Goal: Task Accomplishment & Management: Use online tool/utility

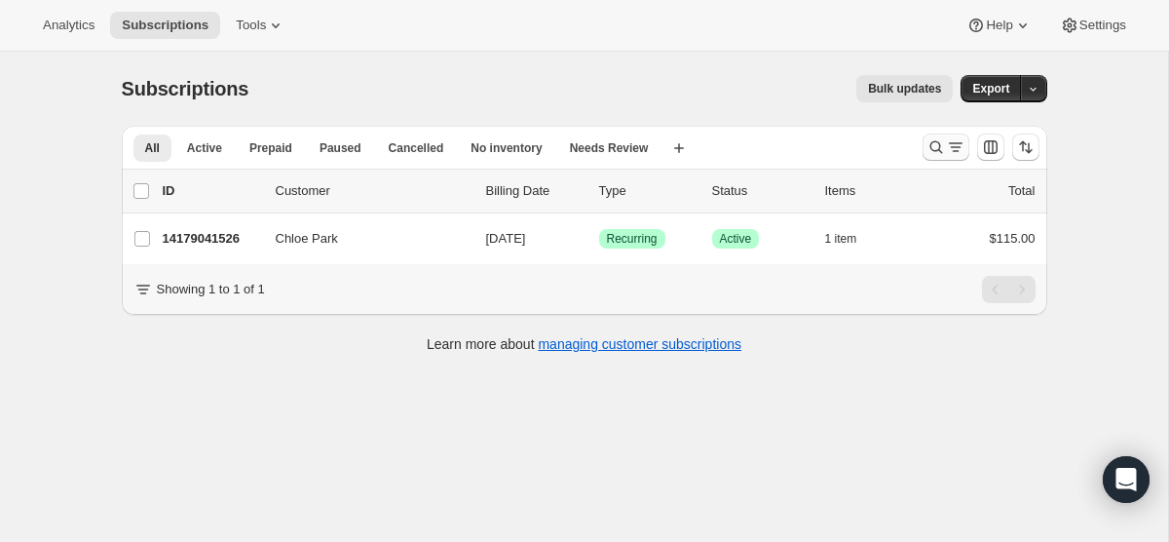
click at [955, 144] on icon "Search and filter results" at bounding box center [955, 146] width 19 height 19
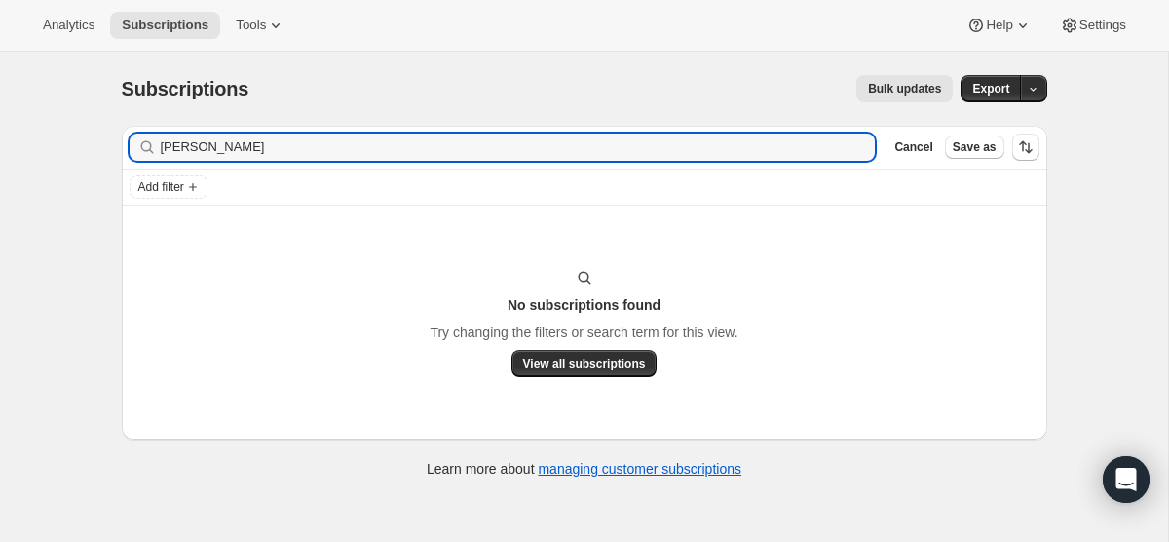
type input "[PERSON_NAME]"
click at [955, 144] on span "Save as" at bounding box center [975, 147] width 44 height 16
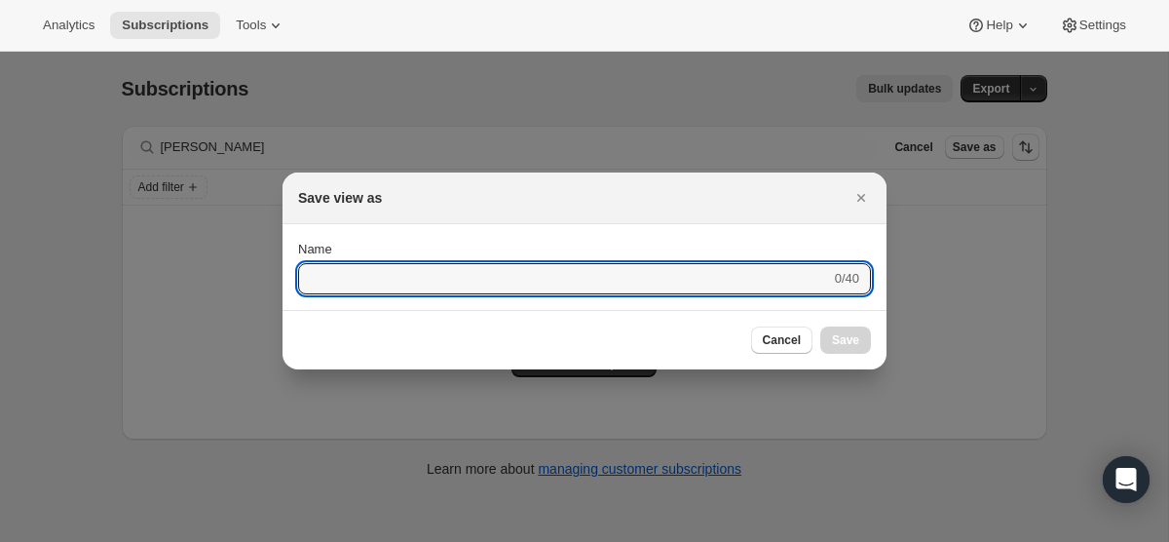
click at [955, 144] on div at bounding box center [584, 271] width 1169 height 542
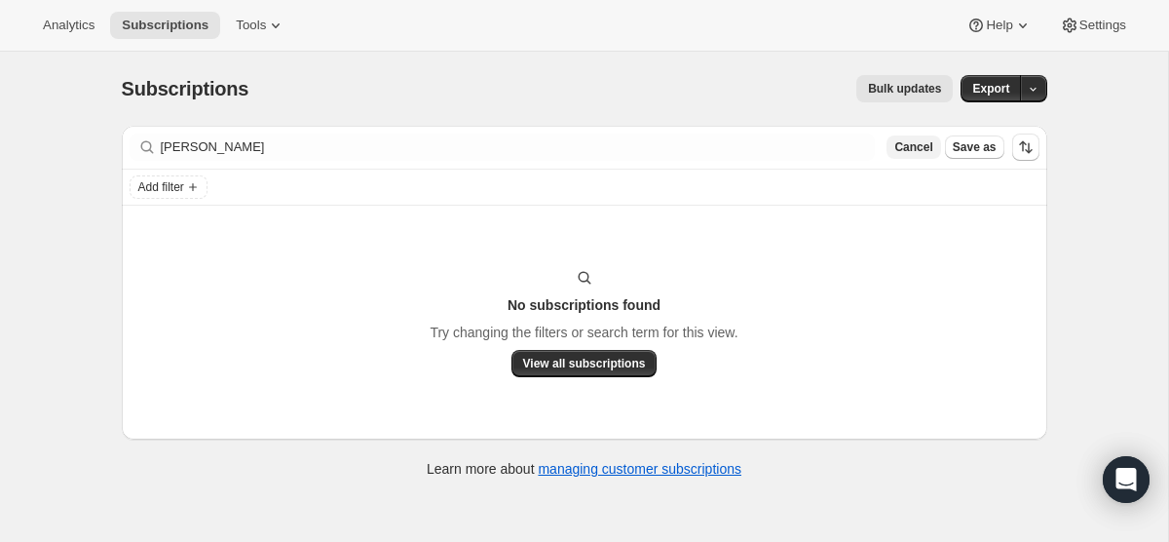
click at [924, 146] on span "Cancel" at bounding box center [913, 147] width 38 height 16
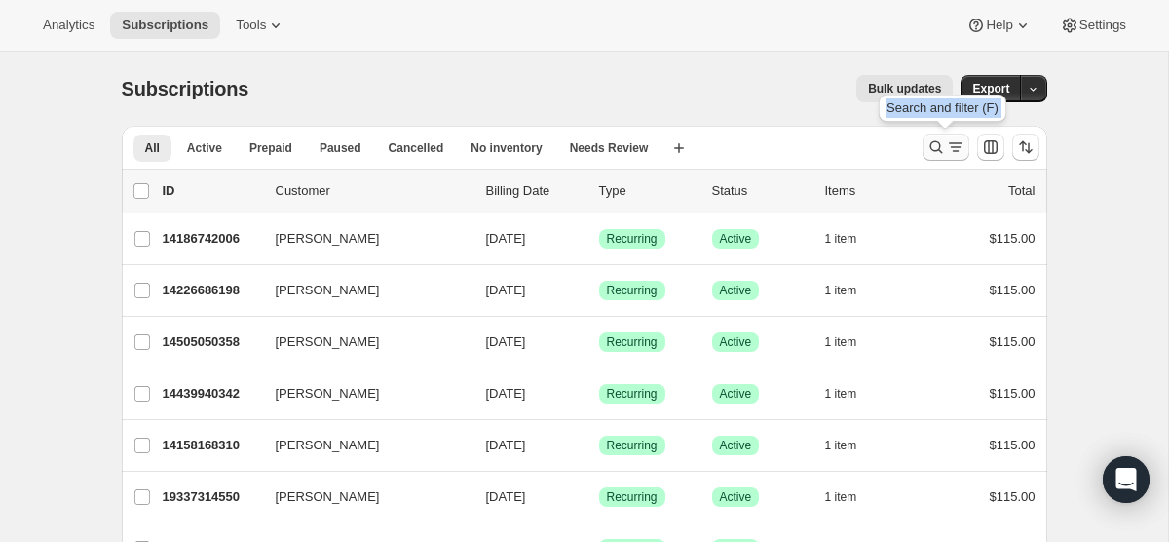
click at [933, 146] on icon "Search and filter results" at bounding box center [935, 146] width 19 height 19
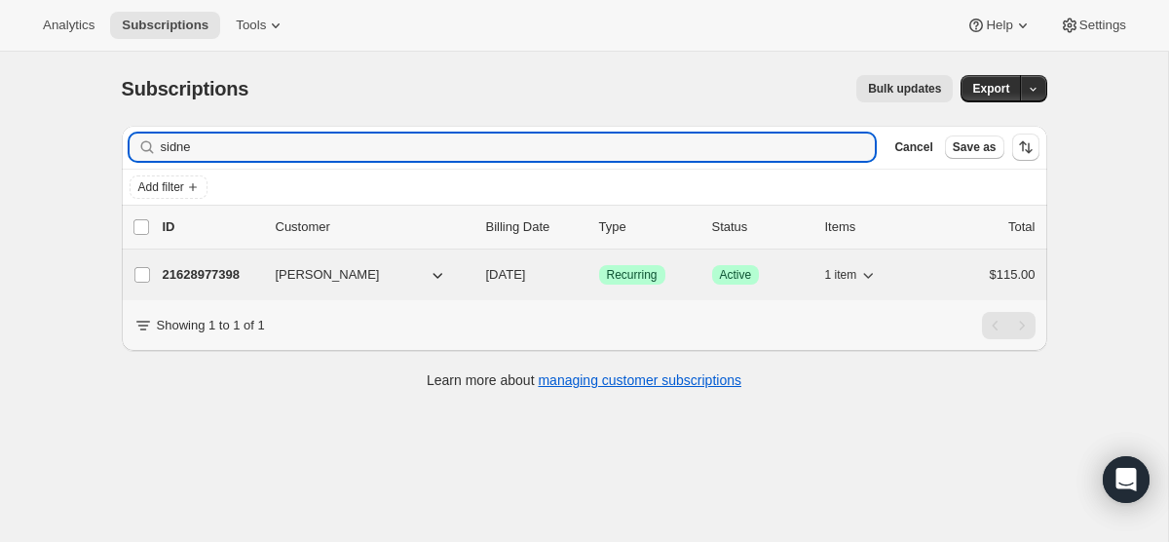
type input "sidne"
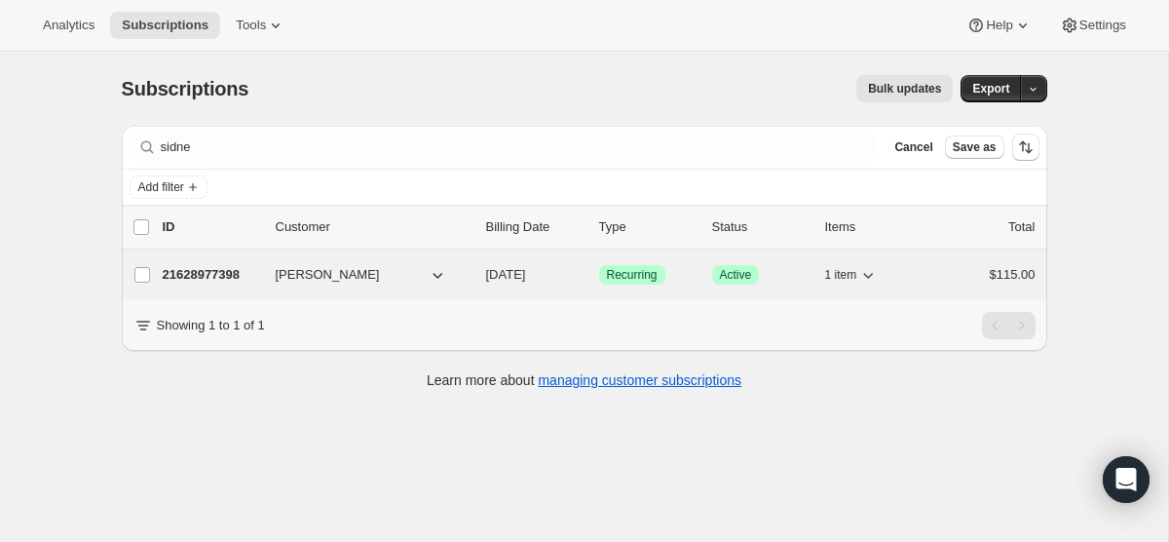
click at [506, 269] on span "[DATE]" at bounding box center [506, 274] width 40 height 15
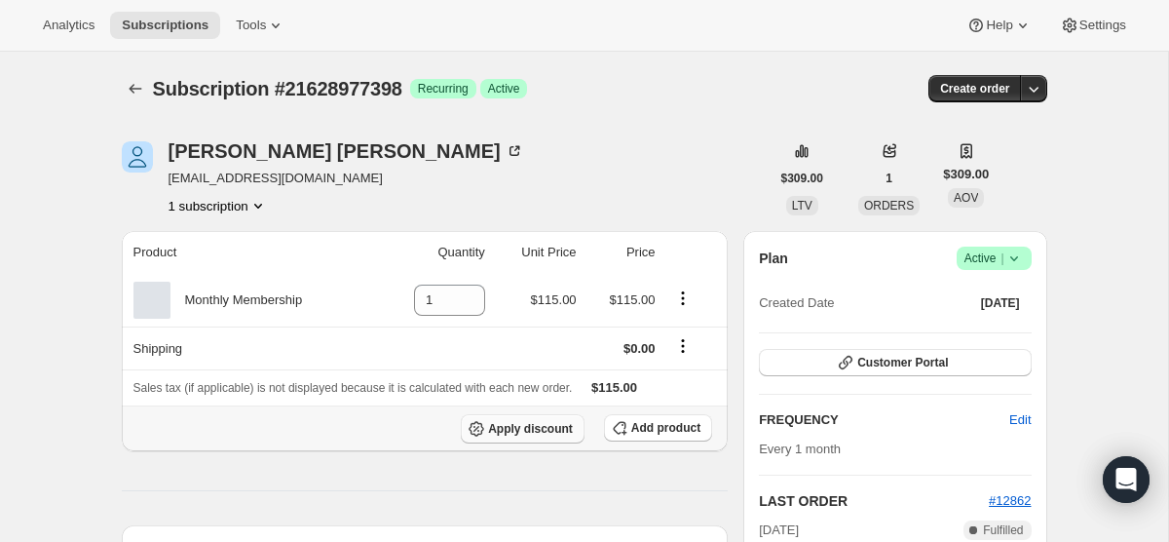
click at [559, 424] on span "Apply discount" at bounding box center [530, 429] width 85 height 16
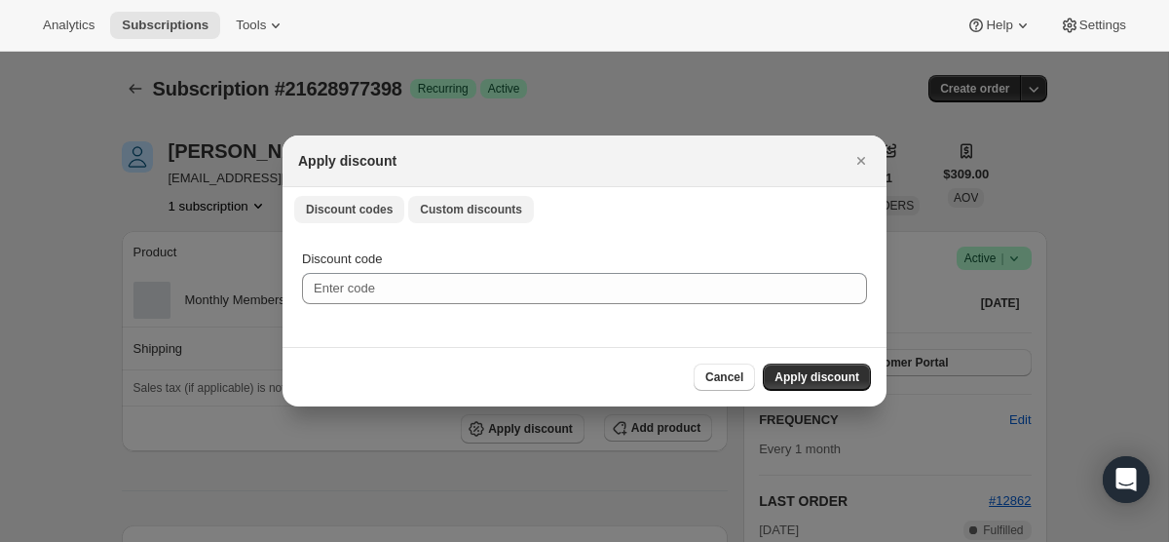
click at [497, 206] on span "Custom discounts" at bounding box center [471, 210] width 102 height 16
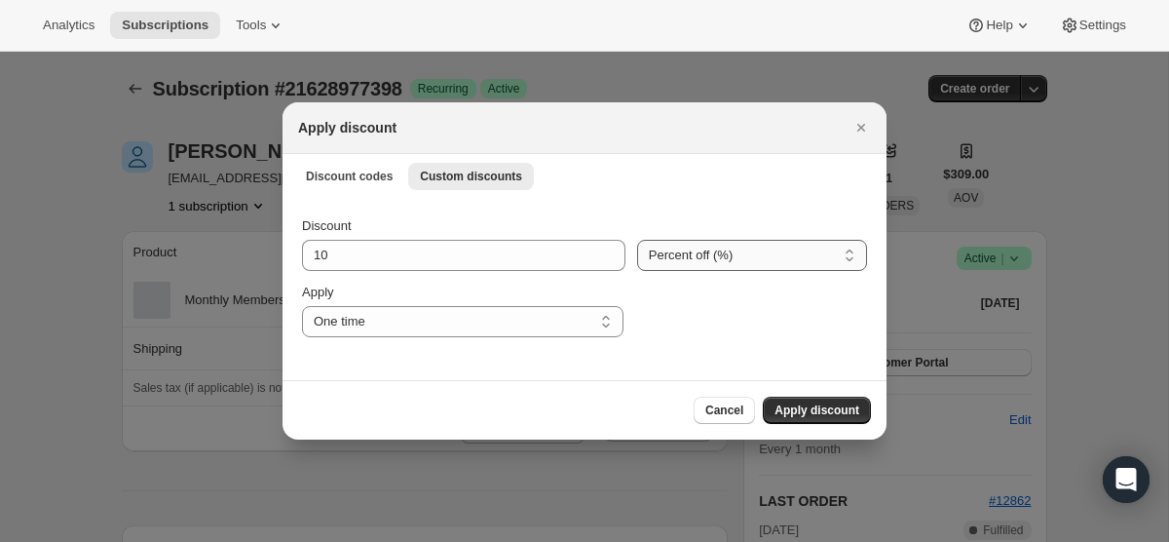
click at [659, 257] on select "Percent off (%) Amount off ($)" at bounding box center [752, 255] width 230 height 31
select select "fixed"
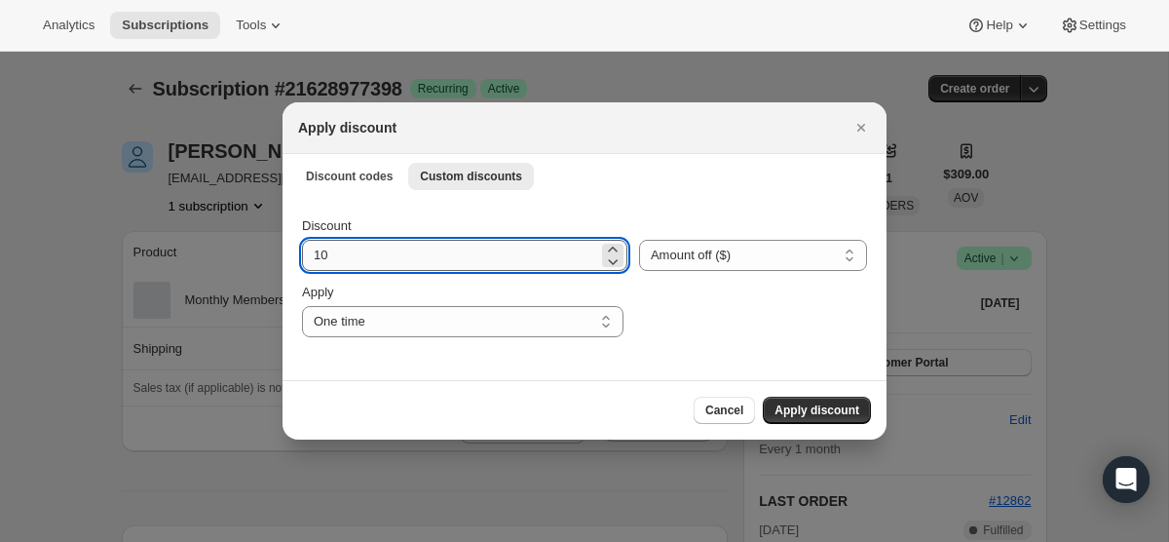
click at [469, 252] on input "10" at bounding box center [450, 255] width 296 height 31
type input "115"
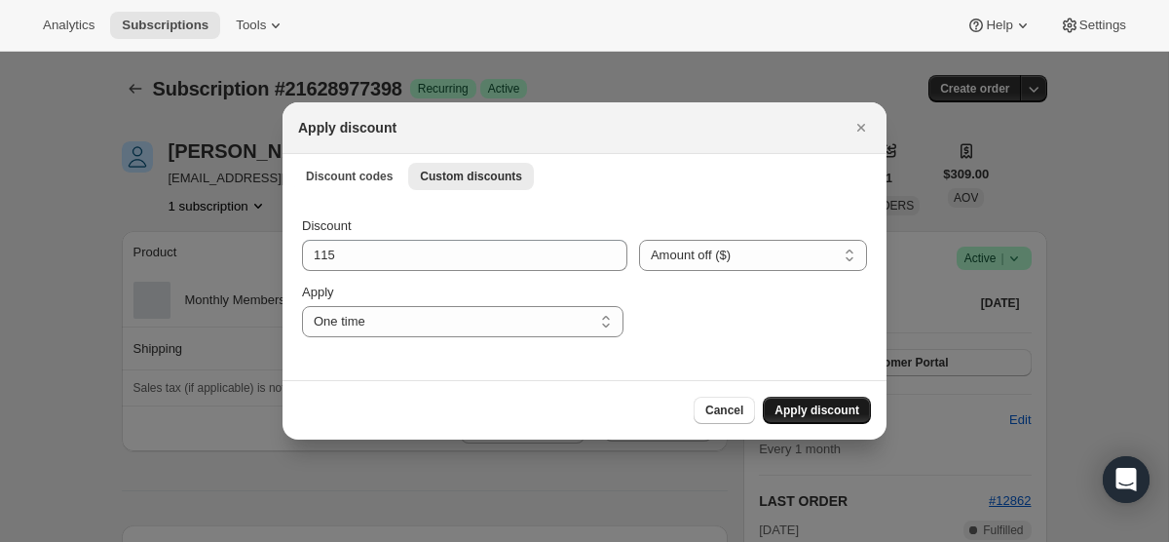
click at [780, 403] on span "Apply discount" at bounding box center [816, 410] width 85 height 16
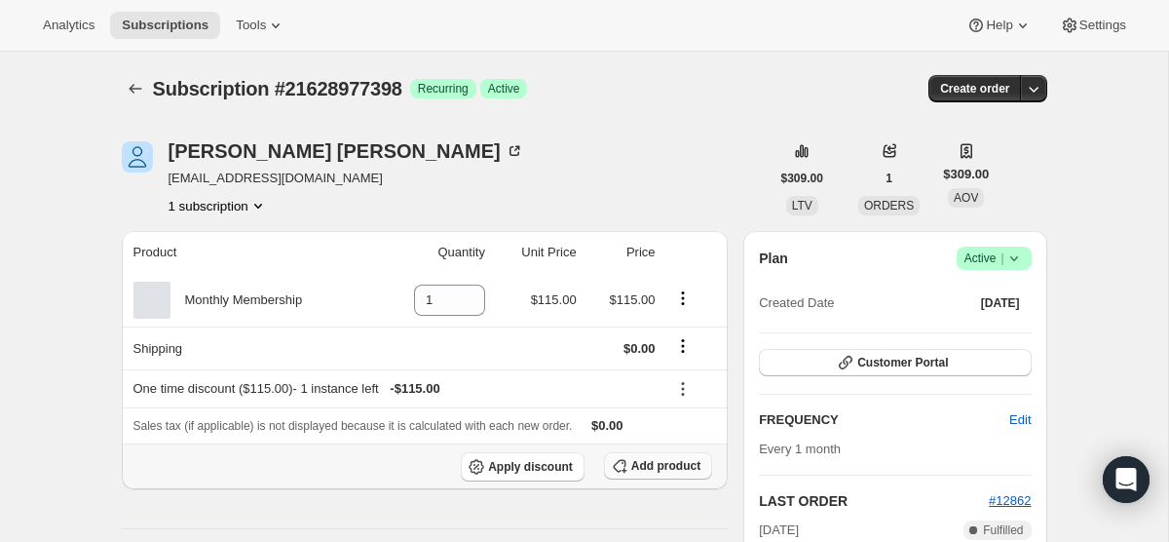
click at [662, 466] on span "Add product" at bounding box center [665, 466] width 69 height 16
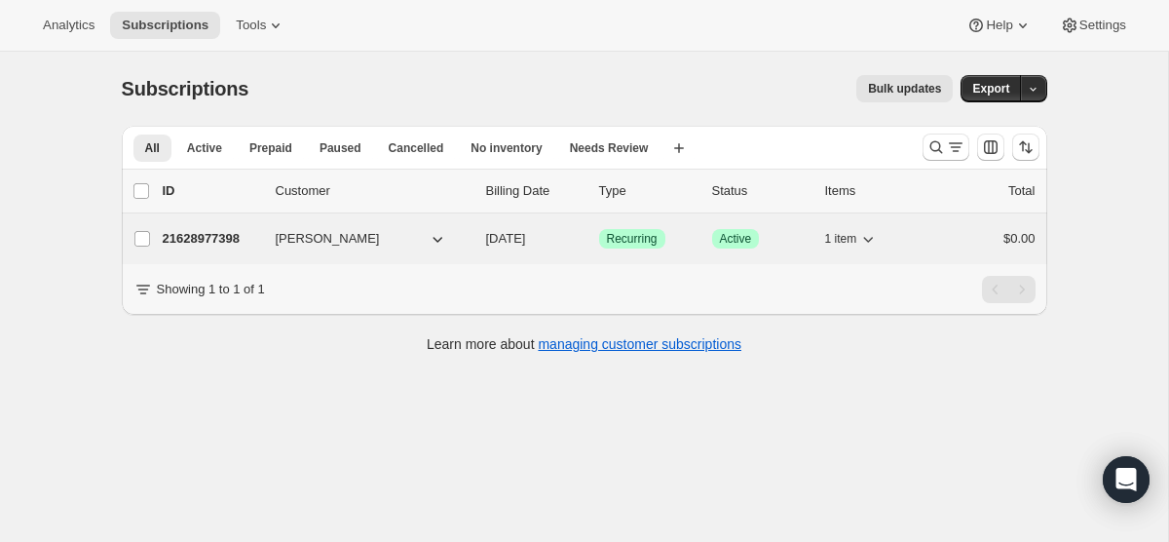
click at [403, 237] on button "[PERSON_NAME]" at bounding box center [361, 238] width 195 height 31
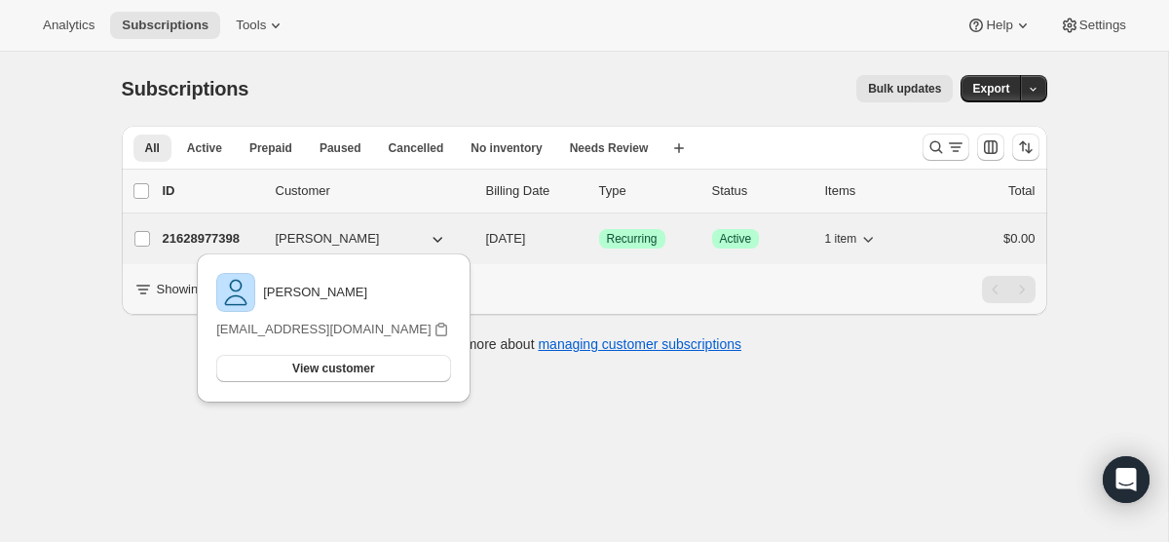
click at [506, 227] on div "21628977398 Sidney Cruz 09/01/2025 Success Recurring Success Active 1 item $0.00" at bounding box center [599, 238] width 873 height 27
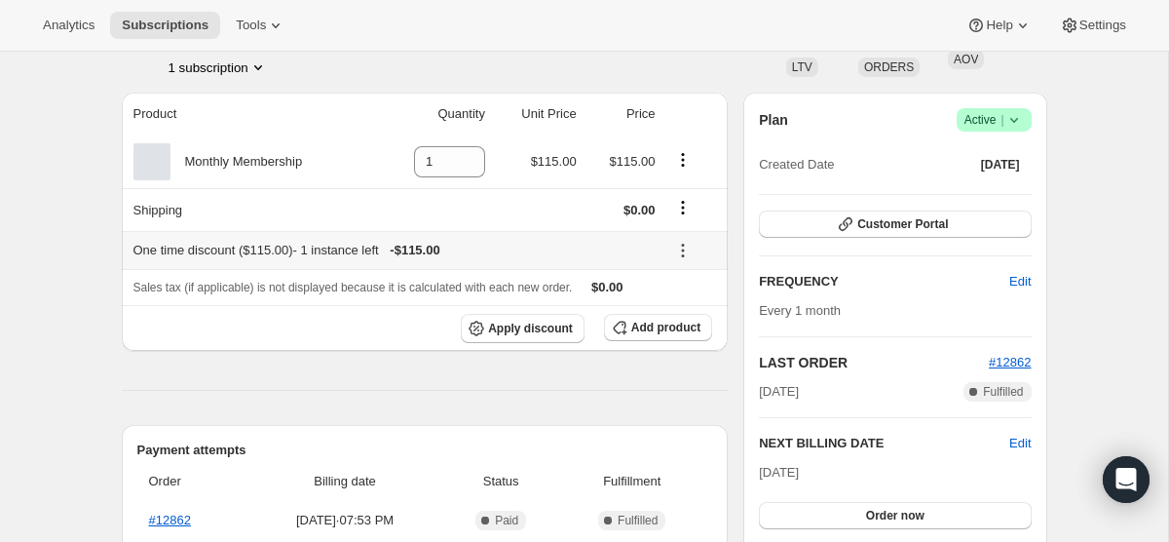
scroll to position [137, 0]
click at [637, 318] on button "Add product" at bounding box center [658, 328] width 108 height 27
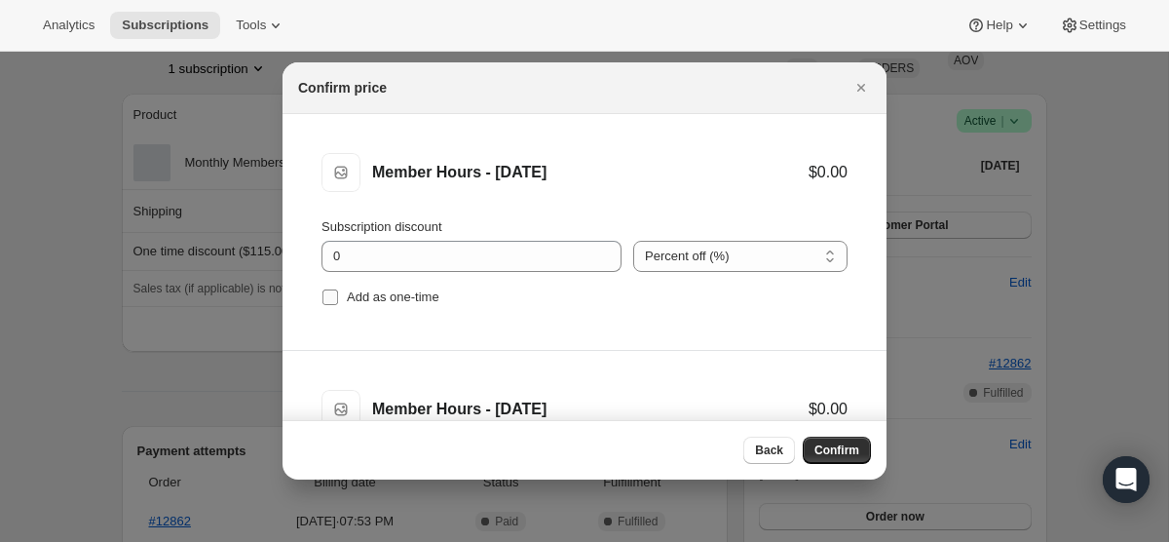
click at [330, 287] on label "Add as one-time" at bounding box center [380, 296] width 118 height 27
click at [330, 289] on input "Add as one-time" at bounding box center [330, 297] width 16 height 16
checkbox input "true"
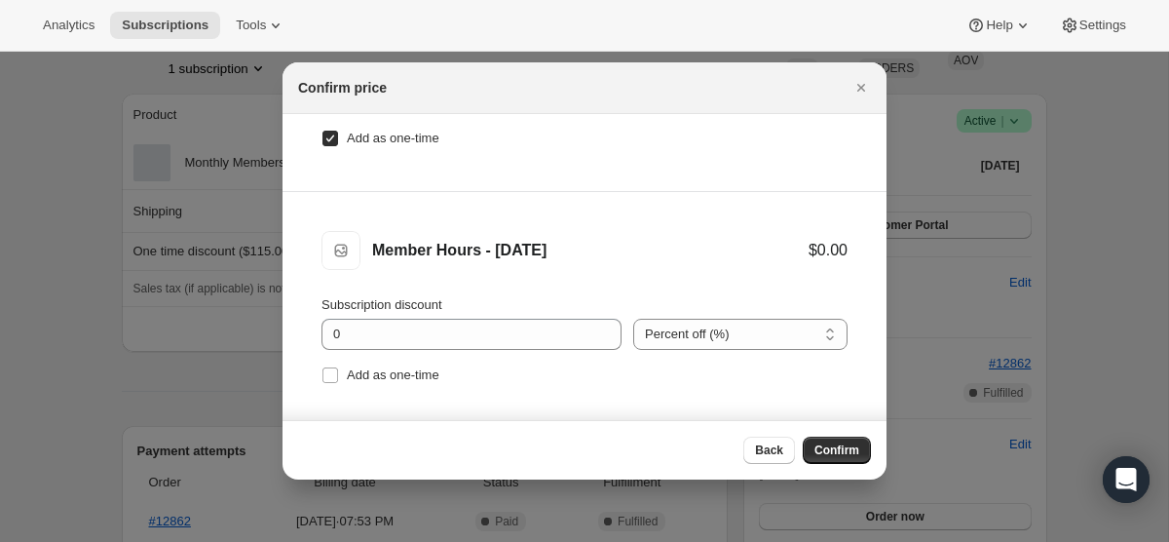
scroll to position [213, 0]
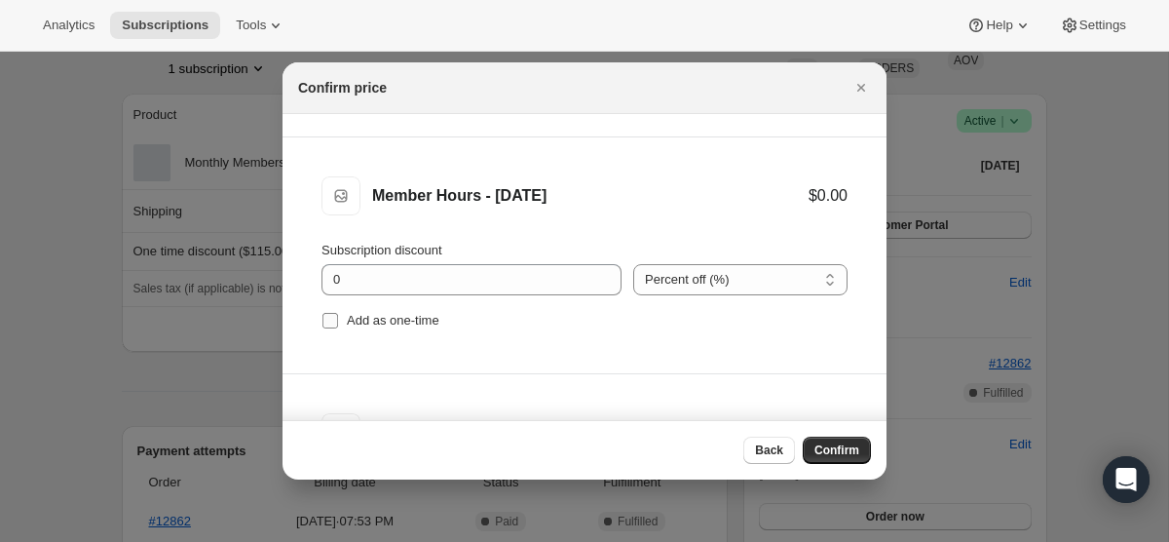
click at [333, 319] on input "Add as one-time" at bounding box center [330, 321] width 16 height 16
checkbox input "true"
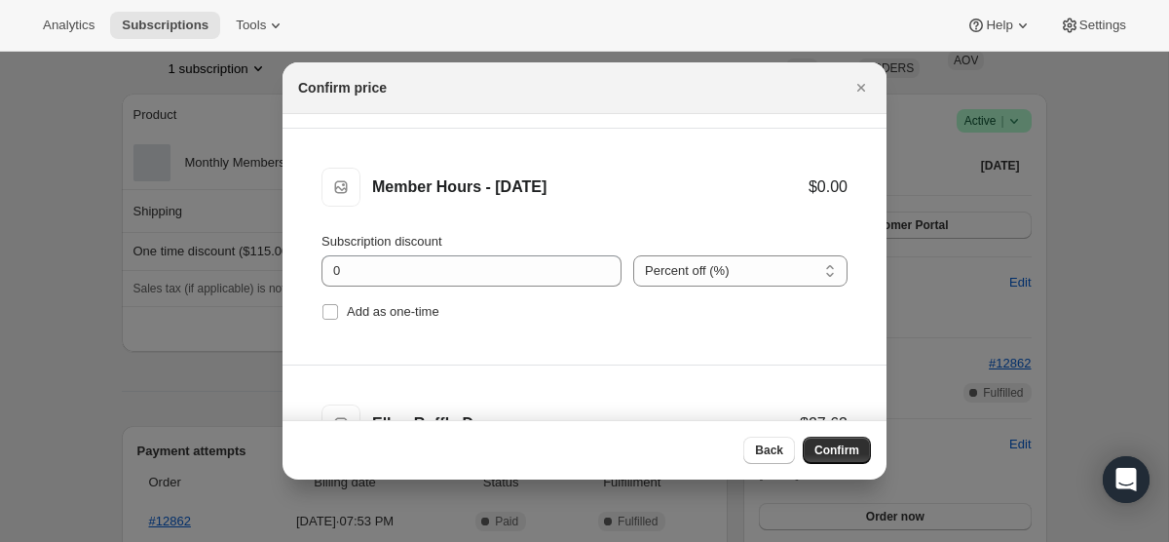
scroll to position [492, 0]
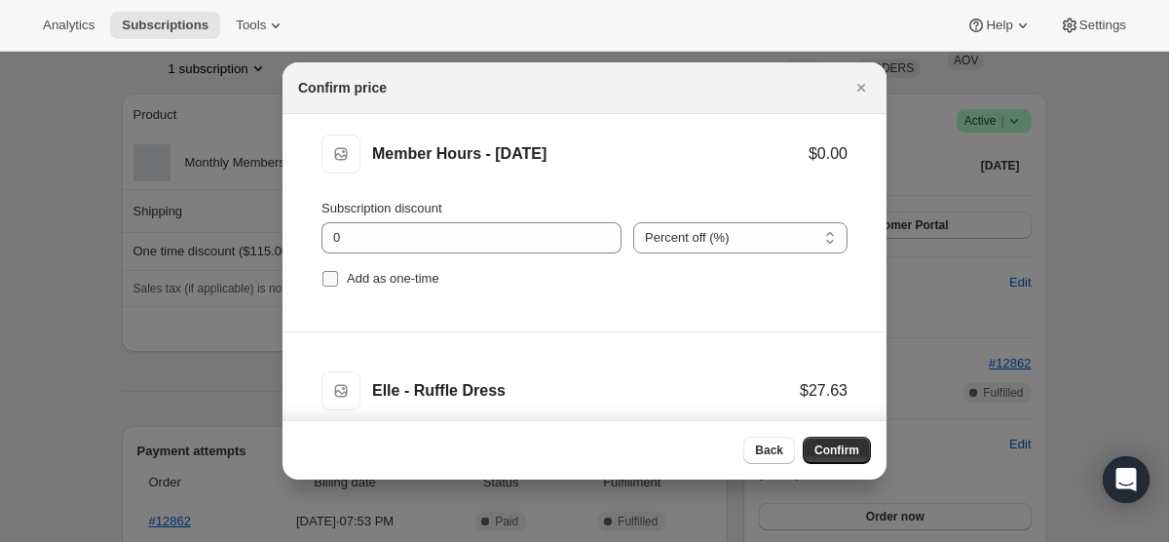
click at [331, 274] on input "Add as one-time" at bounding box center [330, 279] width 16 height 16
checkbox input "true"
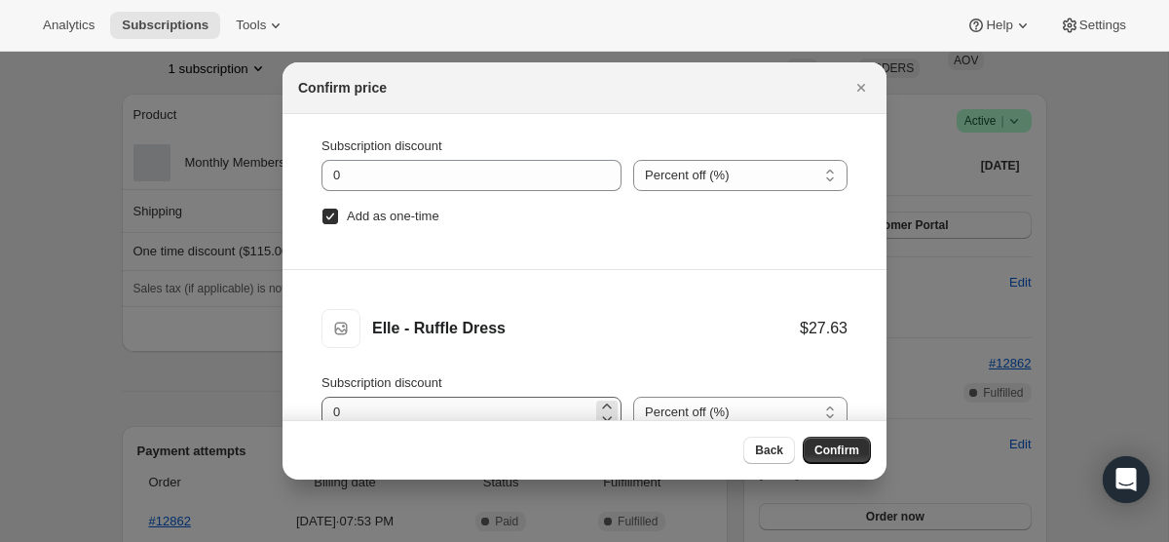
scroll to position [98, 0]
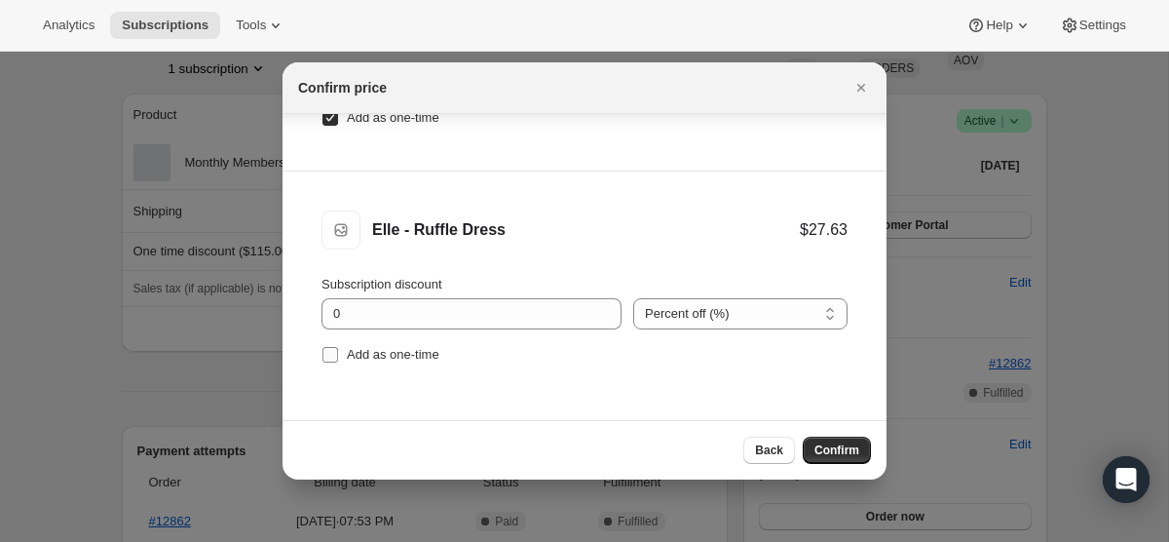
click at [331, 350] on input "Add as one-time" at bounding box center [330, 355] width 16 height 16
checkbox input "true"
click at [848, 448] on span "Confirm" at bounding box center [836, 450] width 45 height 16
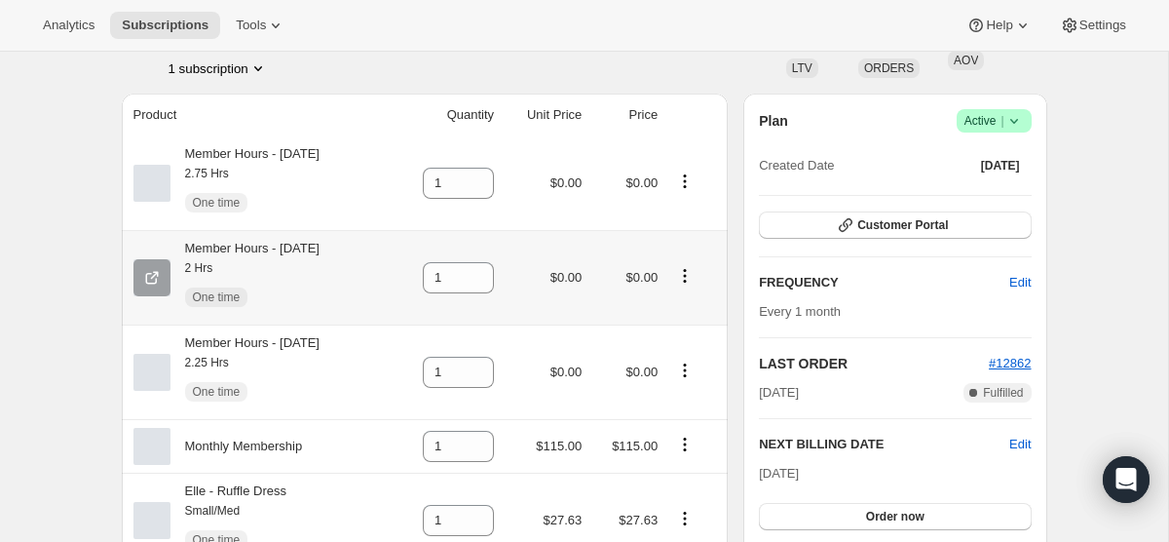
scroll to position [0, 0]
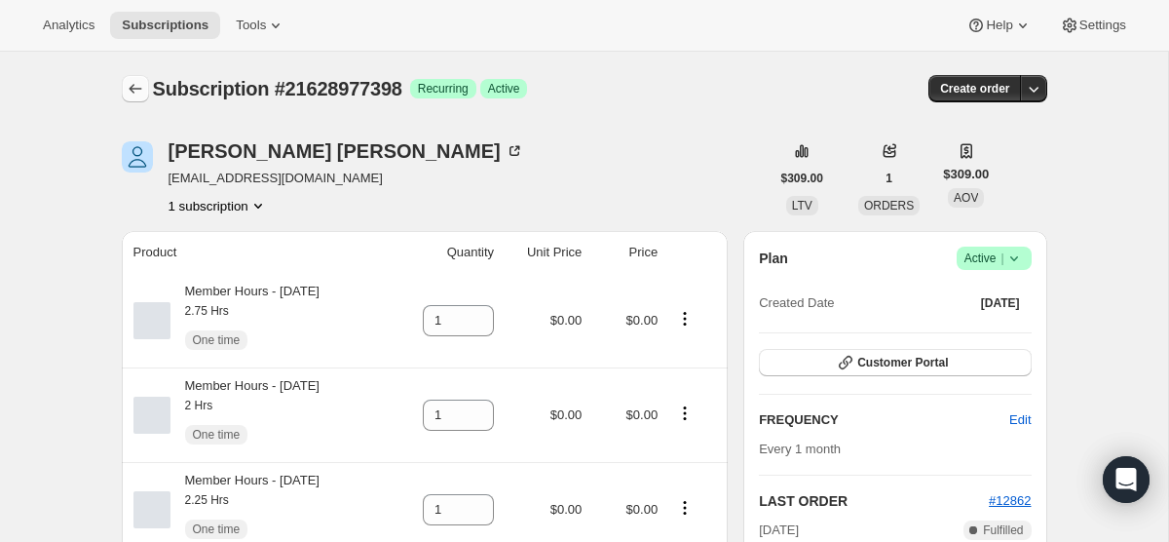
click at [128, 91] on icon "Subscriptions" at bounding box center [135, 88] width 19 height 19
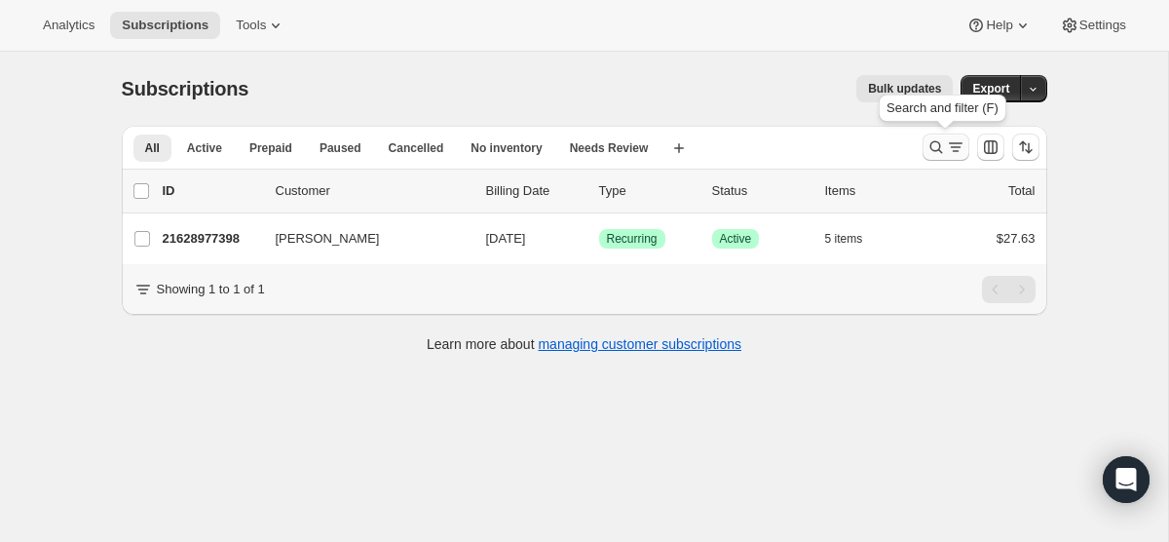
click at [940, 150] on icon "Search and filter results" at bounding box center [935, 146] width 19 height 19
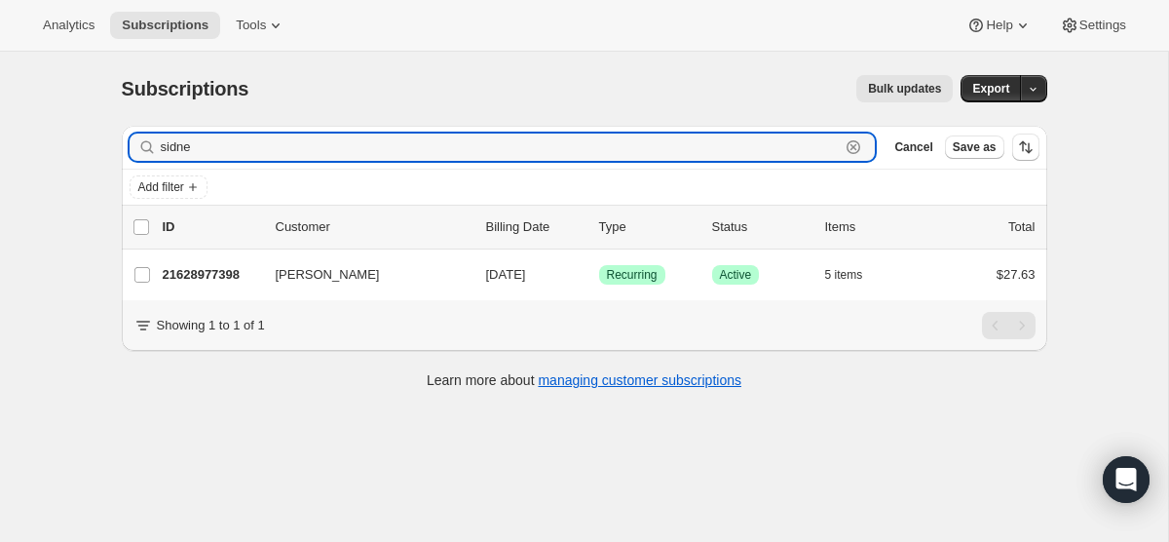
click at [850, 148] on icon "button" at bounding box center [853, 146] width 19 height 19
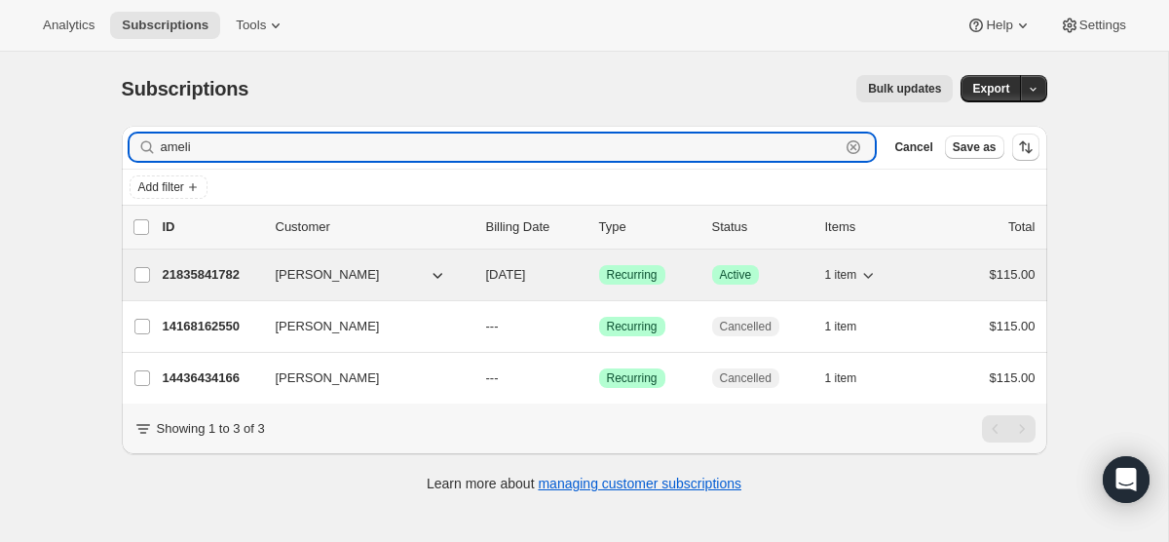
type input "ameli"
click at [597, 273] on div "21835841782 Amelia Searle 10/01/2025 Success Recurring Success Active 1 item $1…" at bounding box center [599, 274] width 873 height 27
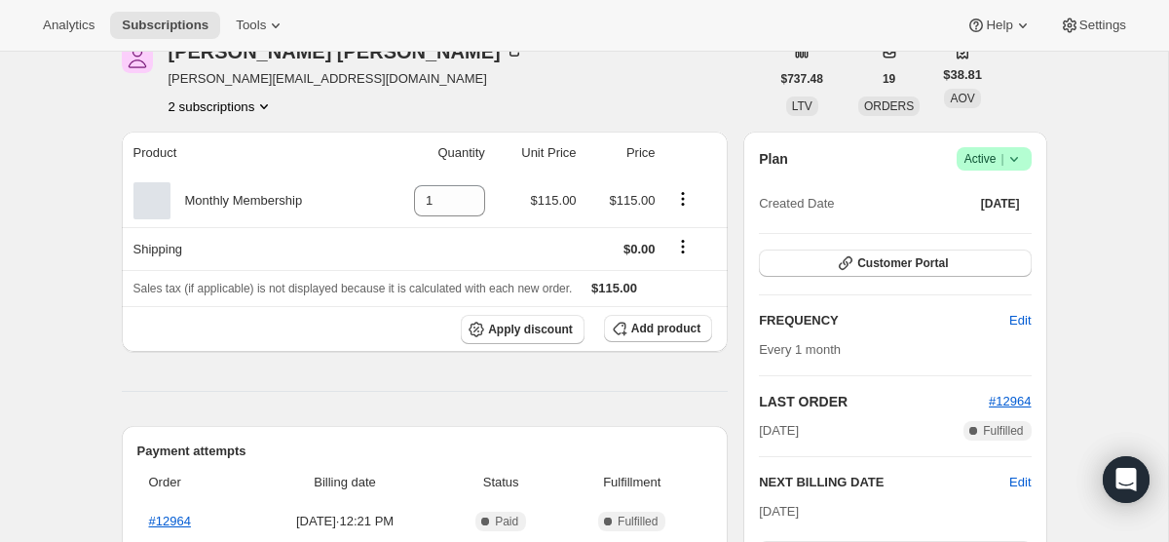
scroll to position [173, 0]
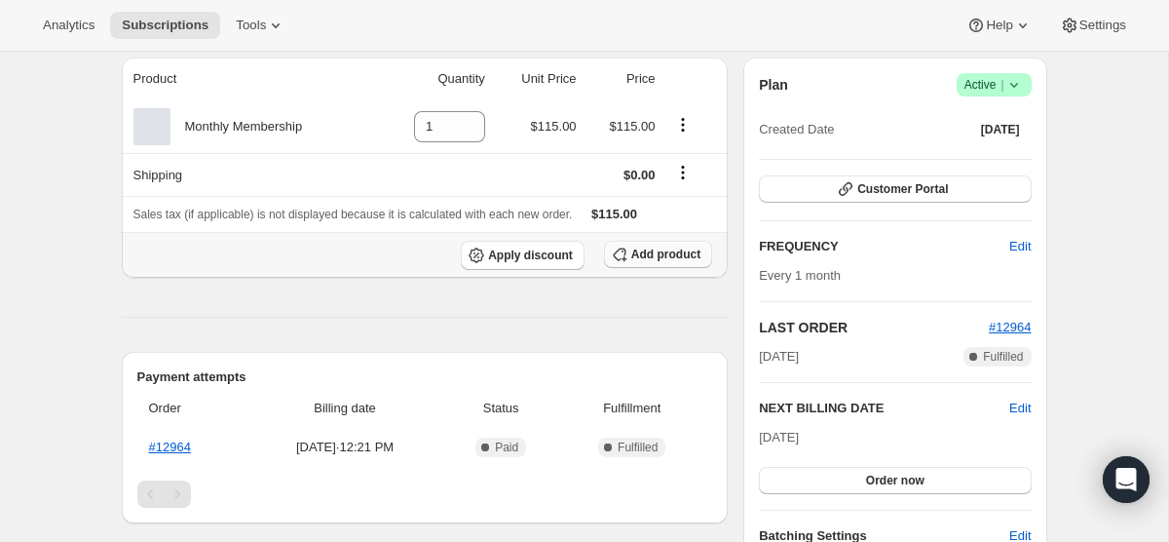
click at [679, 245] on button "Add product" at bounding box center [658, 254] width 108 height 27
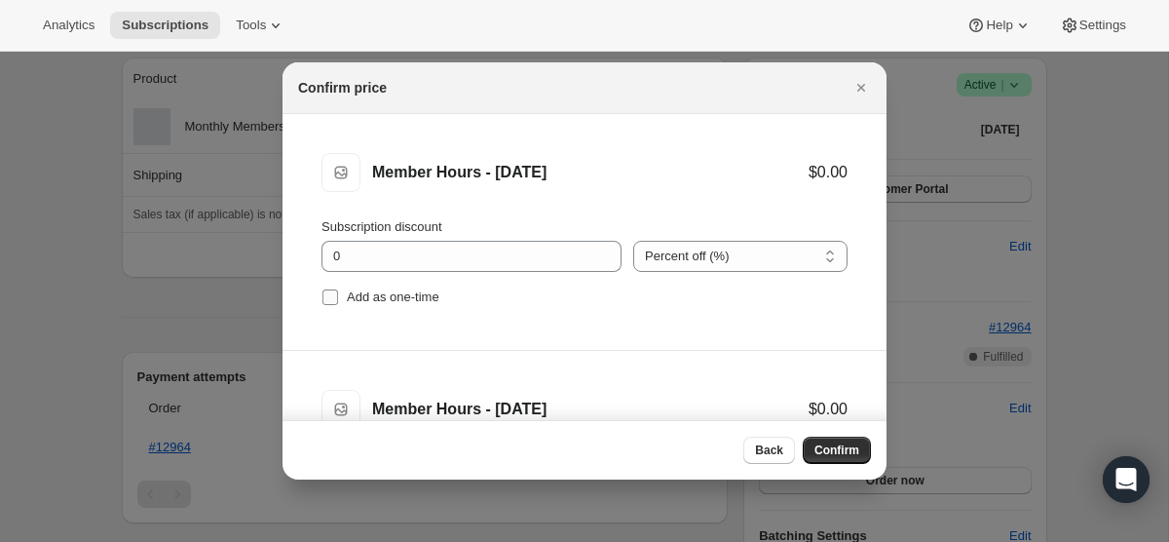
click at [331, 300] on input "Add as one-time" at bounding box center [330, 297] width 16 height 16
checkbox input "true"
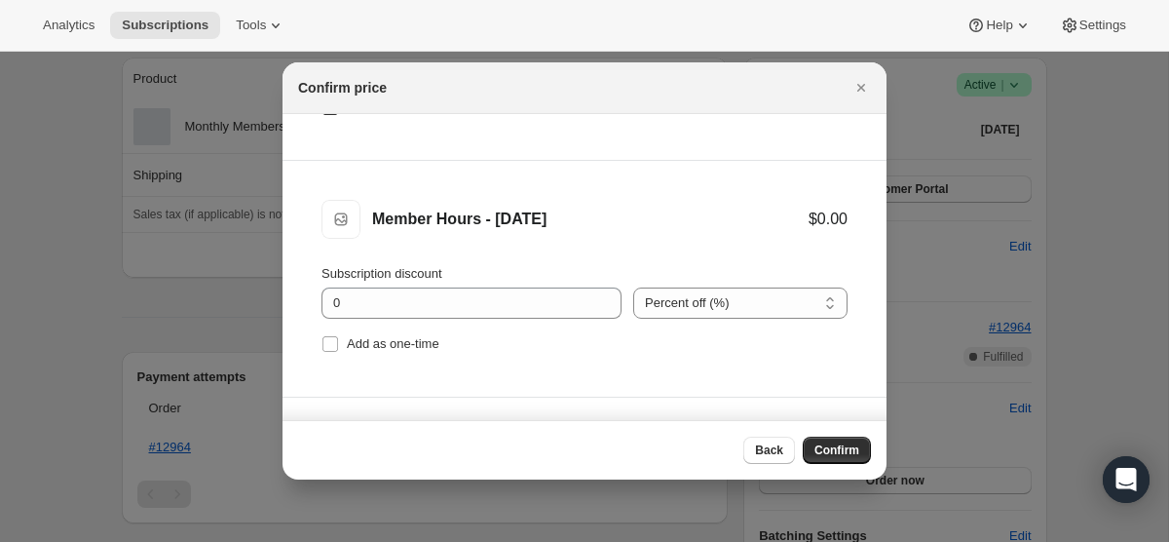
scroll to position [205, 0]
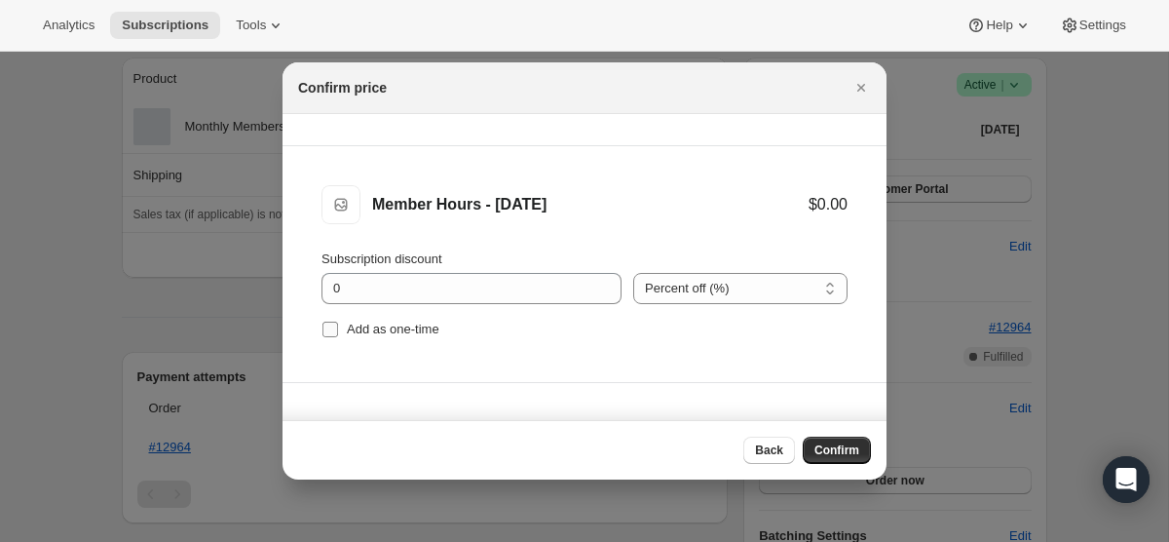
click at [329, 331] on input "Add as one-time" at bounding box center [330, 329] width 16 height 16
checkbox input "true"
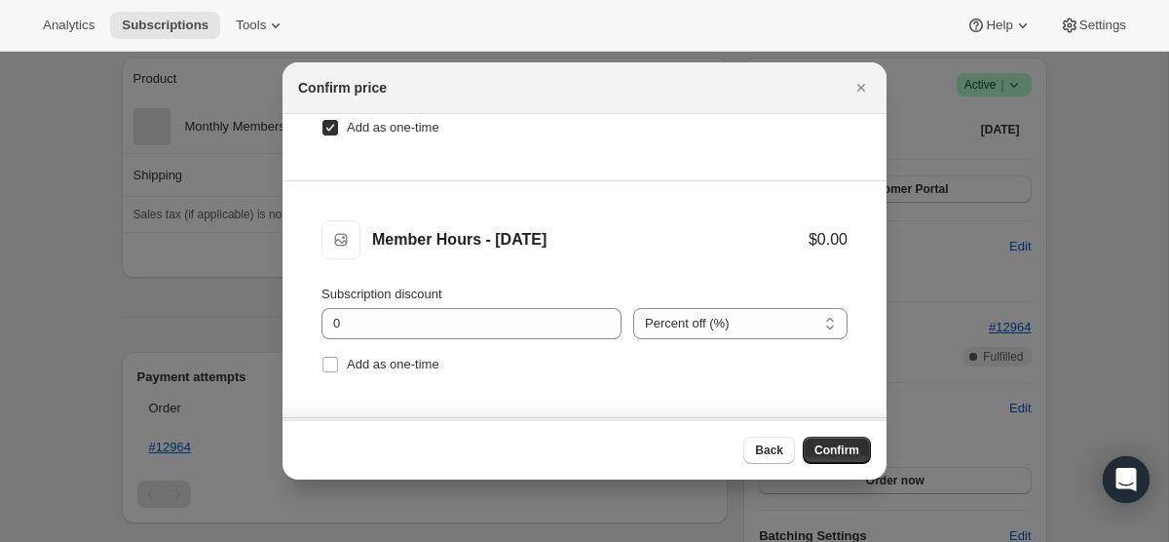
scroll to position [414, 0]
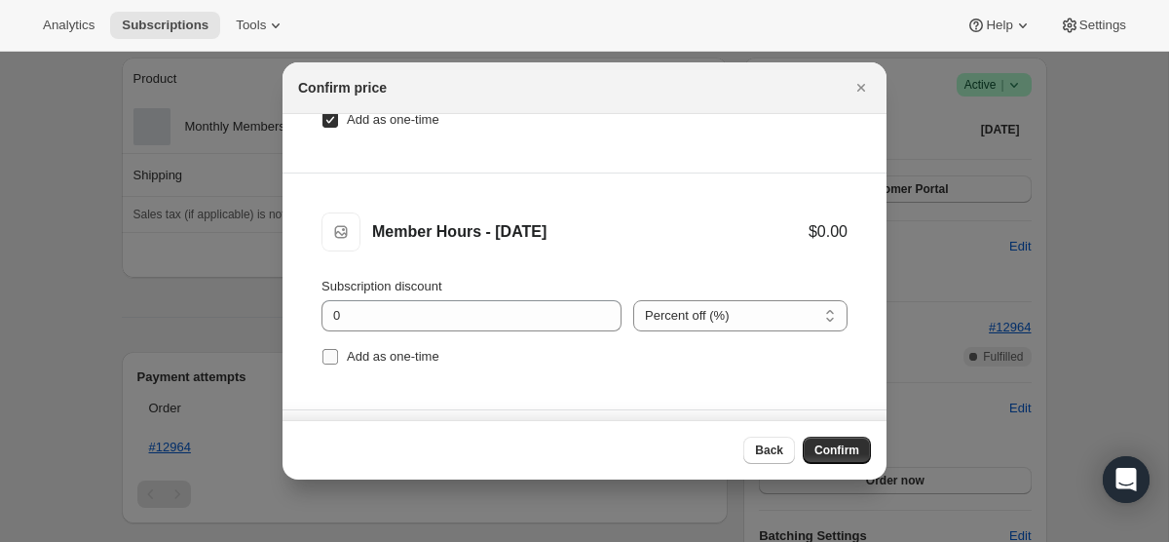
click at [335, 356] on input "Add as one-time" at bounding box center [330, 357] width 16 height 16
checkbox input "true"
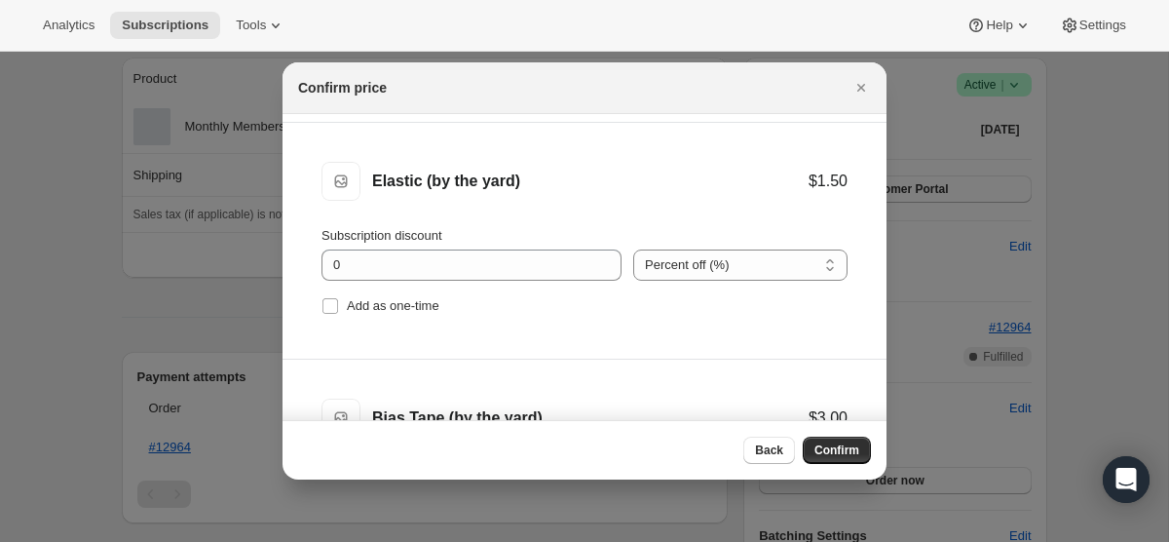
scroll to position [705, 0]
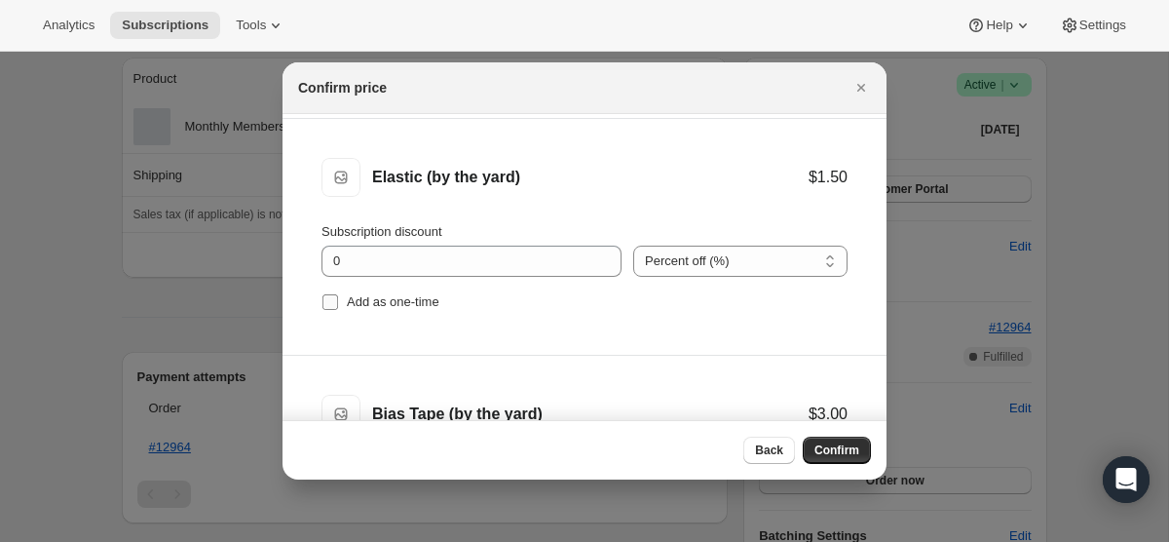
click at [332, 295] on input "Add as one-time" at bounding box center [330, 302] width 16 height 16
checkbox input "true"
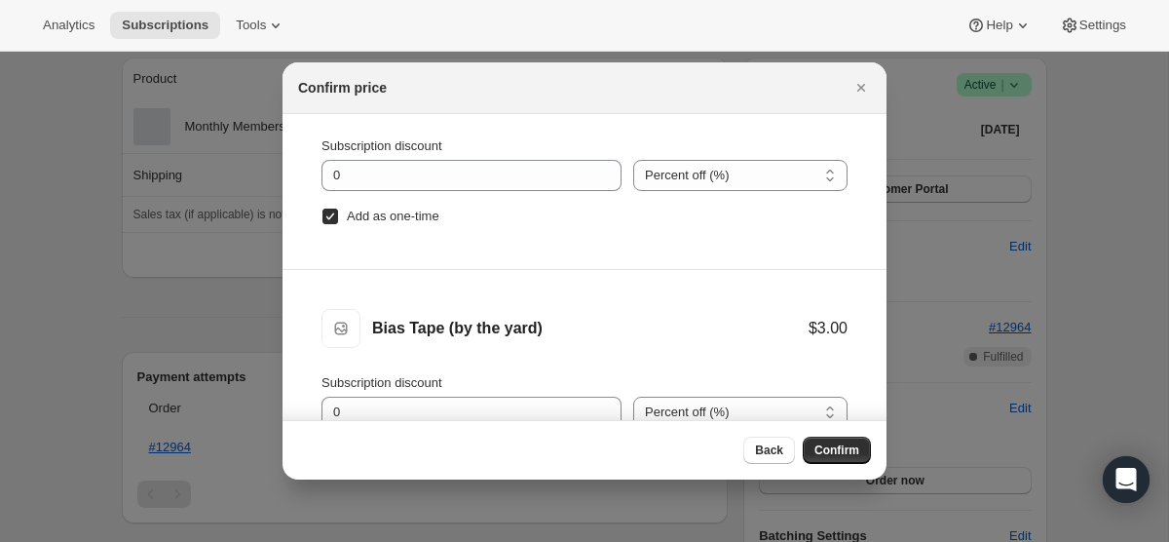
scroll to position [98, 0]
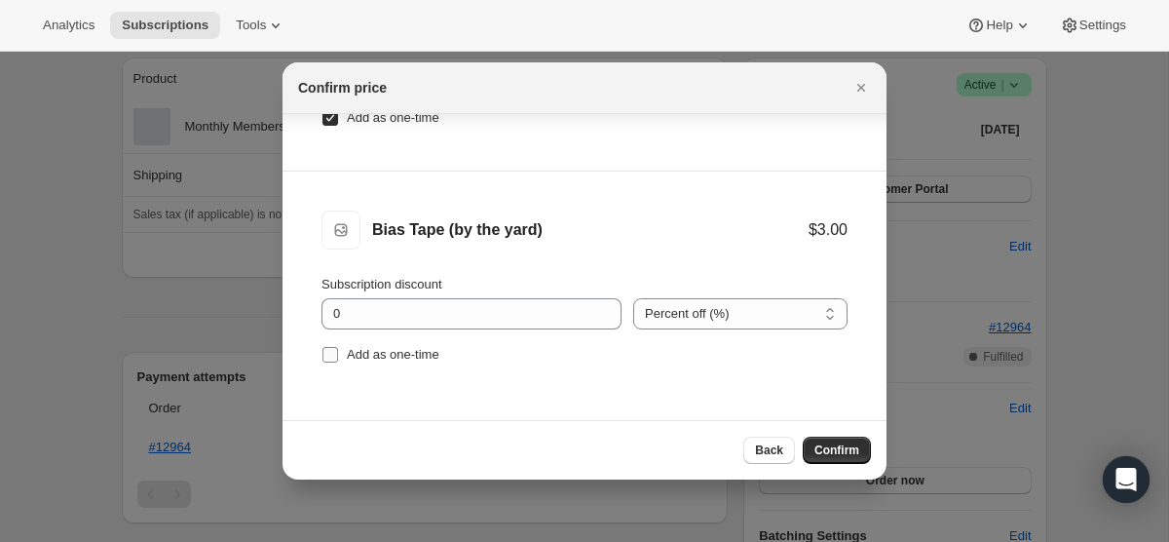
click at [337, 365] on label "Add as one-time" at bounding box center [380, 354] width 118 height 27
click at [337, 362] on input "Add as one-time" at bounding box center [330, 355] width 16 height 16
checkbox input "true"
click at [849, 455] on span "Confirm" at bounding box center [836, 450] width 45 height 16
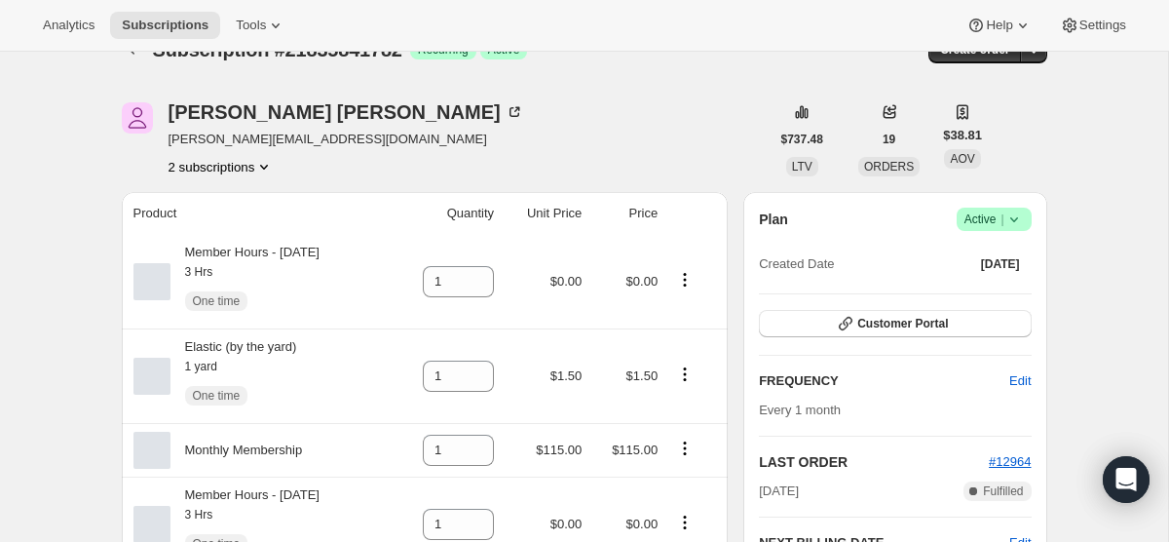
scroll to position [0, 0]
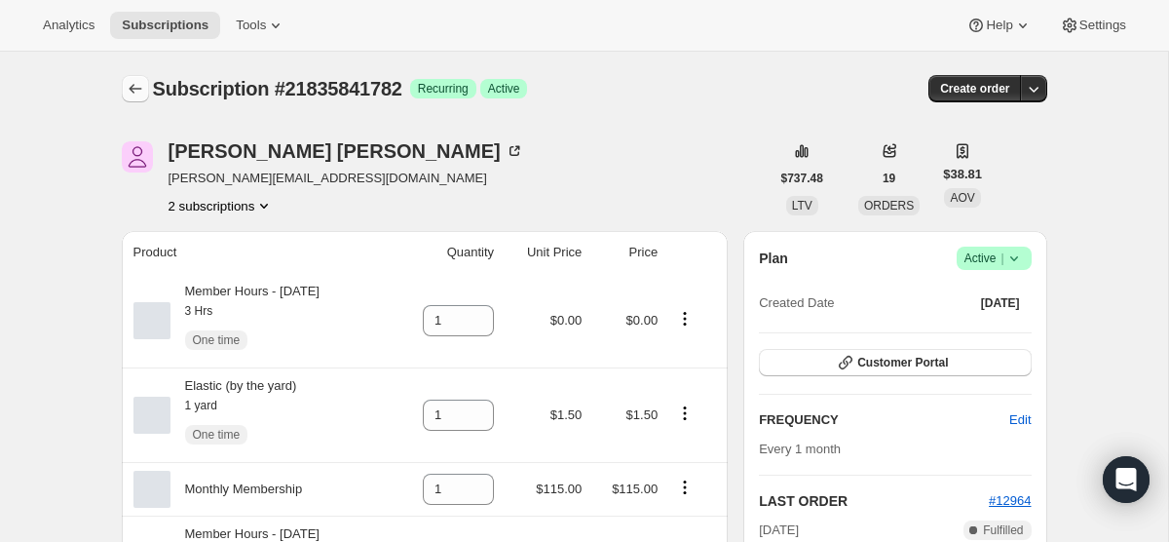
click at [132, 89] on icon "Subscriptions" at bounding box center [135, 88] width 19 height 19
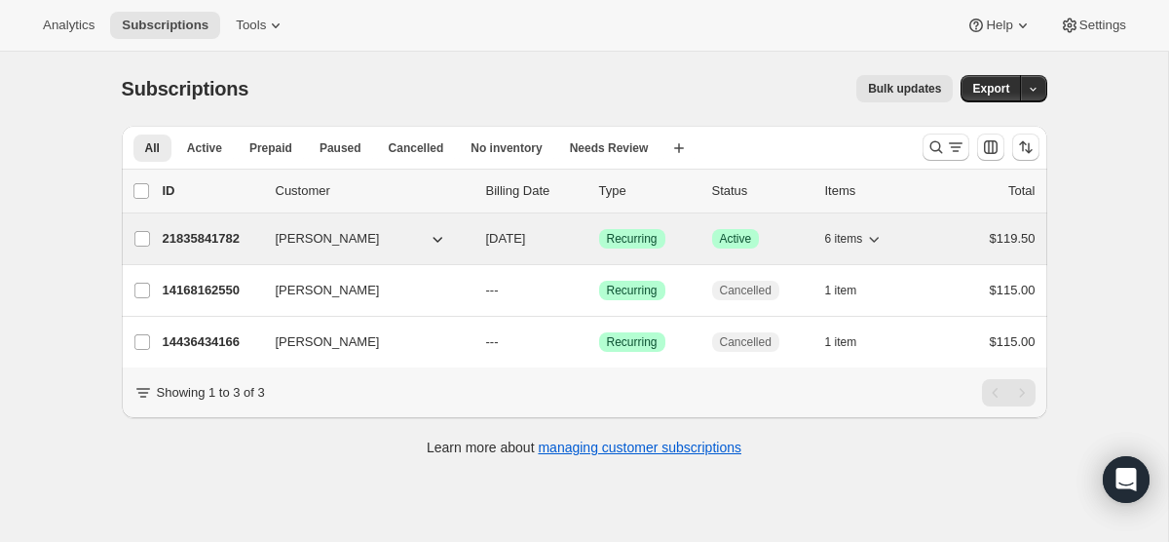
click at [290, 232] on span "[PERSON_NAME]" at bounding box center [328, 238] width 104 height 19
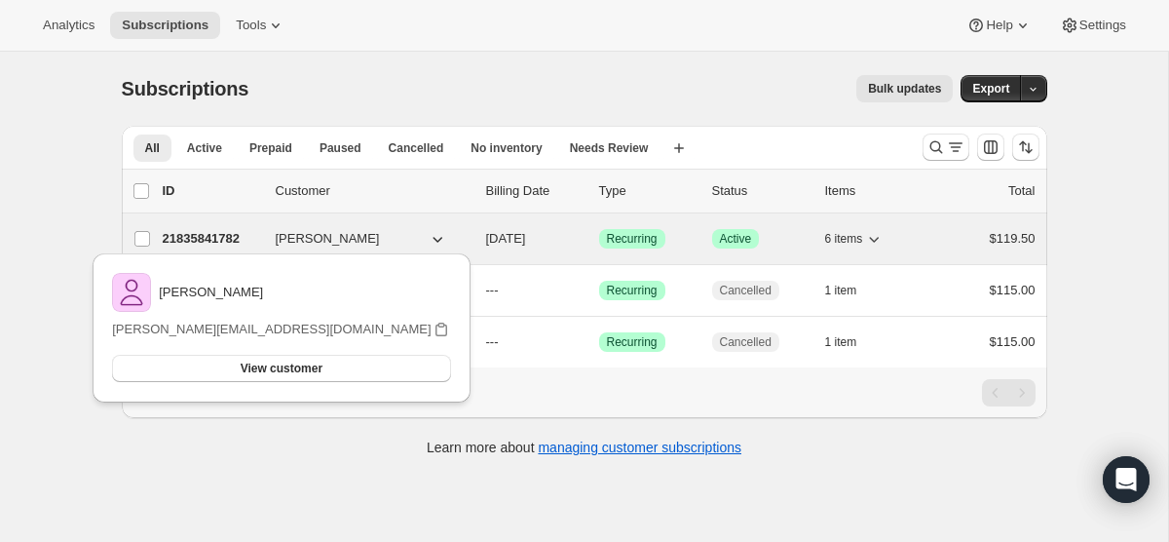
click at [564, 230] on p "10/01/2025" at bounding box center [534, 238] width 97 height 19
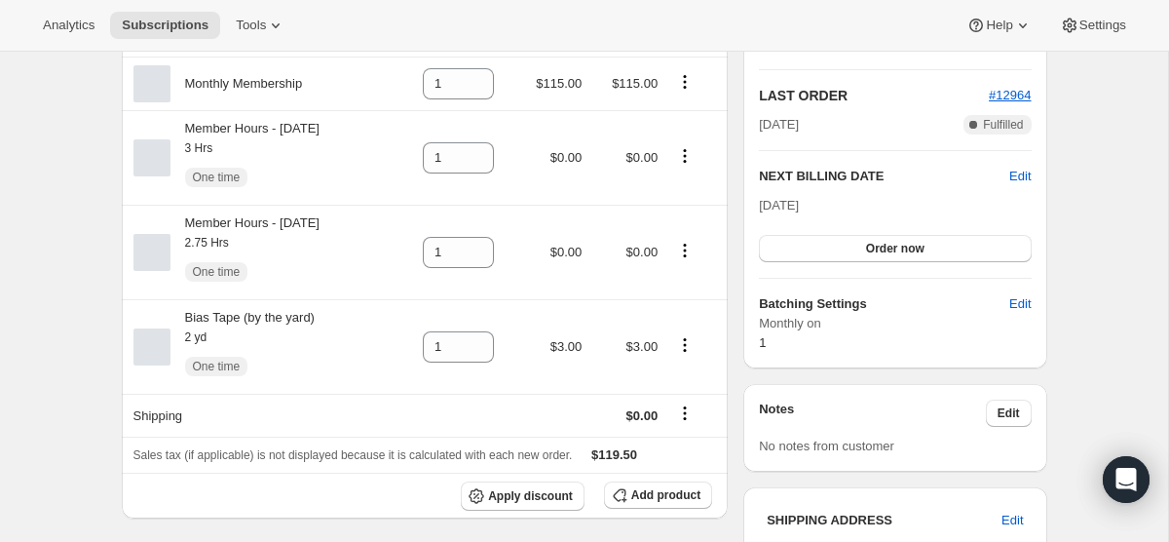
scroll to position [423, 0]
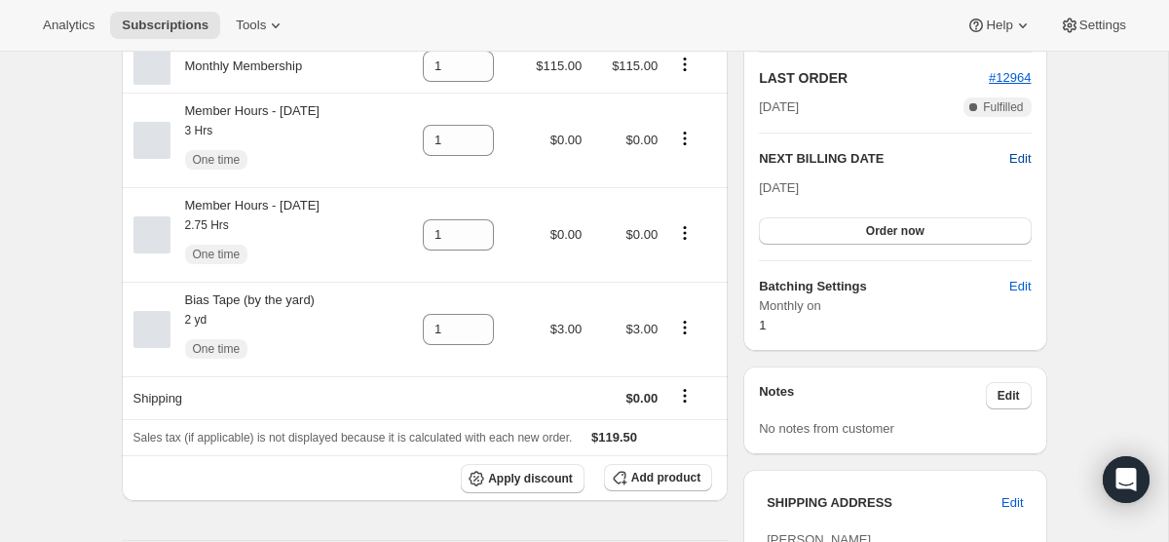
click at [1023, 154] on span "Edit" at bounding box center [1019, 158] width 21 height 19
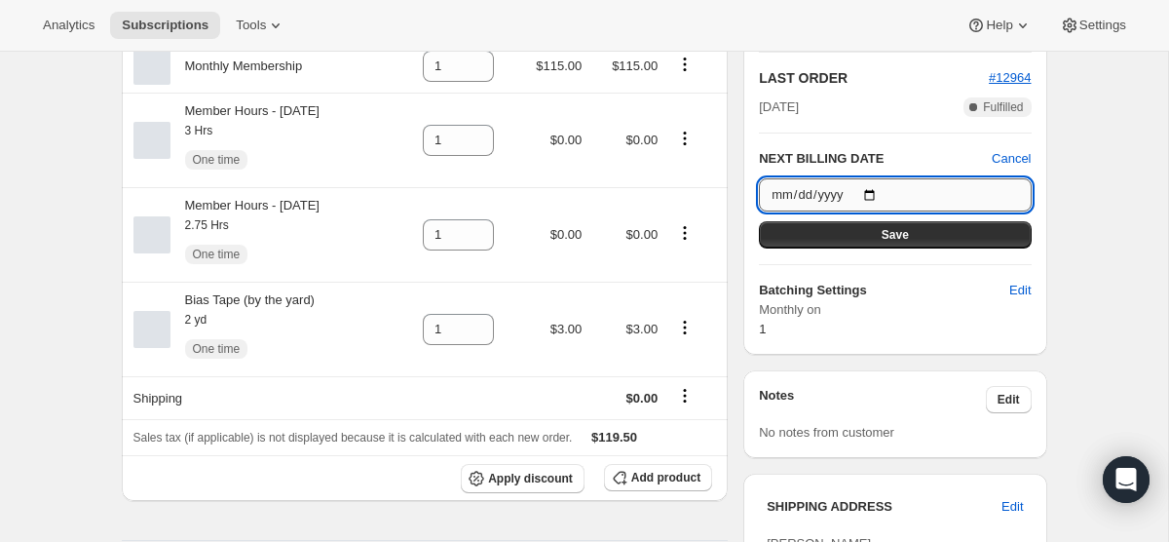
click at [880, 185] on input "2025-10-01" at bounding box center [895, 194] width 272 height 33
click at [874, 192] on input "2025-10-01" at bounding box center [895, 194] width 272 height 33
type input "2025-09-01"
click at [1116, 250] on div "Subscription #21835841782. This page is ready Subscription #21835841782 Success…" at bounding box center [584, 396] width 1168 height 1535
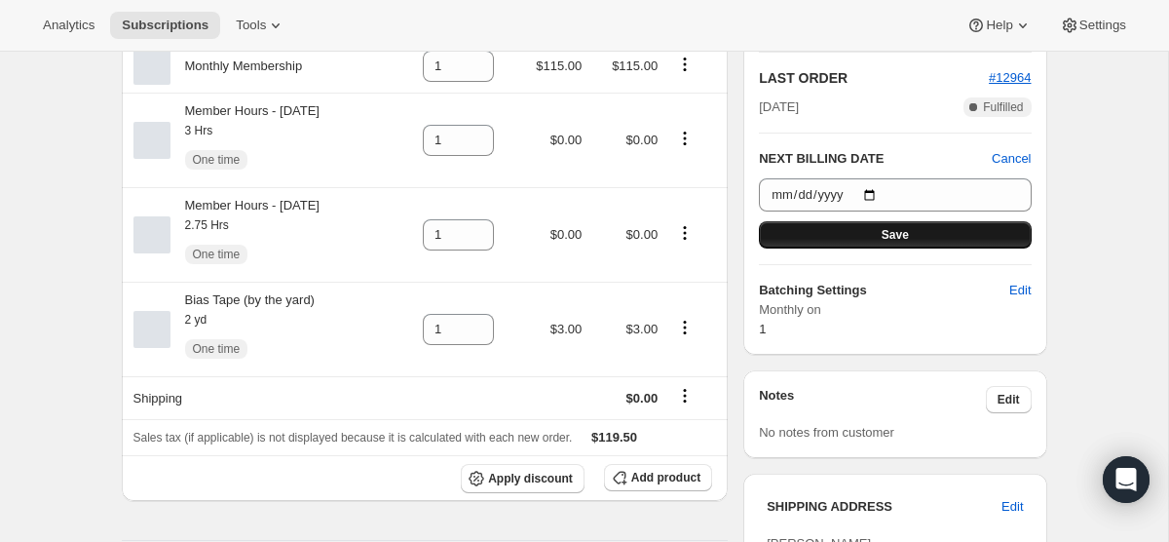
click at [989, 227] on button "Save" at bounding box center [895, 234] width 272 height 27
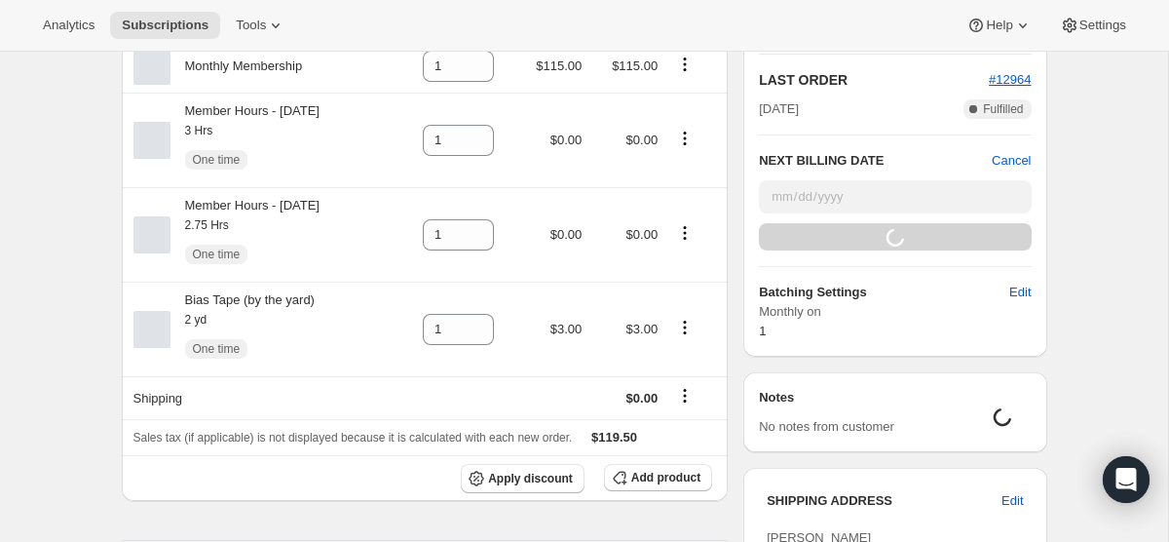
scroll to position [0, 0]
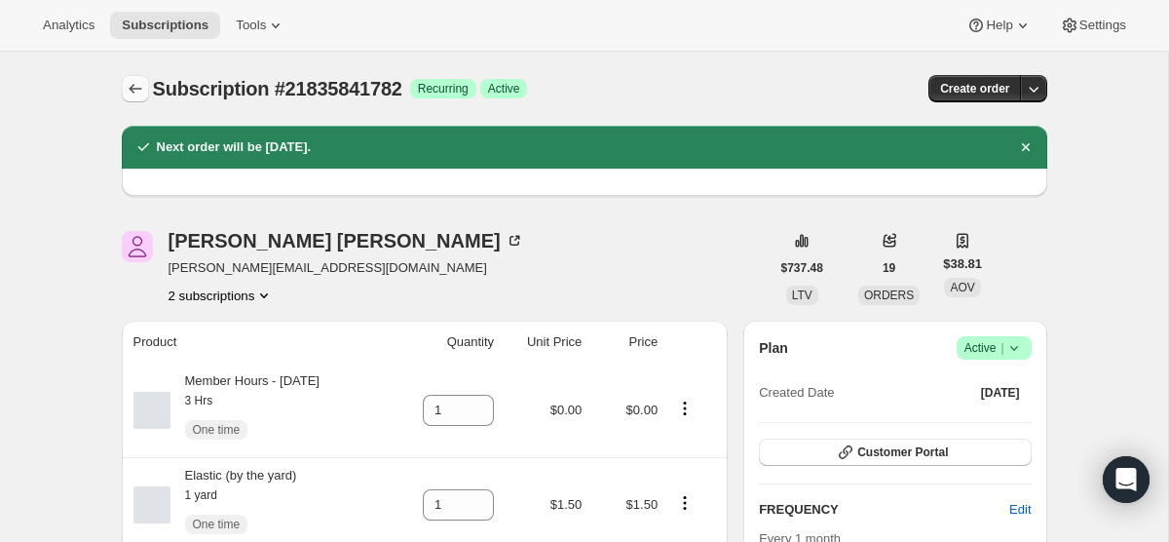
click at [132, 90] on icon "Subscriptions" at bounding box center [135, 88] width 19 height 19
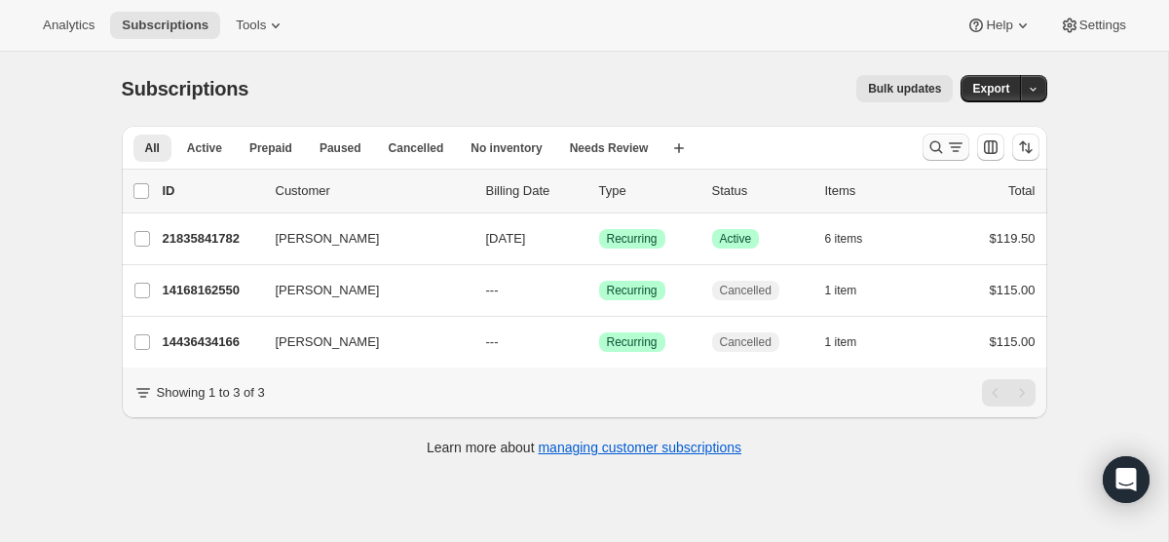
click at [941, 142] on icon "Search and filter results" at bounding box center [935, 146] width 19 height 19
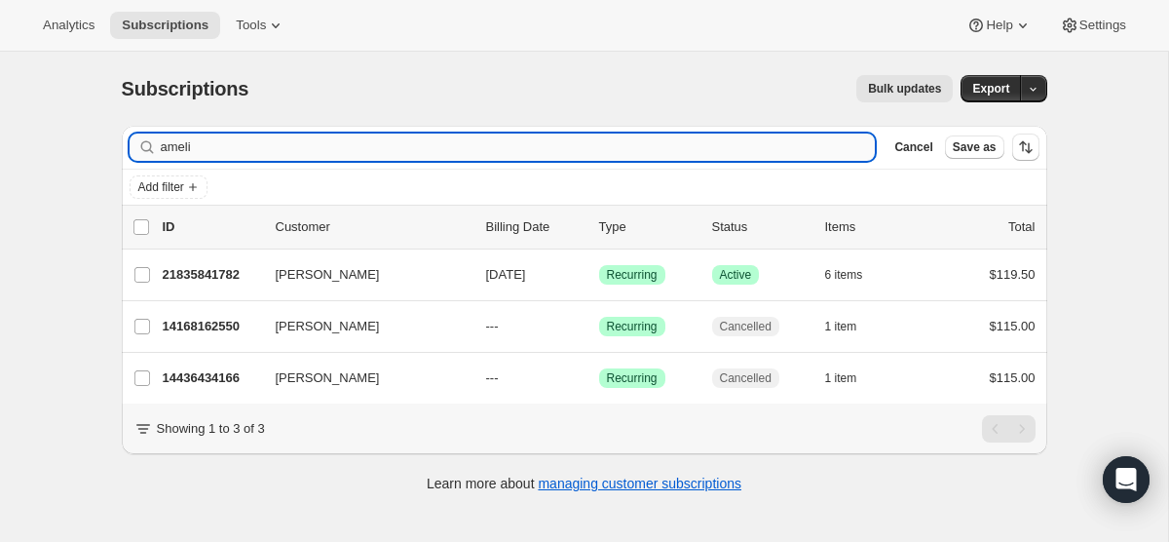
click at [611, 148] on input "ameli" at bounding box center [518, 146] width 715 height 27
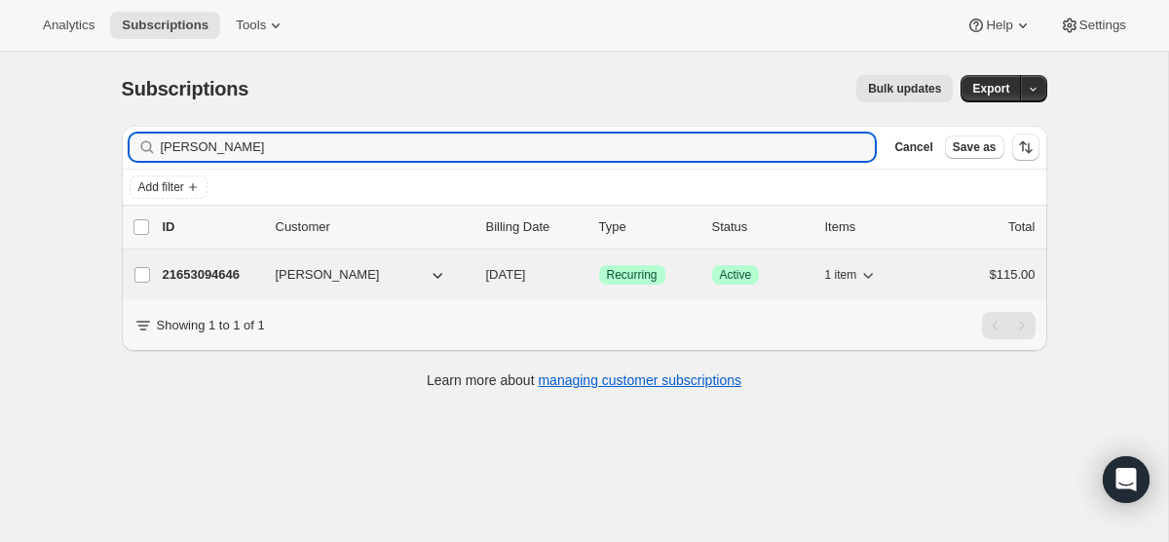
type input "catherine"
click at [512, 274] on span "[DATE]" at bounding box center [506, 274] width 40 height 15
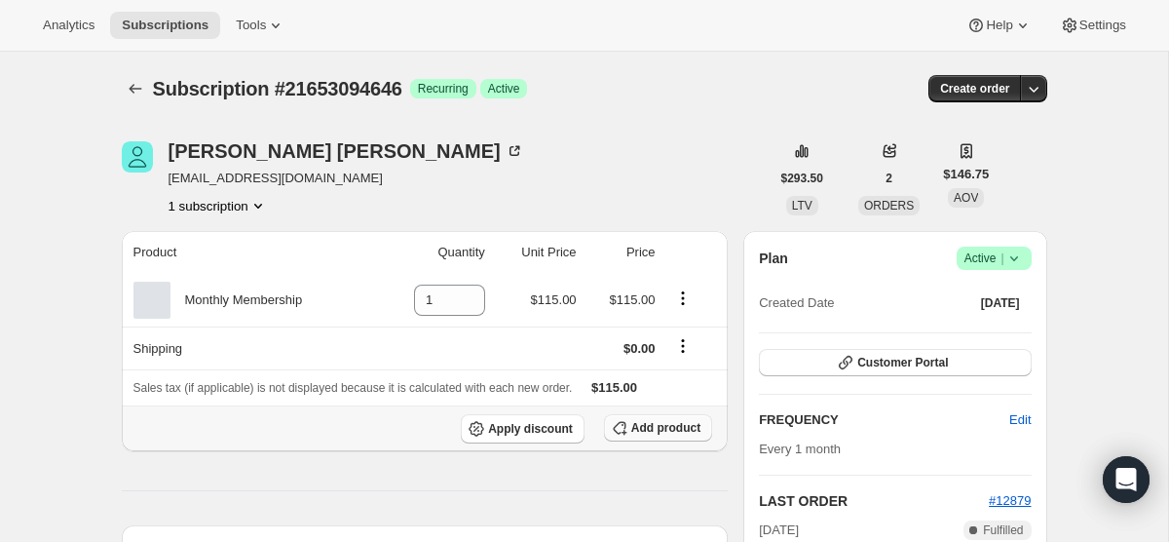
click at [680, 424] on span "Add product" at bounding box center [665, 428] width 69 height 16
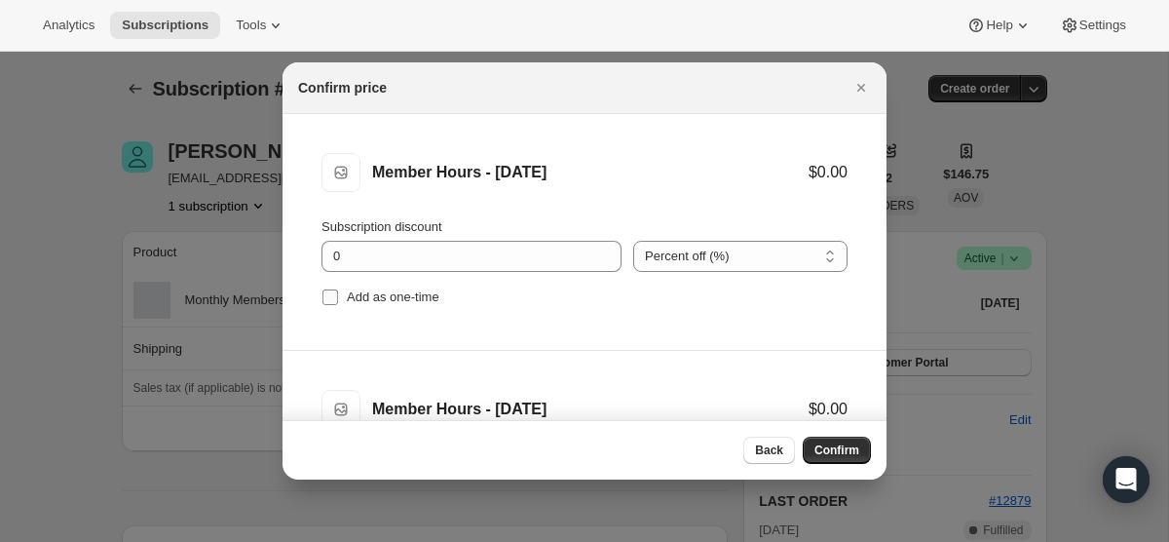
click at [327, 301] on input "Add as one-time" at bounding box center [330, 297] width 16 height 16
checkbox input "true"
click at [327, 301] on input "Add as one-time" at bounding box center [330, 299] width 16 height 16
checkbox input "true"
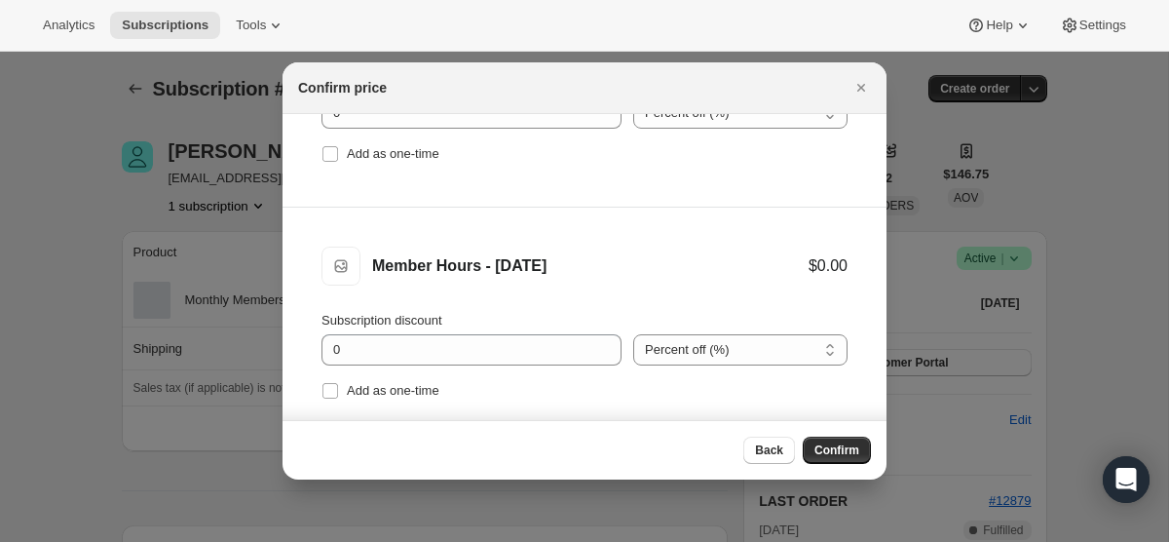
scroll to position [631, 0]
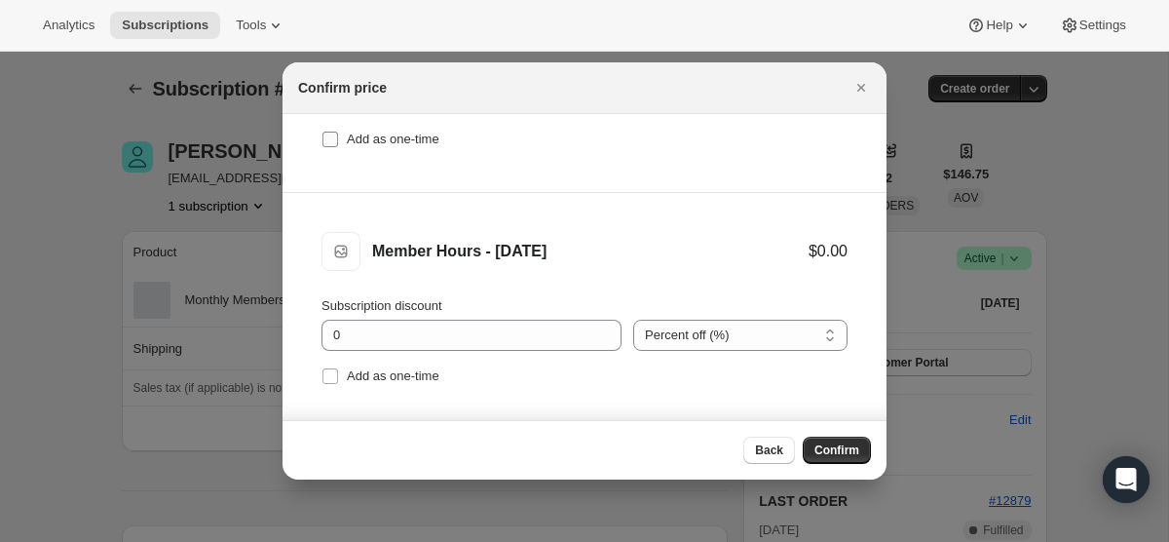
click at [330, 142] on input "Add as one-time" at bounding box center [330, 139] width 16 height 16
checkbox input "true"
click at [325, 389] on label "Add as one-time" at bounding box center [380, 375] width 118 height 27
click at [325, 384] on input "Add as one-time" at bounding box center [330, 376] width 16 height 16
checkbox input "true"
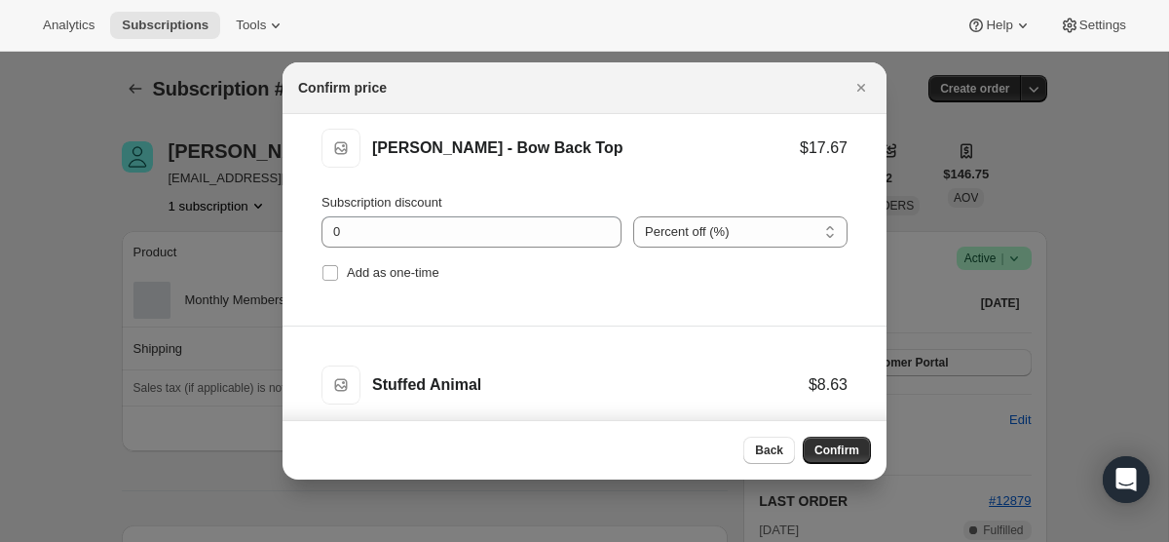
scroll to position [976, 0]
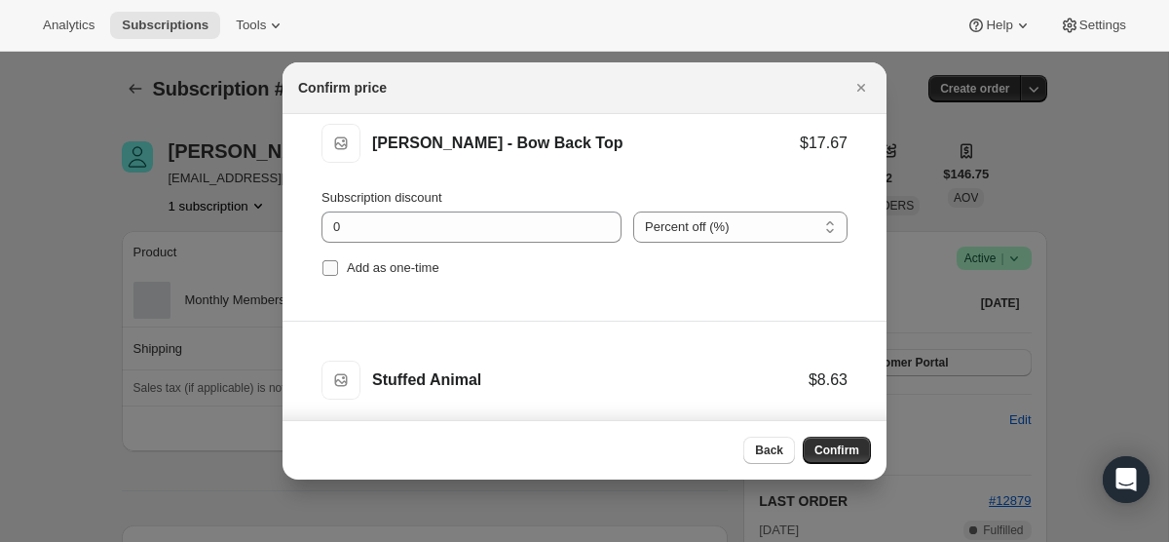
click at [324, 276] on span ":rq6:" at bounding box center [330, 268] width 18 height 18
click at [324, 276] on input "Add as one-time" at bounding box center [330, 268] width 16 height 16
checkbox input "true"
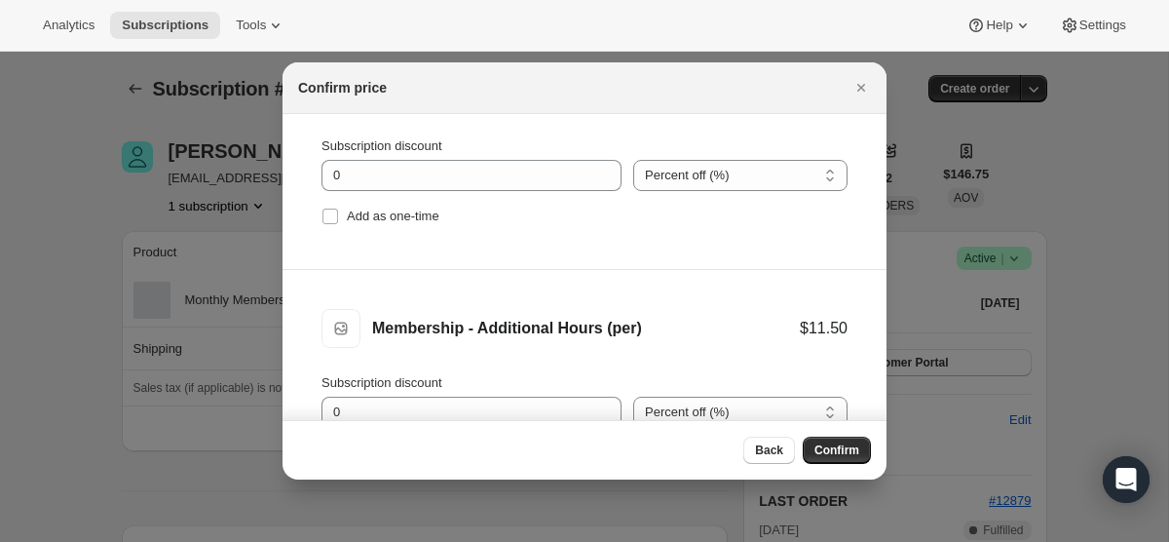
scroll to position [1263, 0]
click at [336, 218] on input "Add as one-time" at bounding box center [330, 217] width 16 height 16
checkbox input "true"
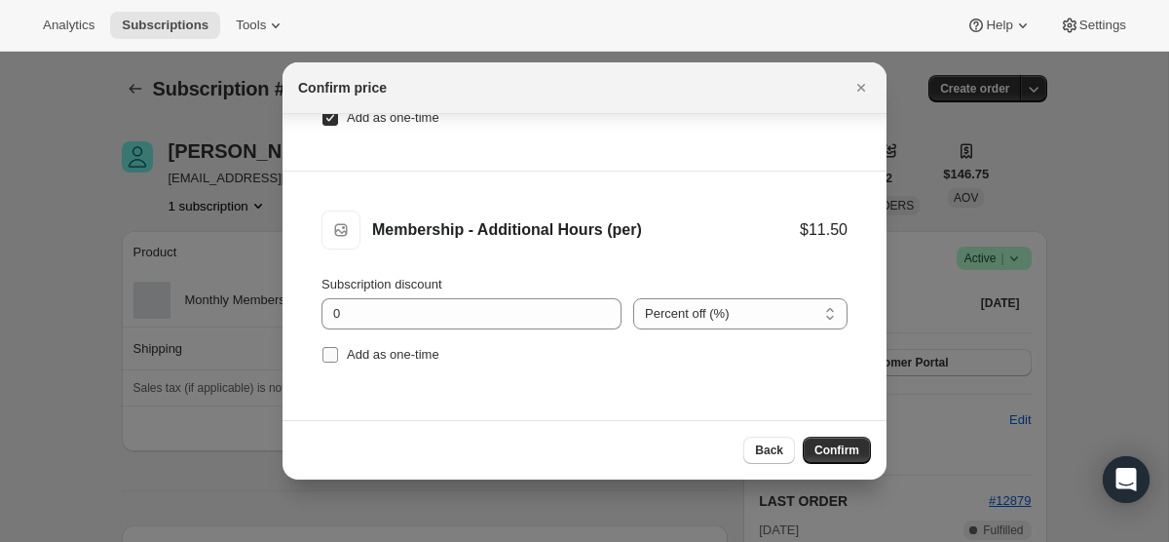
click at [323, 358] on input "Add as one-time" at bounding box center [330, 355] width 16 height 16
checkbox input "true"
click at [829, 440] on button "Confirm" at bounding box center [837, 449] width 68 height 27
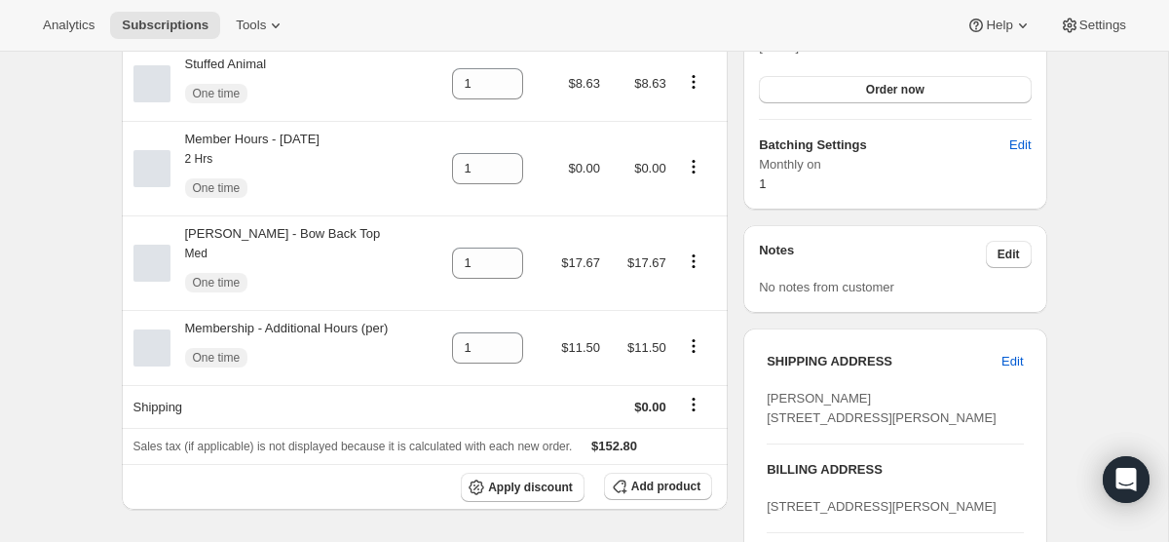
scroll to position [592, 0]
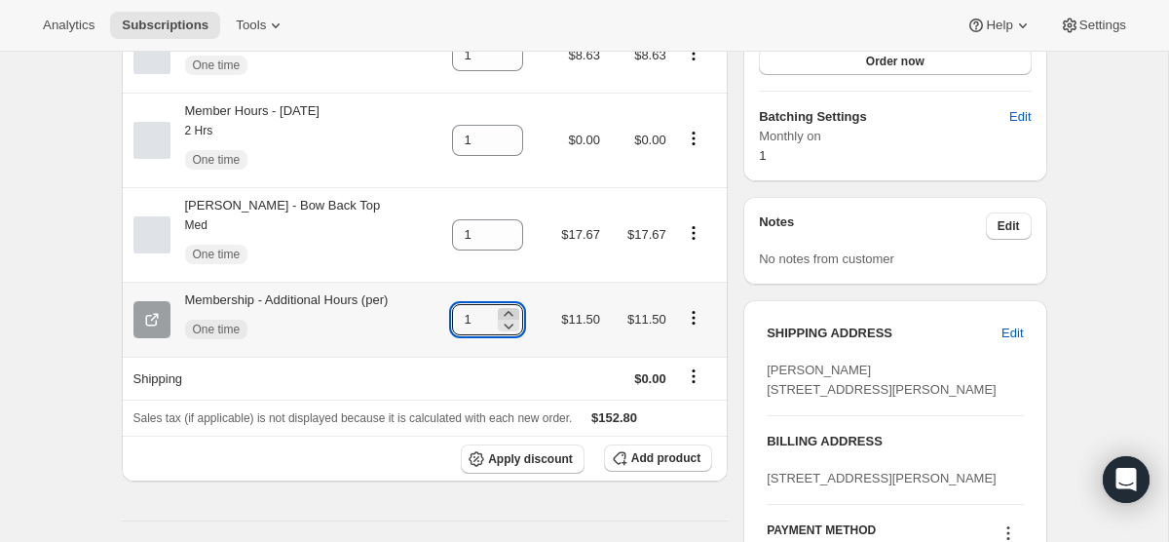
click at [516, 312] on icon at bounding box center [508, 313] width 19 height 19
type input "2"
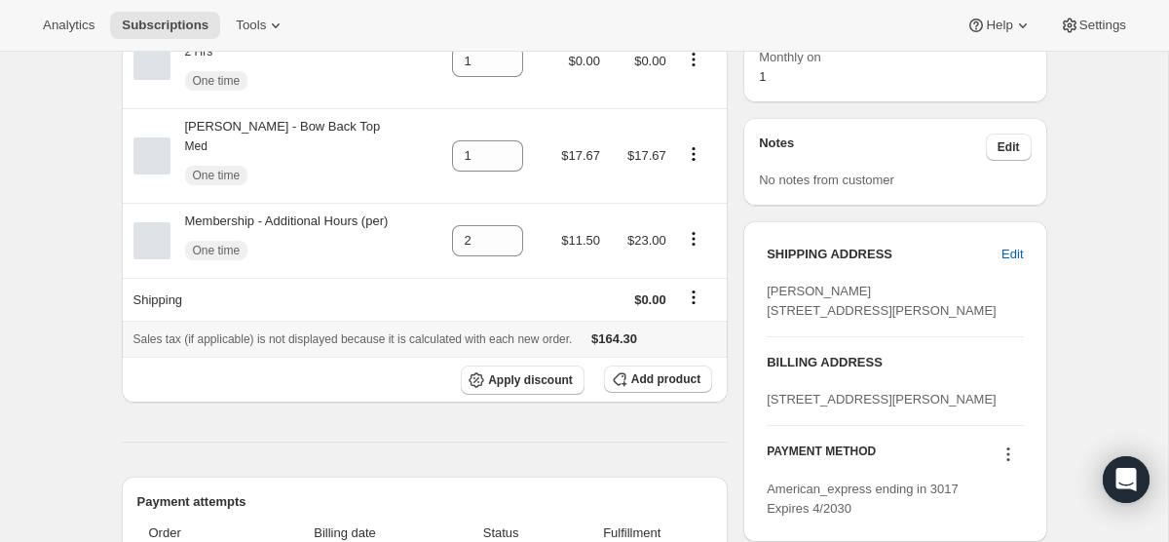
scroll to position [686, 0]
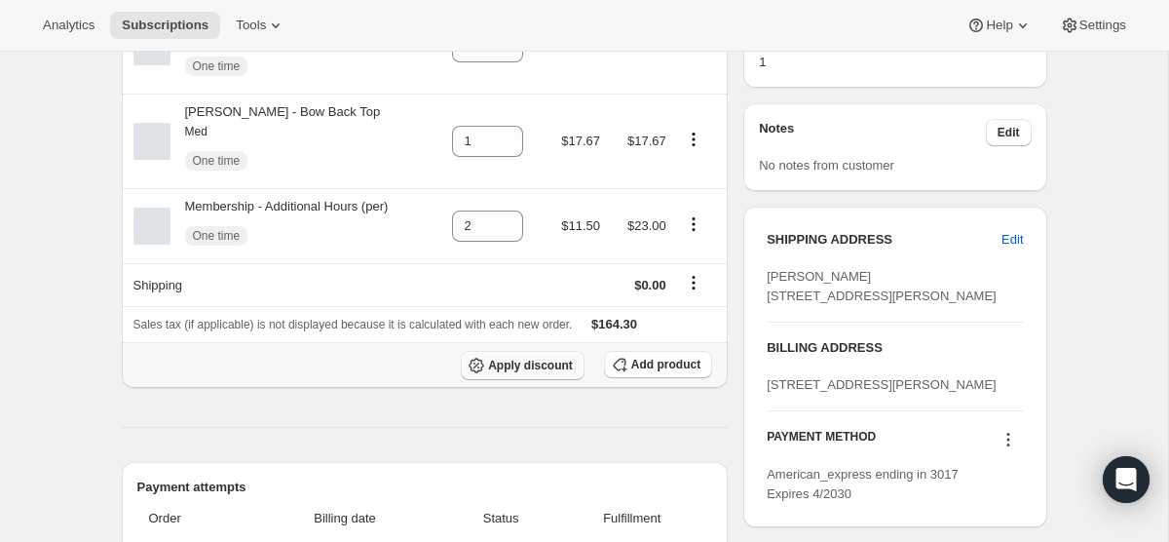
click at [532, 368] on span "Apply discount" at bounding box center [530, 365] width 85 height 16
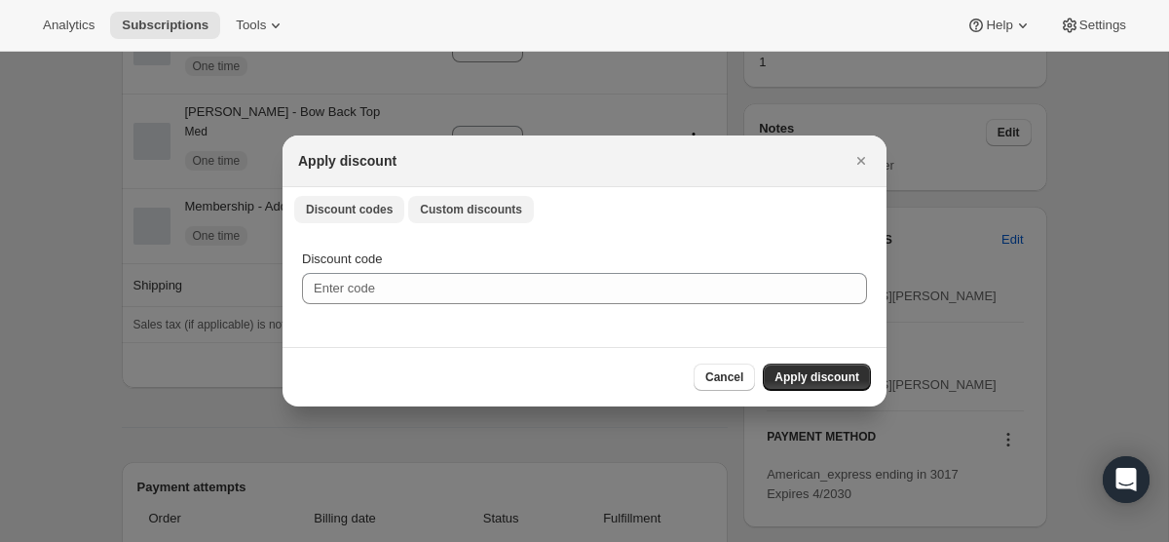
click at [485, 203] on span "Custom discounts" at bounding box center [471, 210] width 102 height 16
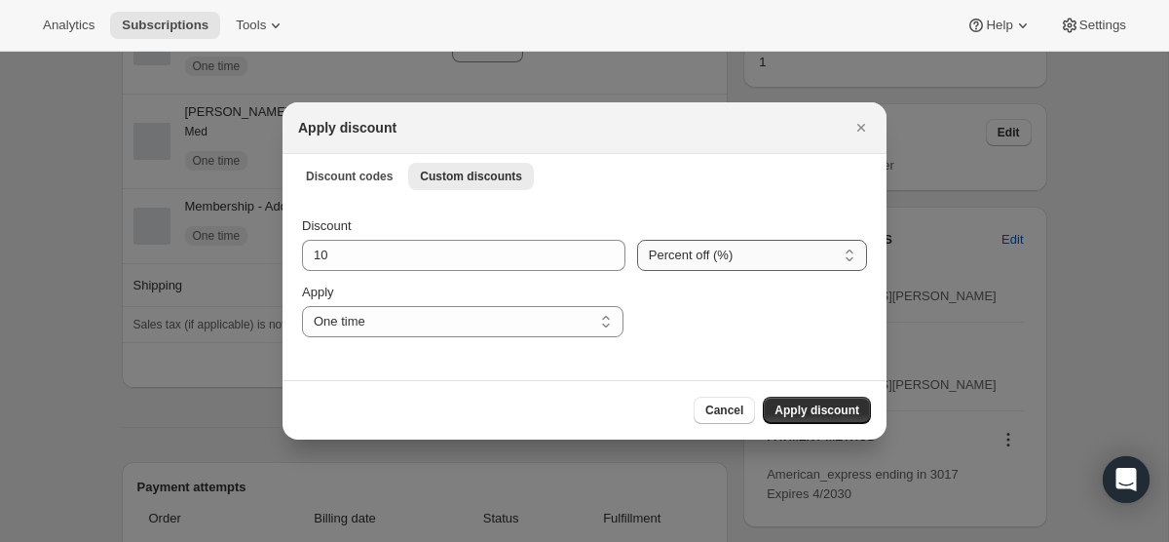
click at [743, 247] on select "Percent off (%) Amount off ($)" at bounding box center [752, 255] width 230 height 31
select select "fixed"
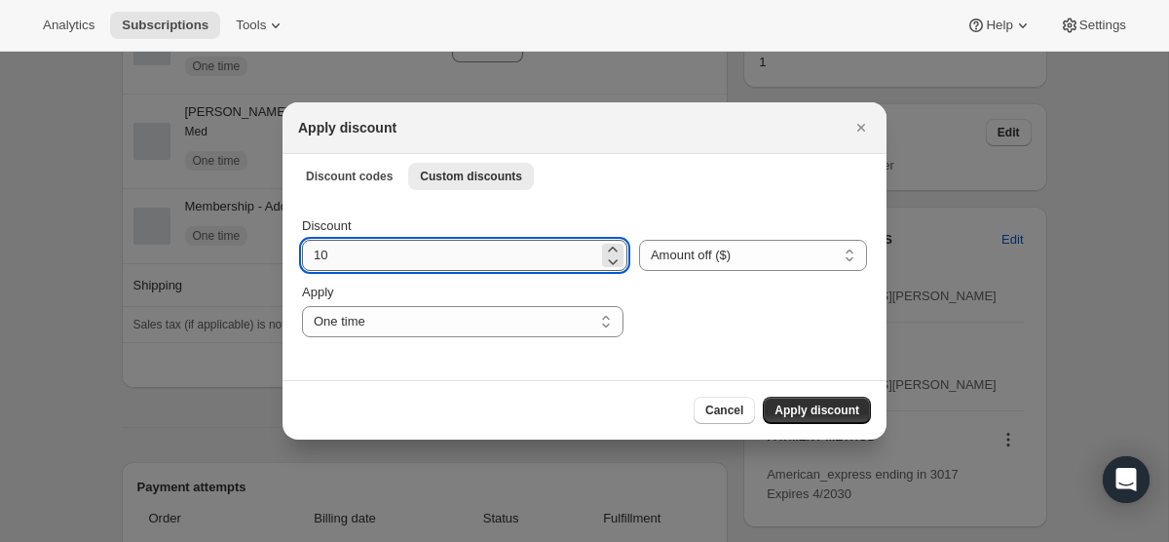
click at [375, 263] on input "10" at bounding box center [450, 255] width 296 height 31
click at [374, 263] on input "10" at bounding box center [450, 255] width 296 height 31
type input "115"
click at [801, 419] on button "Apply discount" at bounding box center [817, 409] width 108 height 27
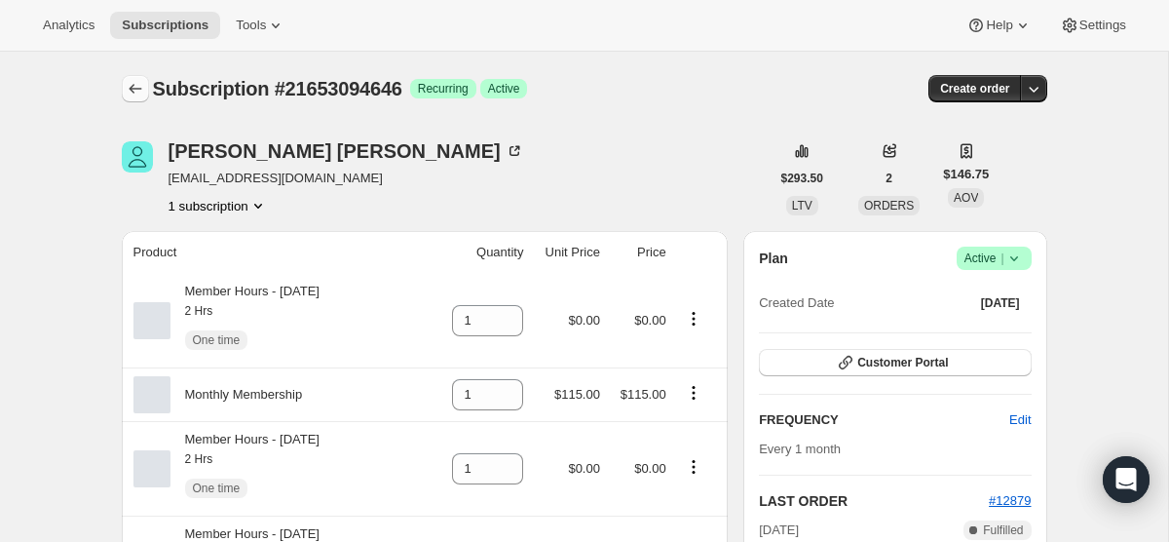
click at [136, 93] on icon "Subscriptions" at bounding box center [135, 88] width 19 height 19
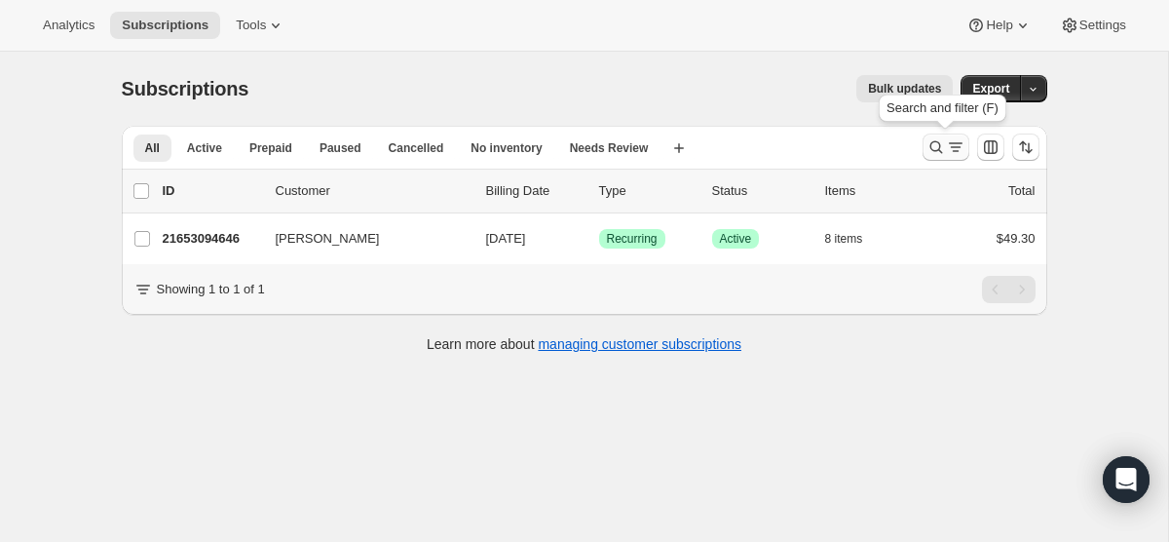
click at [935, 153] on icon "Search and filter results" at bounding box center [935, 146] width 19 height 19
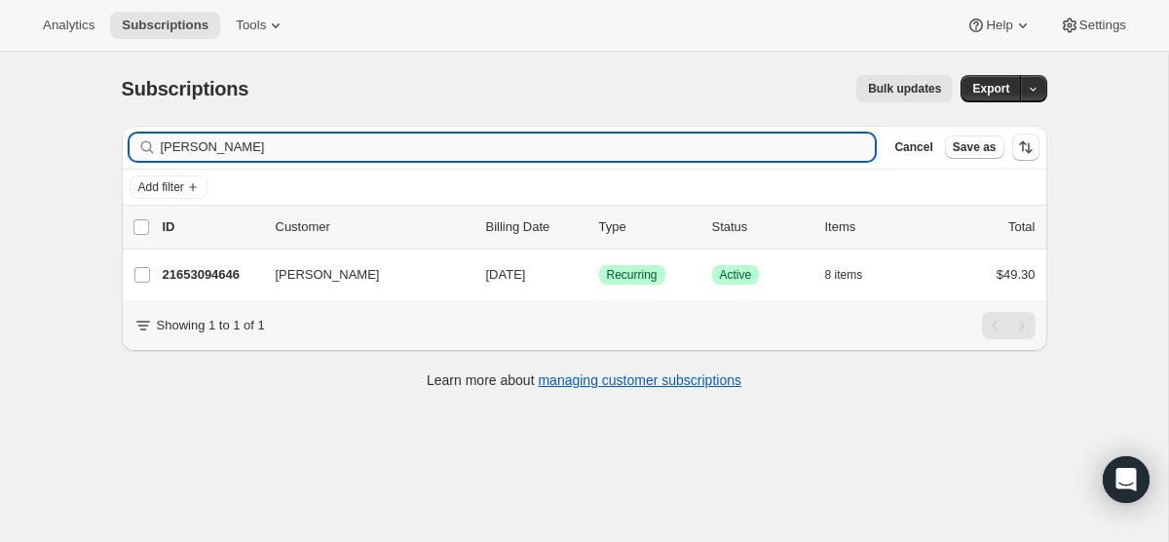
click at [528, 155] on input "catherine" at bounding box center [518, 146] width 715 height 27
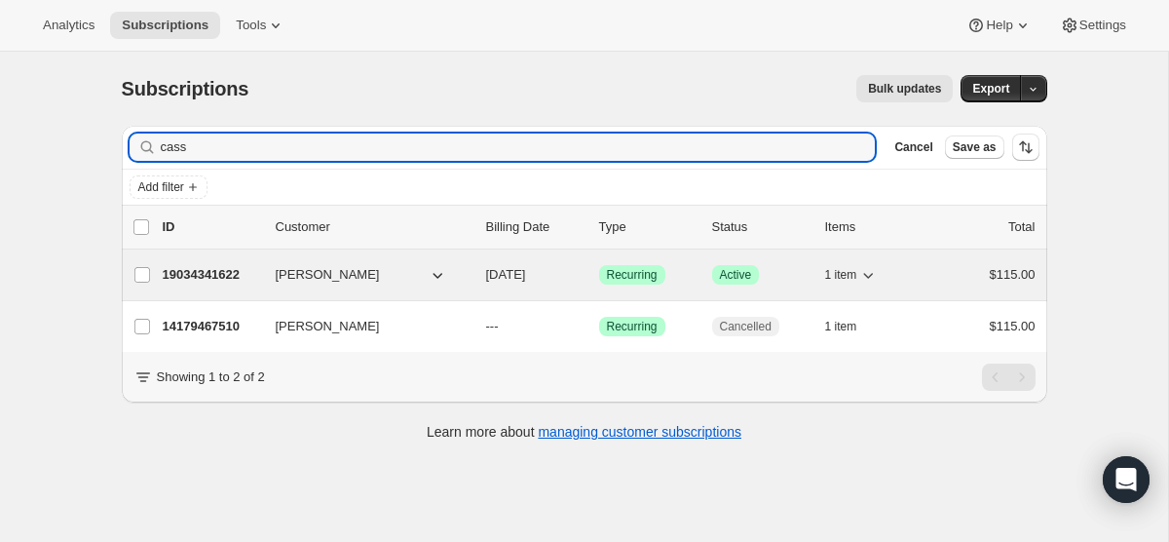
type input "cass"
click at [526, 281] on span "[DATE]" at bounding box center [506, 274] width 40 height 15
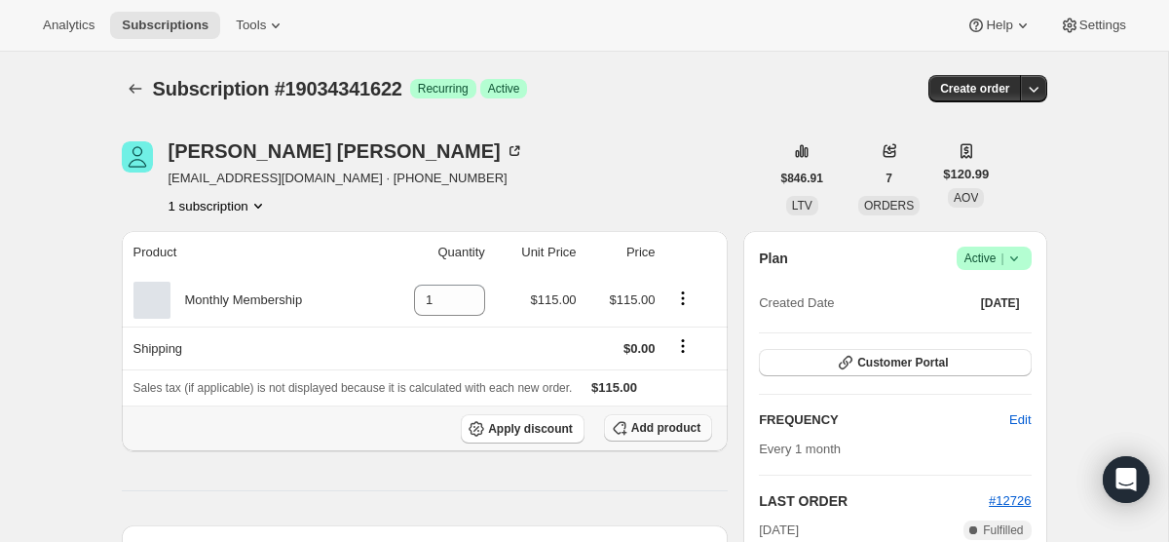
click at [661, 429] on span "Add product" at bounding box center [665, 428] width 69 height 16
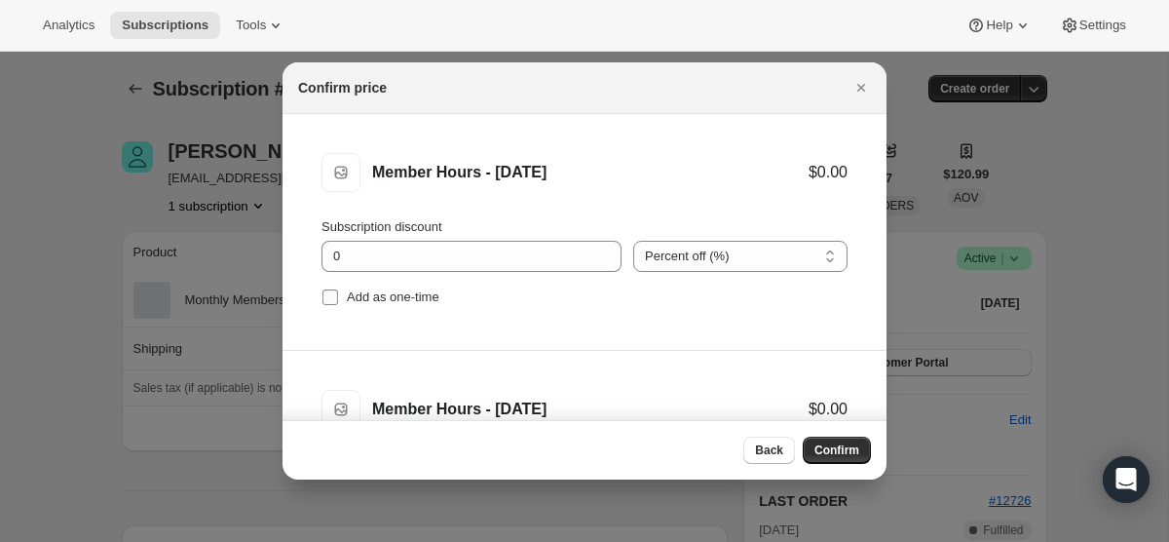
click at [327, 299] on input "Add as one-time" at bounding box center [330, 297] width 16 height 16
checkbox input "true"
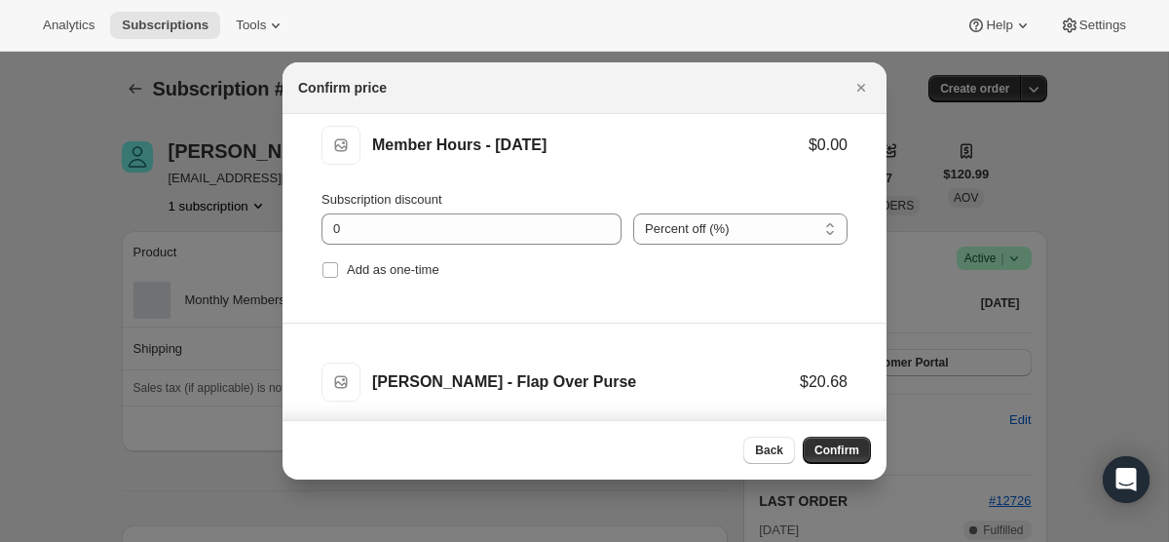
scroll to position [265, 0]
click at [328, 273] on input "Add as one-time" at bounding box center [330, 269] width 16 height 16
checkbox input "true"
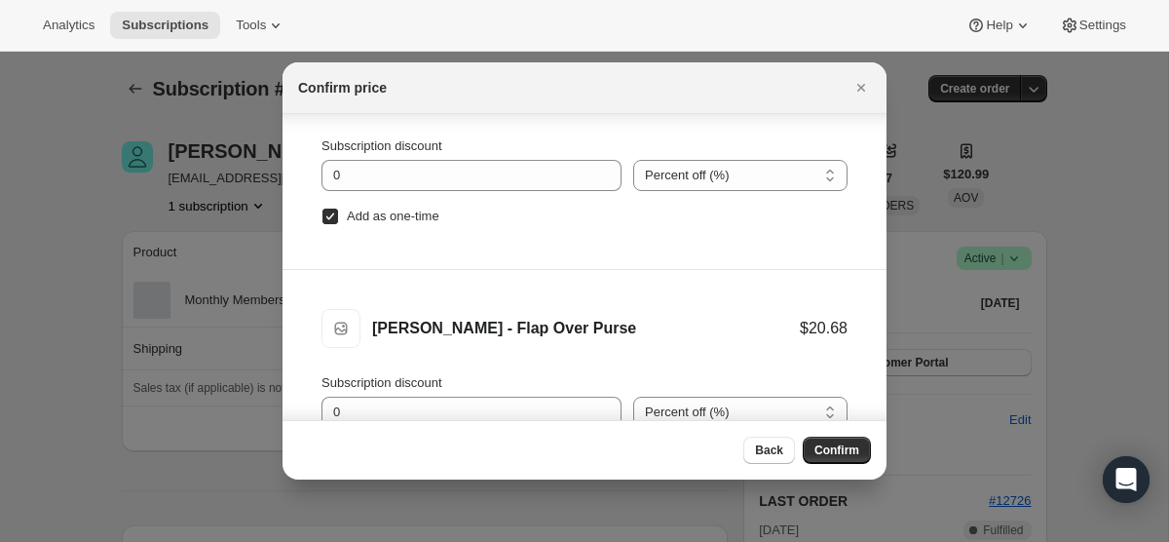
scroll to position [98, 0]
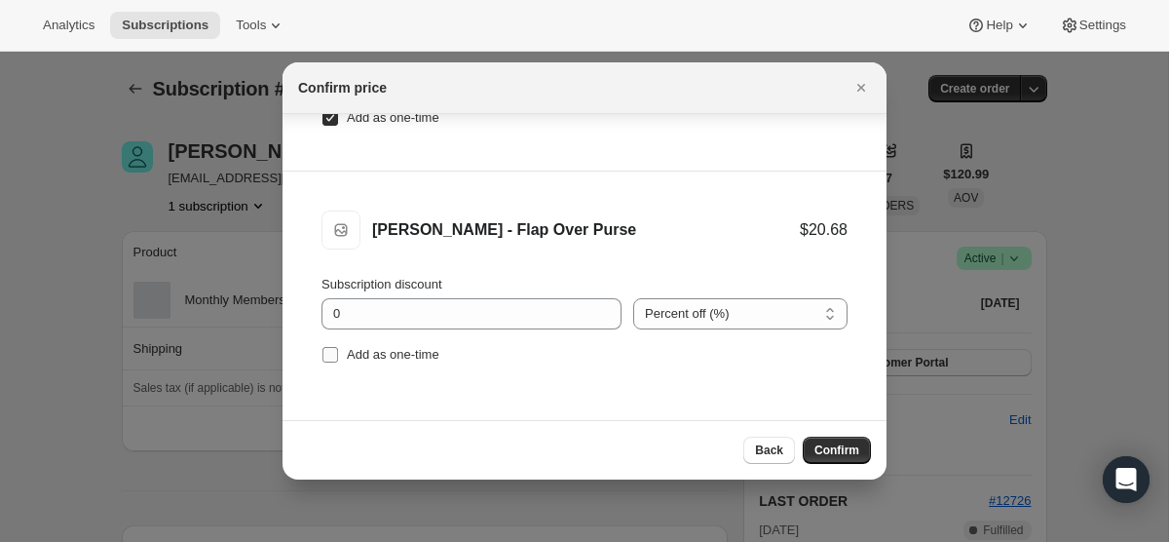
click at [333, 354] on input "Add as one-time" at bounding box center [330, 355] width 16 height 16
checkbox input "true"
click at [844, 438] on button "Confirm" at bounding box center [837, 449] width 68 height 27
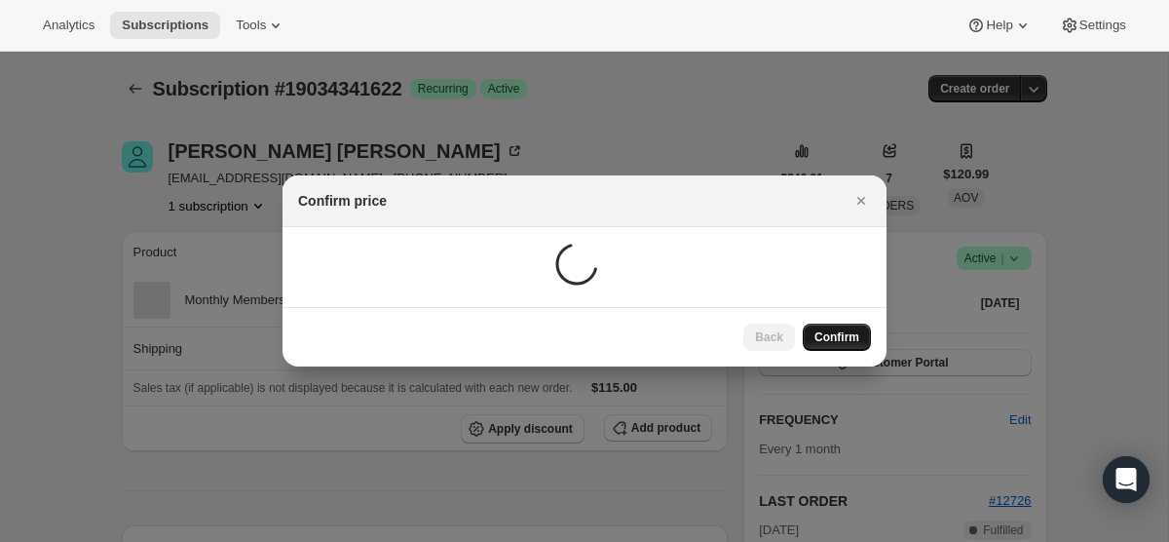
scroll to position [0, 0]
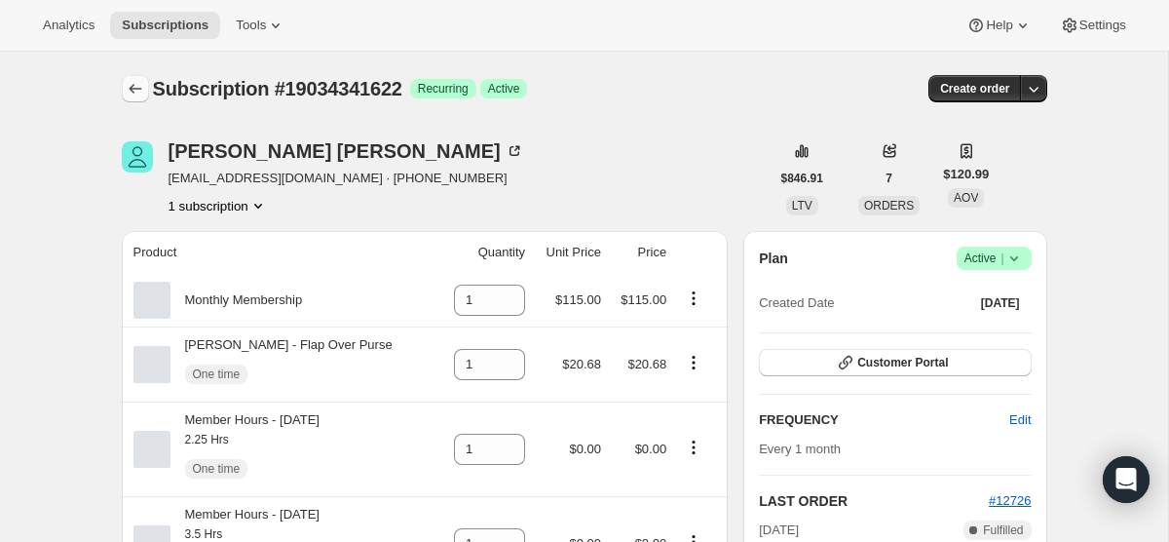
click at [135, 94] on icon "Subscriptions" at bounding box center [135, 88] width 19 height 19
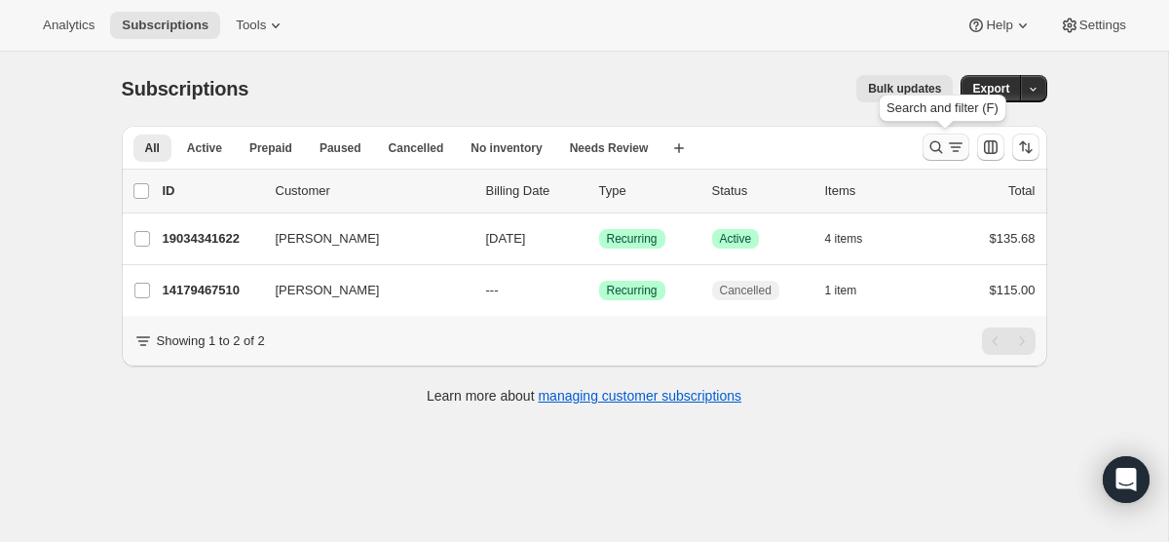
click at [938, 154] on icon "Search and filter results" at bounding box center [935, 146] width 19 height 19
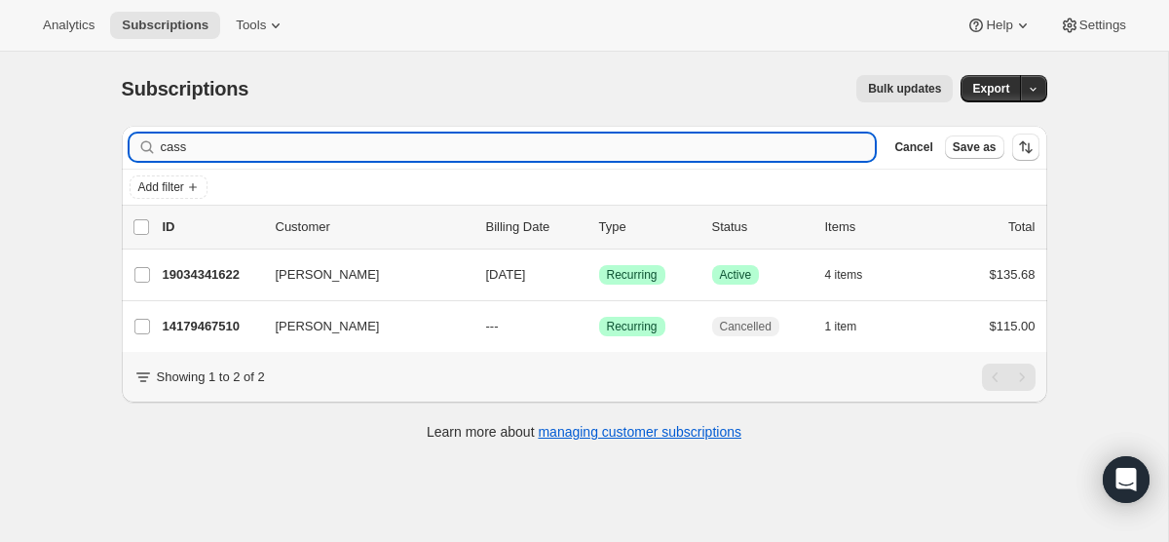
click at [431, 157] on input "cass" at bounding box center [518, 146] width 715 height 27
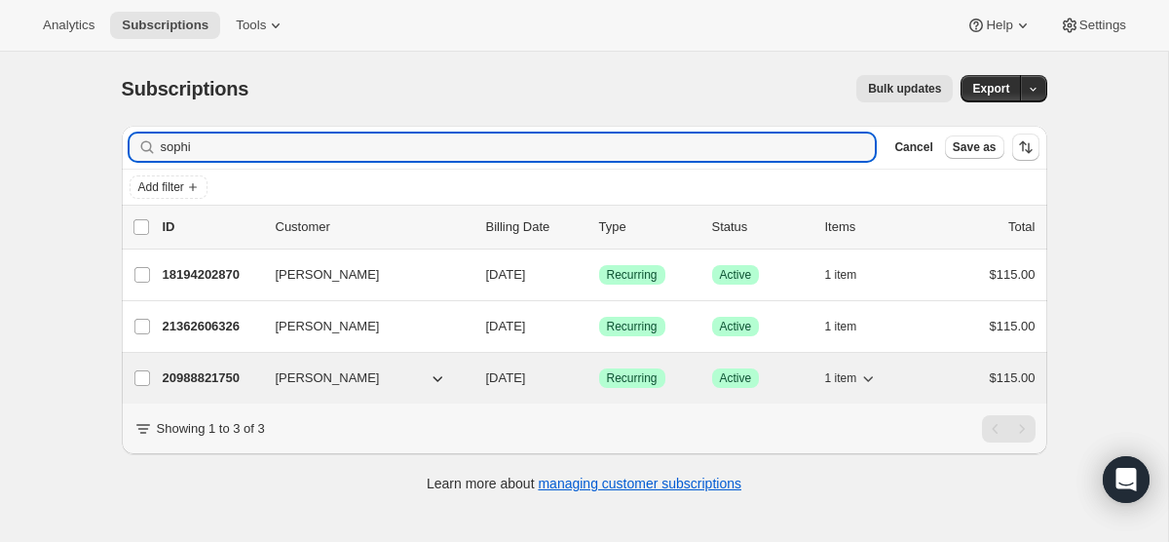
type input "sophi"
click at [525, 381] on span "[DATE]" at bounding box center [506, 377] width 40 height 15
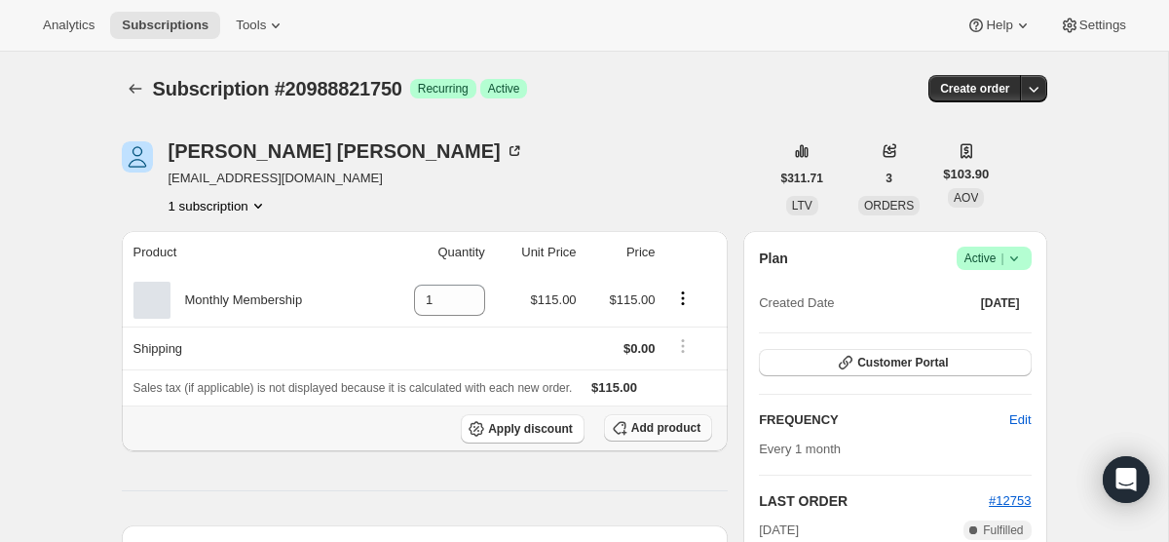
click at [613, 428] on icon "button" at bounding box center [619, 428] width 13 height 13
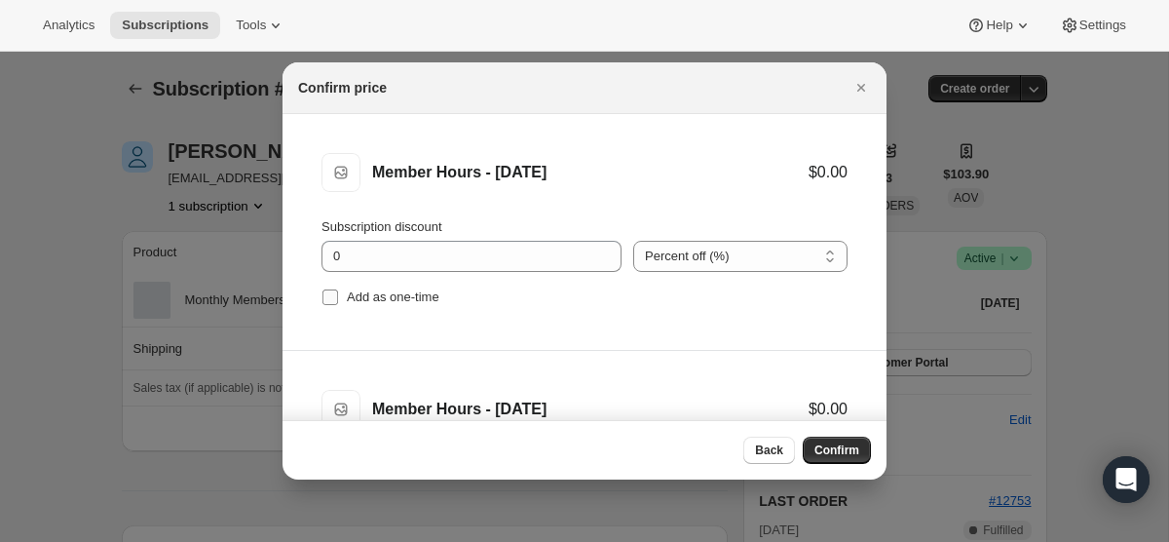
click at [333, 294] on input "Add as one-time" at bounding box center [330, 297] width 16 height 16
checkbox input "true"
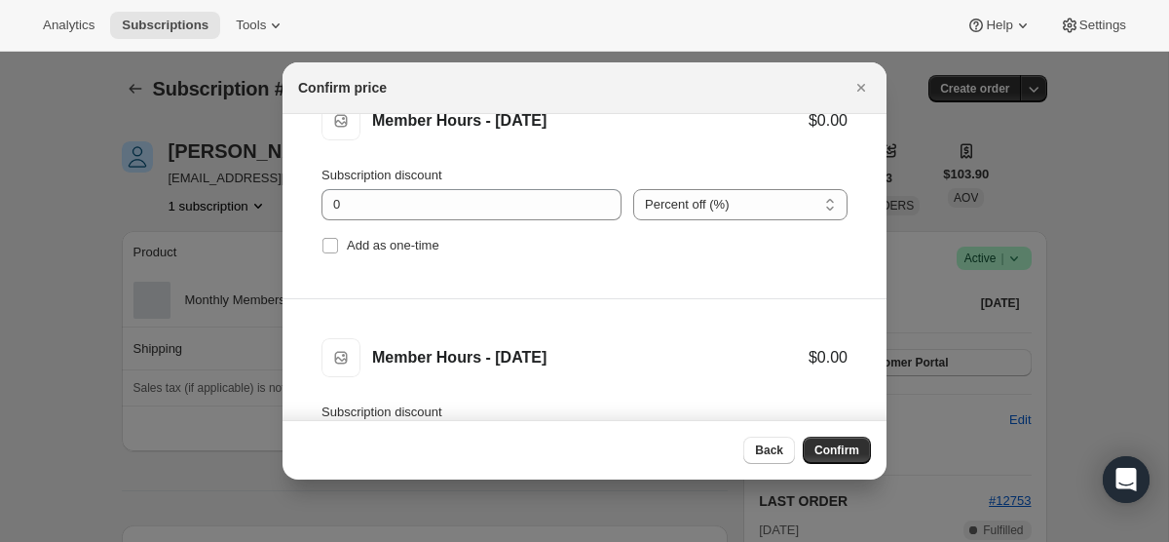
scroll to position [289, 0]
click at [332, 254] on label "Add as one-time" at bounding box center [380, 244] width 118 height 27
click at [332, 252] on input "Add as one-time" at bounding box center [330, 245] width 16 height 16
checkbox input "true"
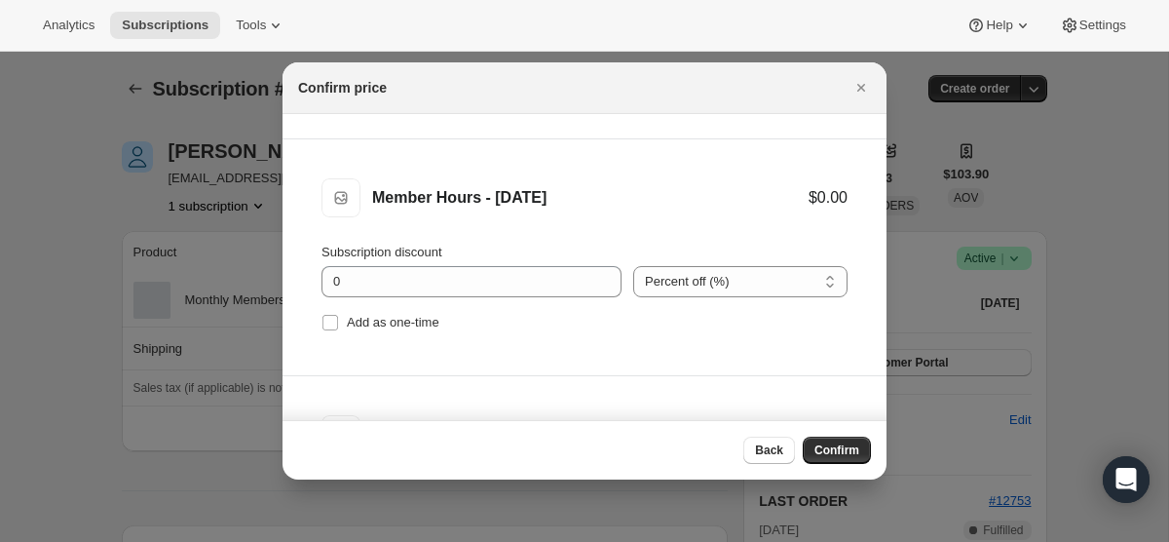
scroll to position [497, 0]
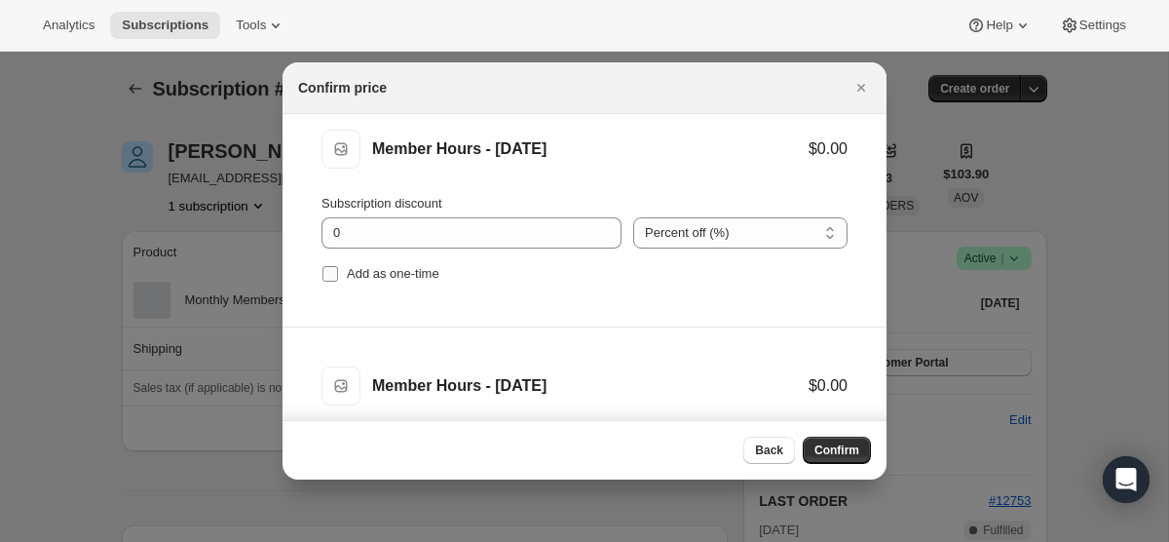
click at [332, 272] on input "Add as one-time" at bounding box center [330, 274] width 16 height 16
checkbox input "true"
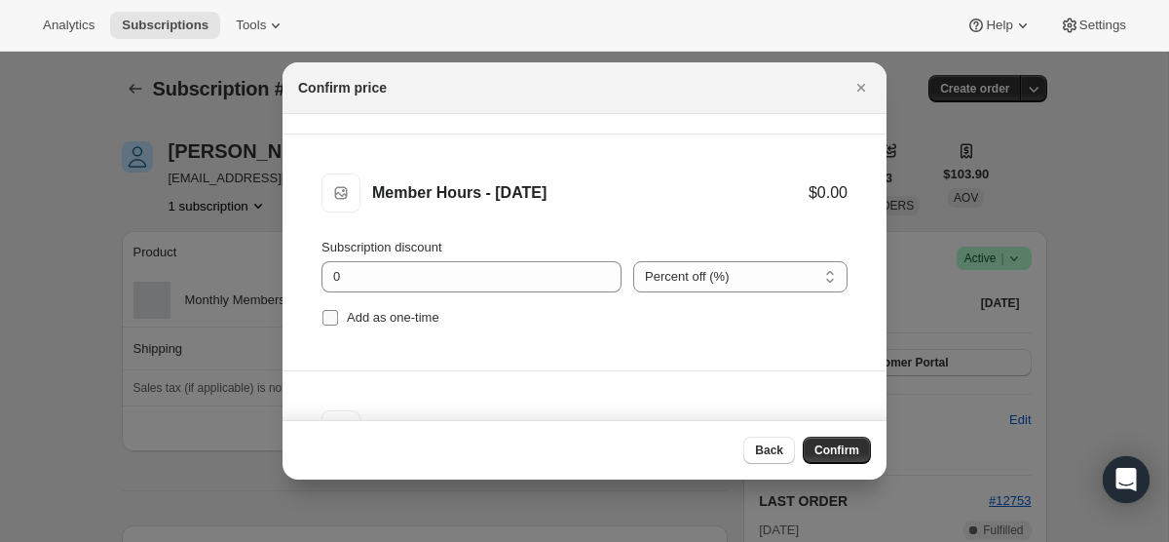
click at [334, 327] on label "Add as one-time" at bounding box center [380, 317] width 118 height 27
click at [334, 325] on input "Add as one-time" at bounding box center [330, 318] width 16 height 16
checkbox input "true"
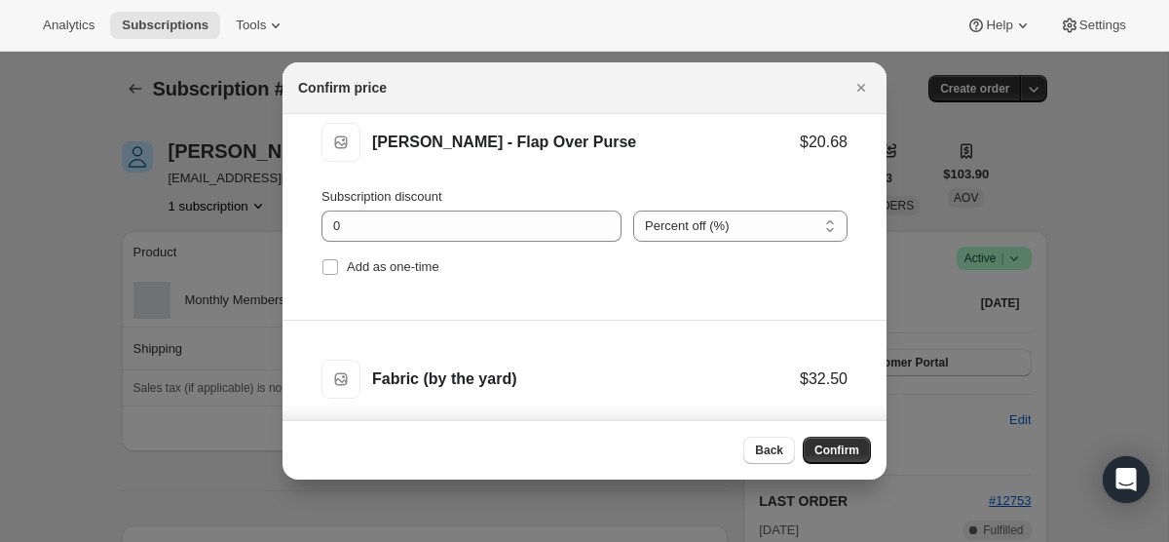
scroll to position [975, 0]
click at [328, 256] on label "Add as one-time" at bounding box center [380, 268] width 118 height 27
click at [328, 261] on input "Add as one-time" at bounding box center [330, 269] width 16 height 16
checkbox input "true"
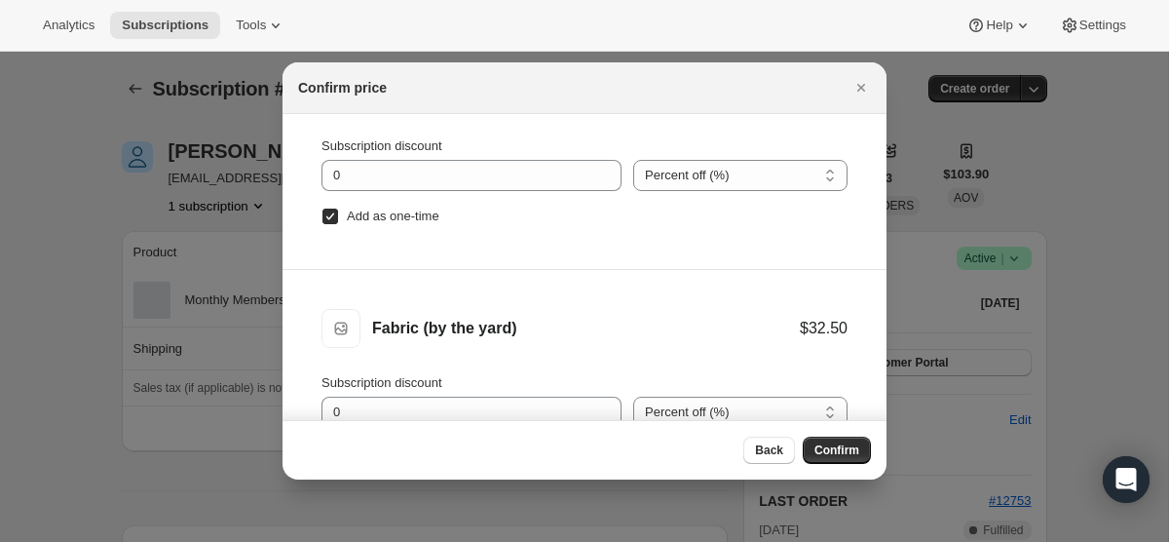
scroll to position [98, 0]
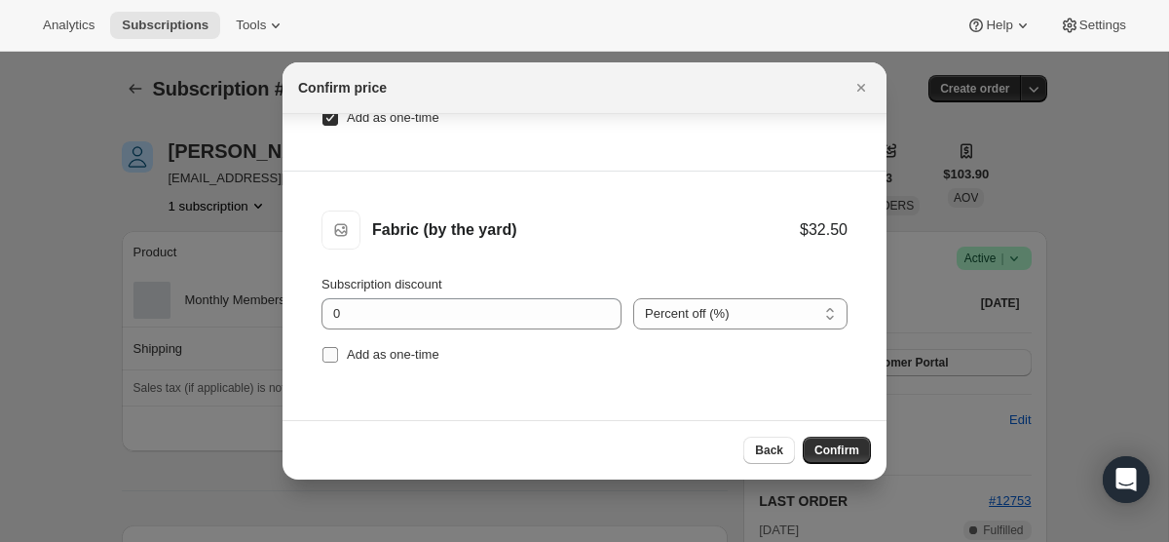
click at [331, 355] on input "Add as one-time" at bounding box center [330, 355] width 16 height 16
checkbox input "true"
click at [852, 455] on span "Confirm" at bounding box center [836, 450] width 45 height 16
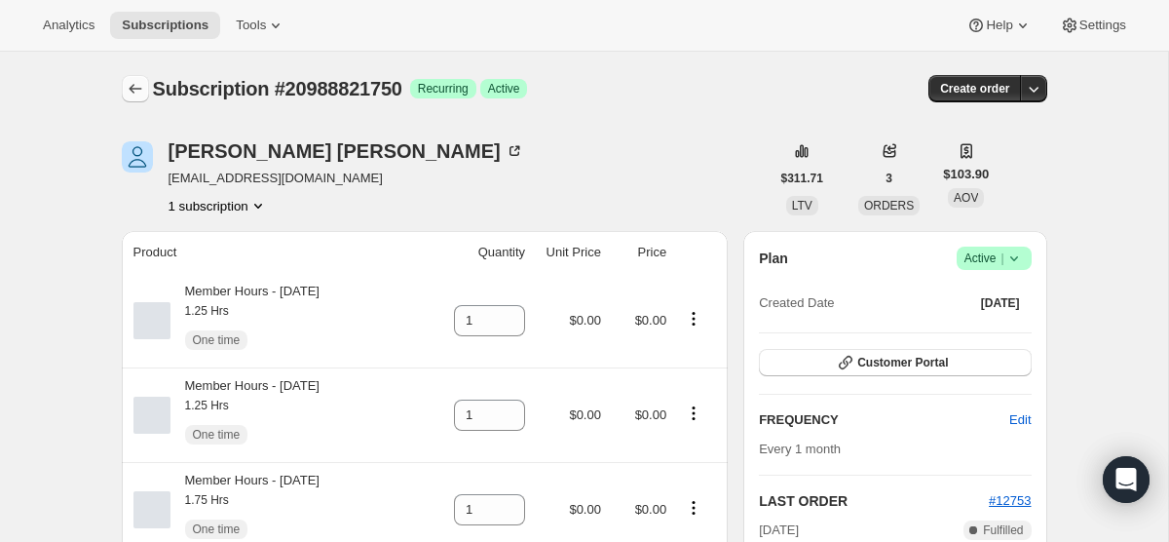
click at [134, 96] on icon "Subscriptions" at bounding box center [135, 88] width 19 height 19
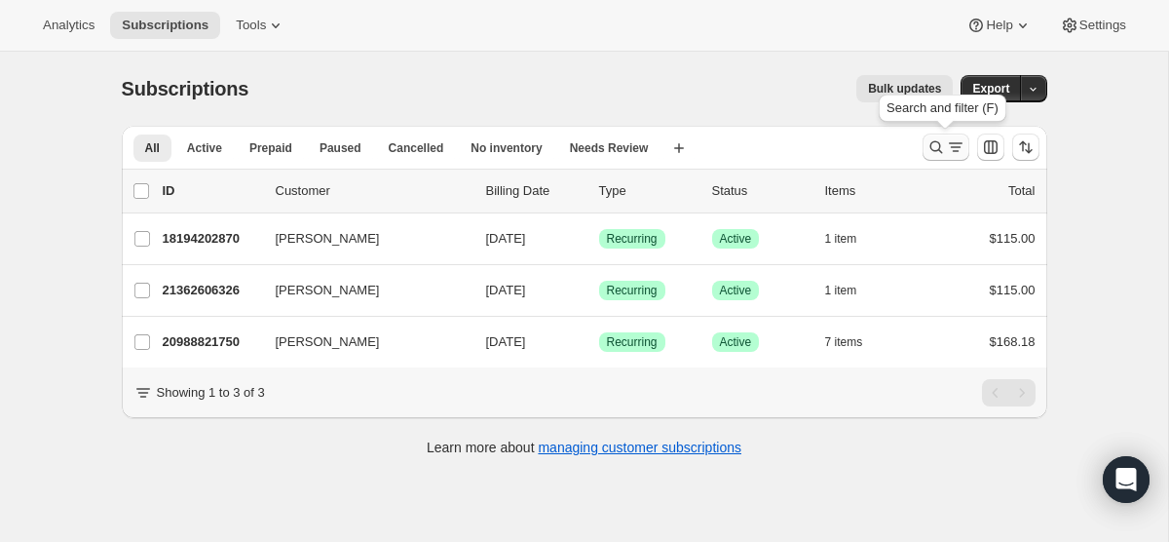
click at [950, 157] on icon "Search and filter results" at bounding box center [955, 146] width 19 height 19
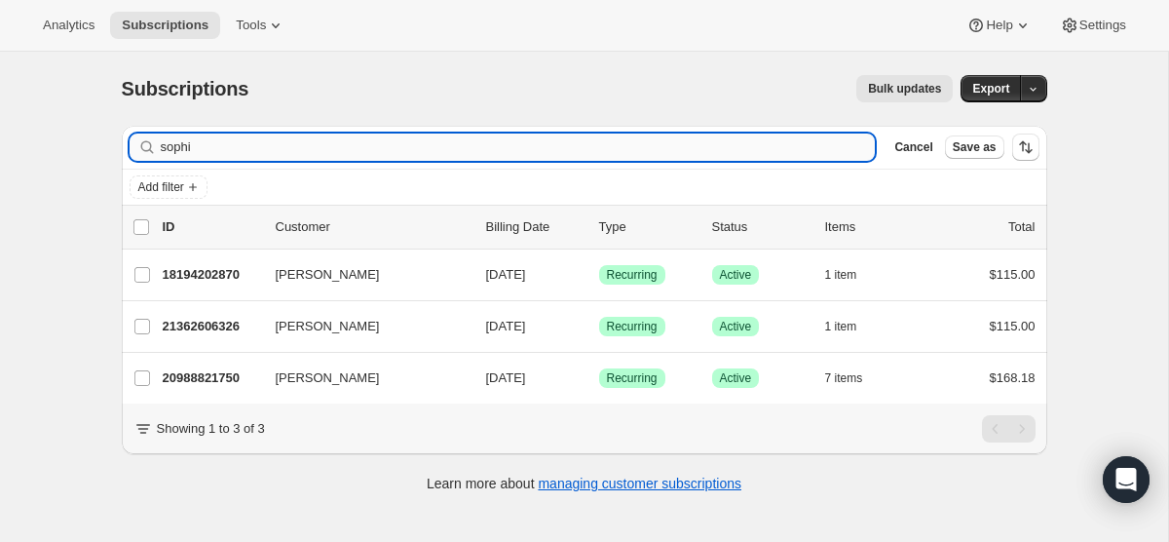
click at [380, 147] on input "sophi" at bounding box center [518, 146] width 715 height 27
click at [381, 148] on input "sophi" at bounding box center [518, 146] width 715 height 27
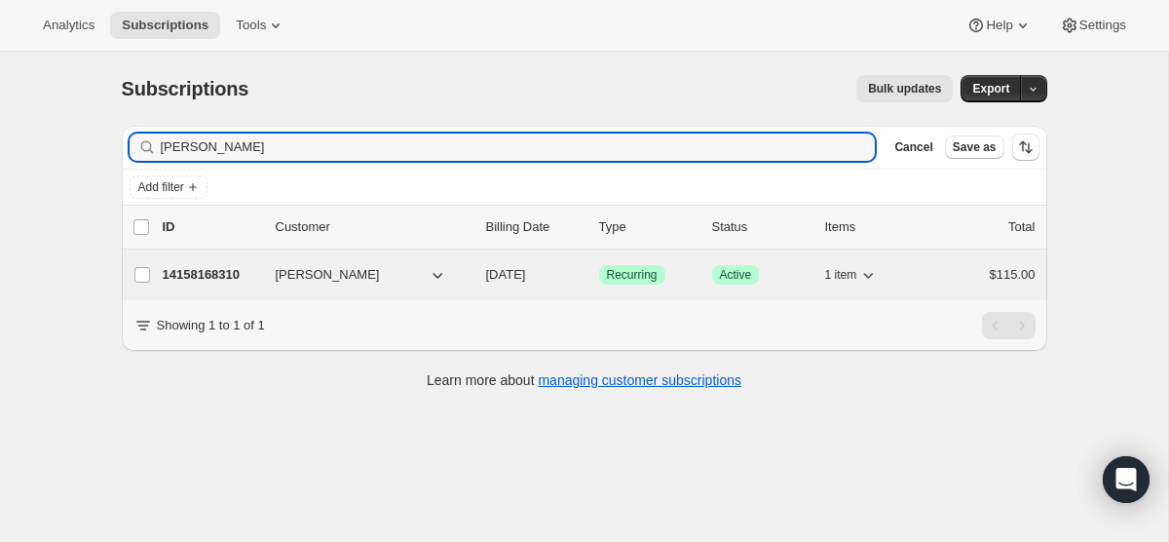
type input "julia t"
click at [536, 285] on div "14158168310 Julia Tovar 09/01/2025 Success Recurring Success Active 1 item $115…" at bounding box center [599, 274] width 873 height 27
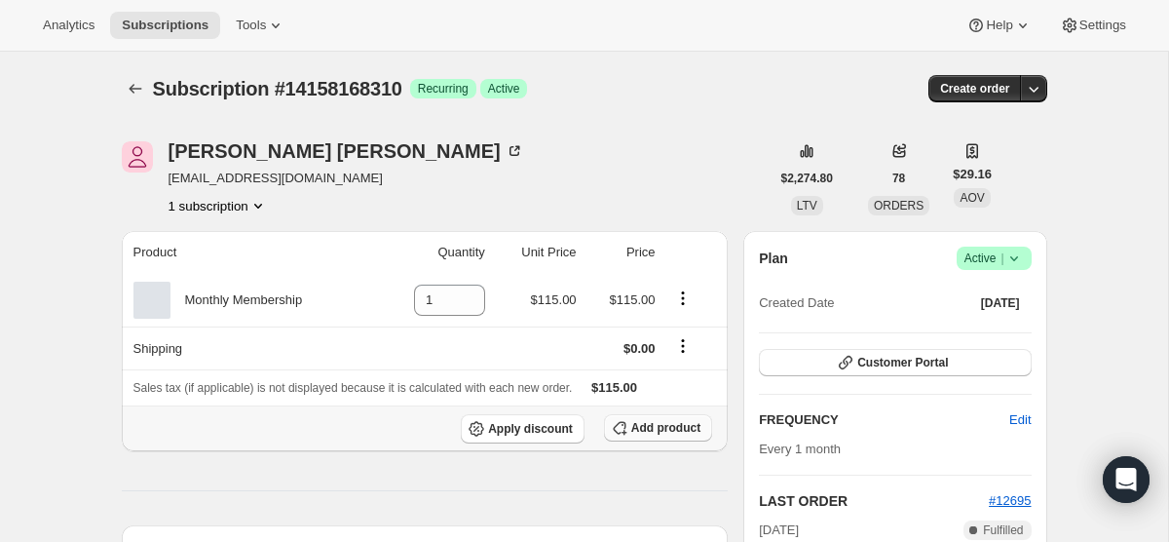
click at [689, 420] on span "Add product" at bounding box center [665, 428] width 69 height 16
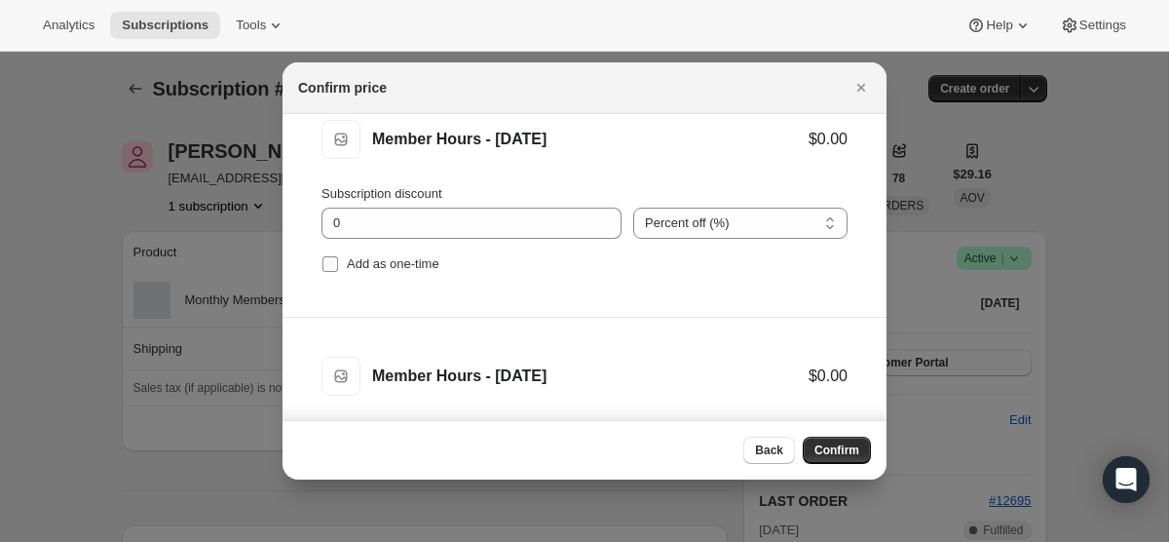
click at [329, 267] on input "Add as one-time" at bounding box center [330, 264] width 16 height 16
checkbox input "true"
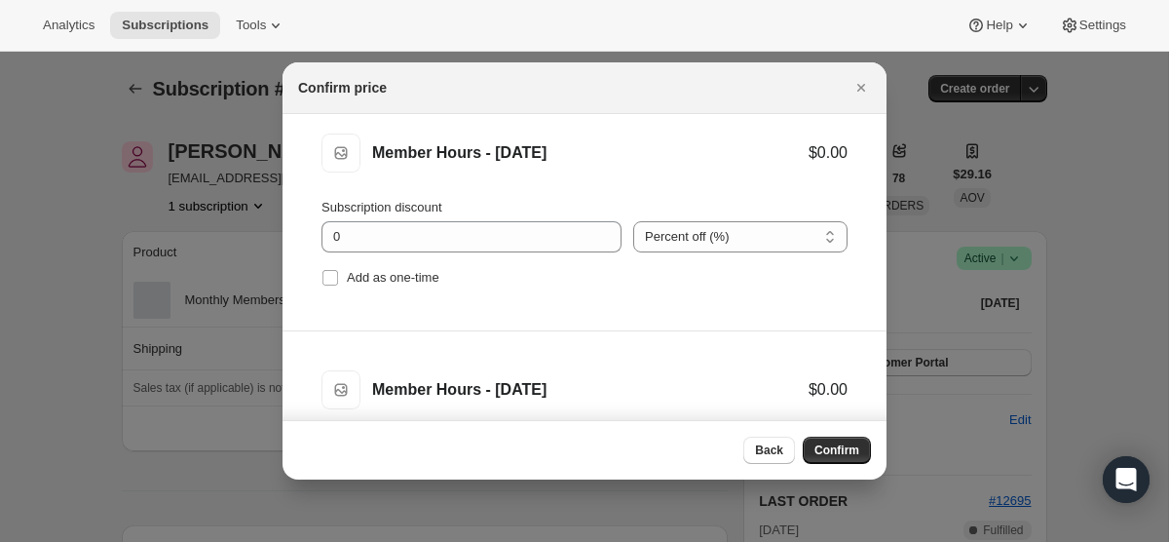
scroll to position [340, 0]
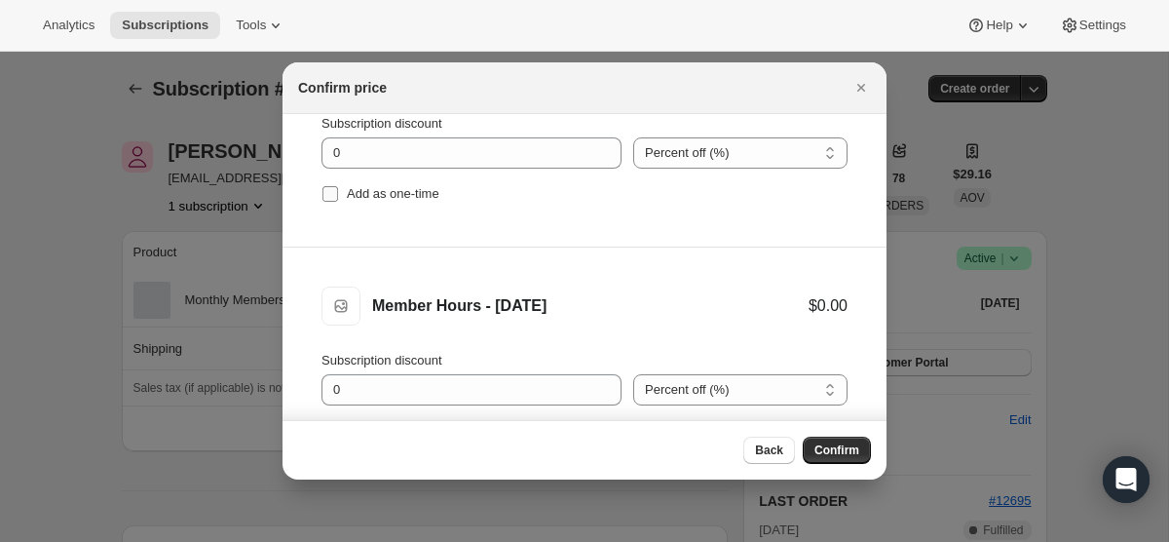
click at [329, 192] on input "Add as one-time" at bounding box center [330, 194] width 16 height 16
checkbox input "true"
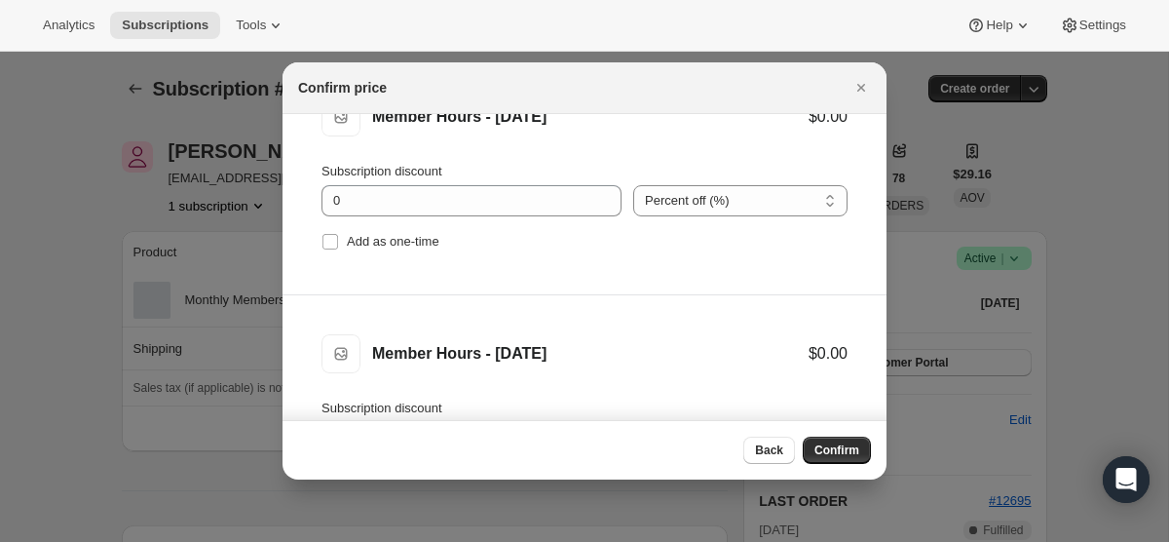
scroll to position [600, 0]
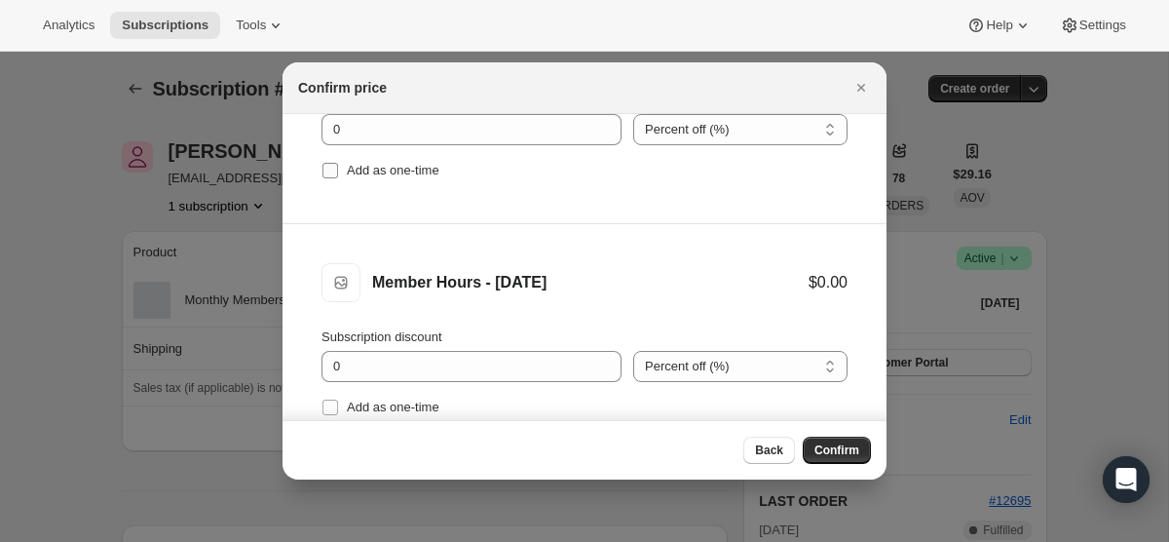
click at [335, 163] on input "Add as one-time" at bounding box center [330, 171] width 16 height 16
checkbox input "true"
click at [329, 410] on input "Add as one-time" at bounding box center [330, 407] width 16 height 16
checkbox input "true"
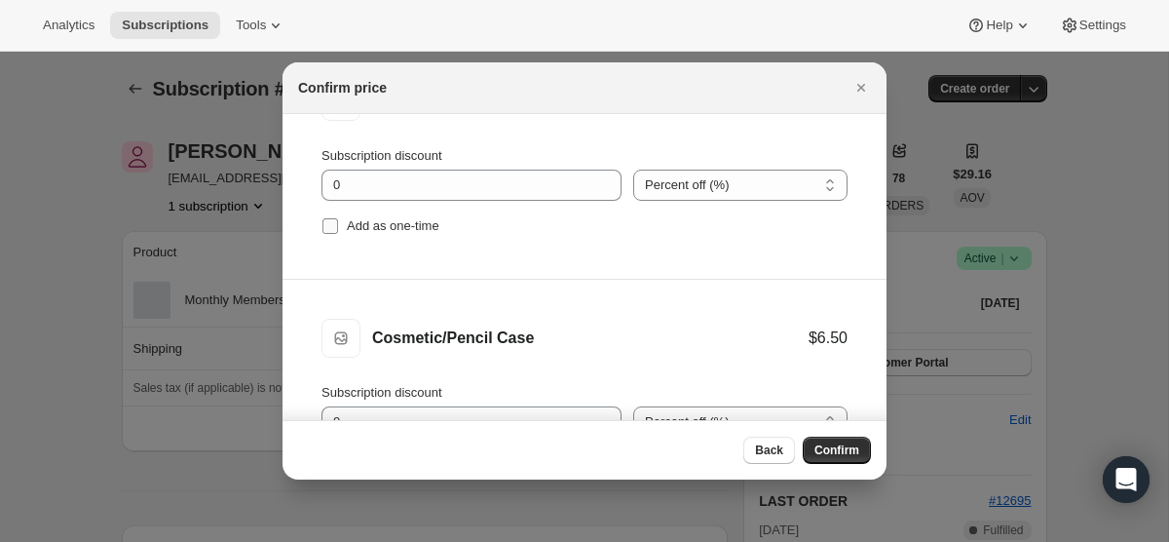
click at [326, 228] on input "Add as one-time" at bounding box center [330, 226] width 16 height 16
checkbox input "true"
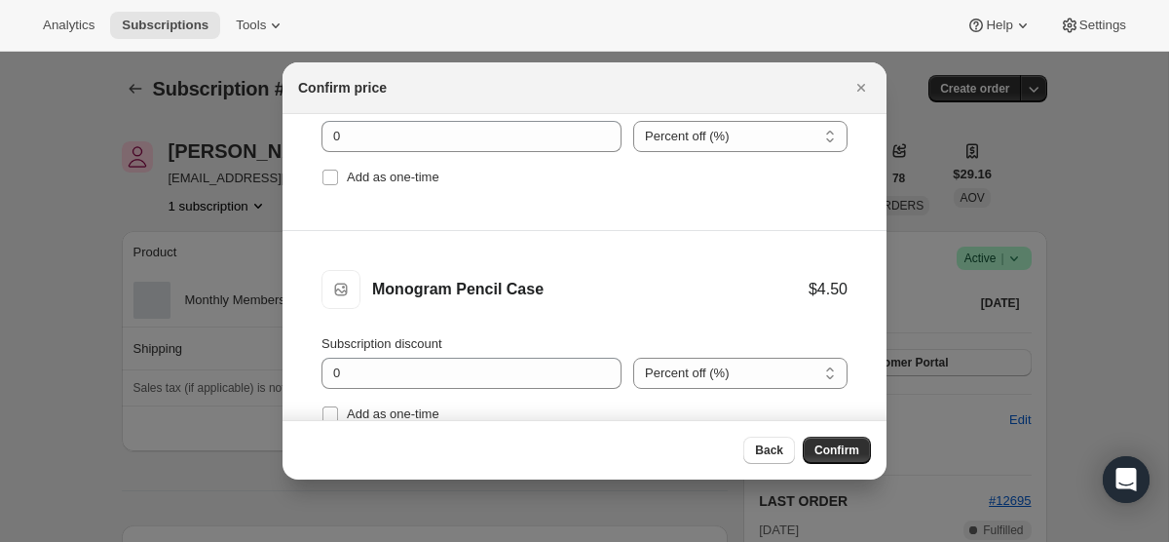
scroll to position [1319, 0]
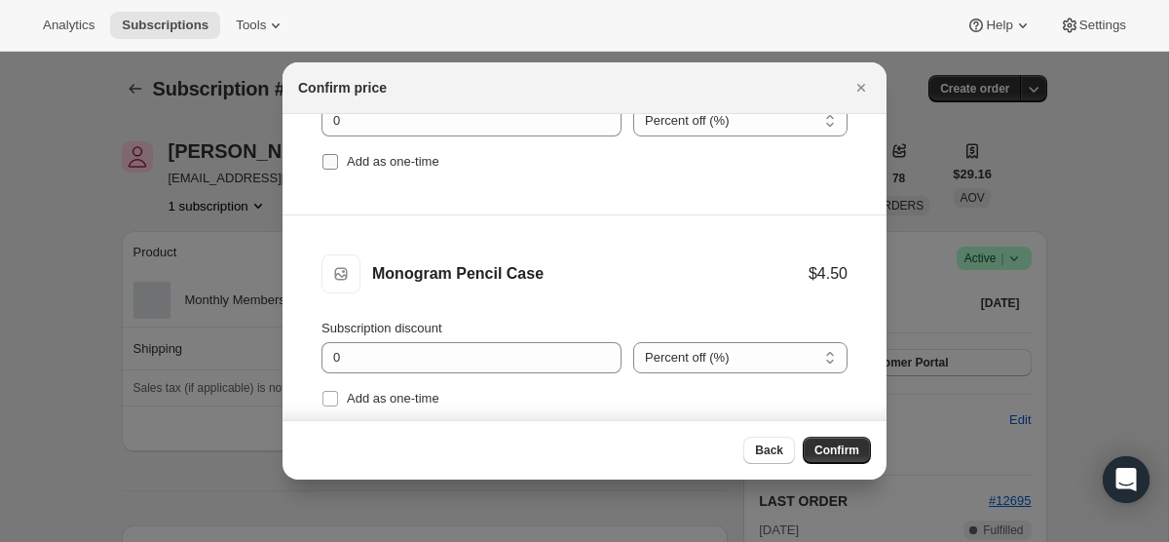
click at [329, 167] on input "Add as one-time" at bounding box center [330, 162] width 16 height 16
checkbox input "true"
click at [333, 394] on input "Add as one-time" at bounding box center [330, 399] width 16 height 16
checkbox input "true"
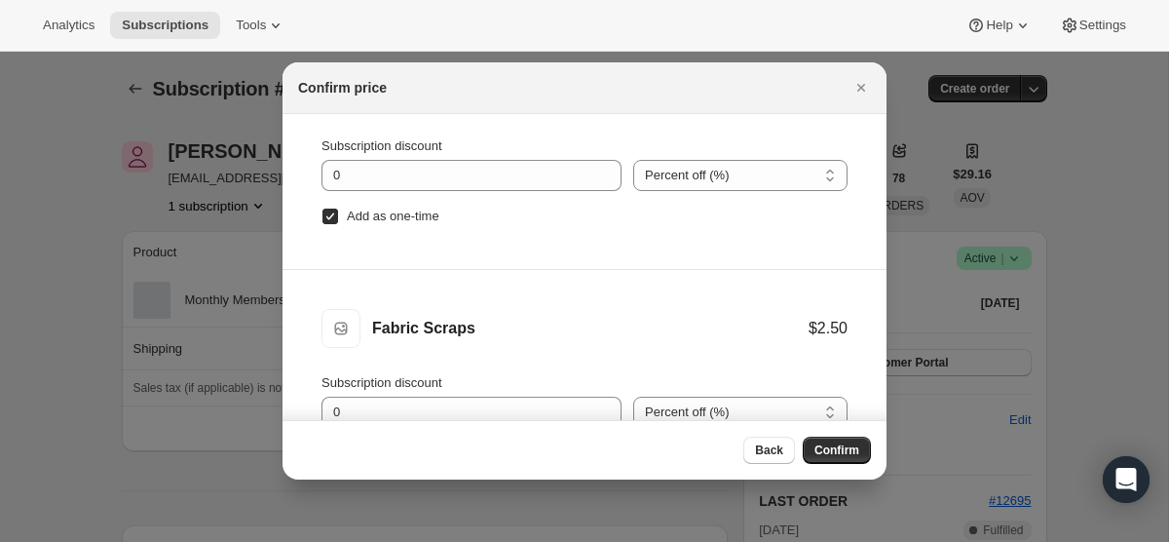
scroll to position [98, 0]
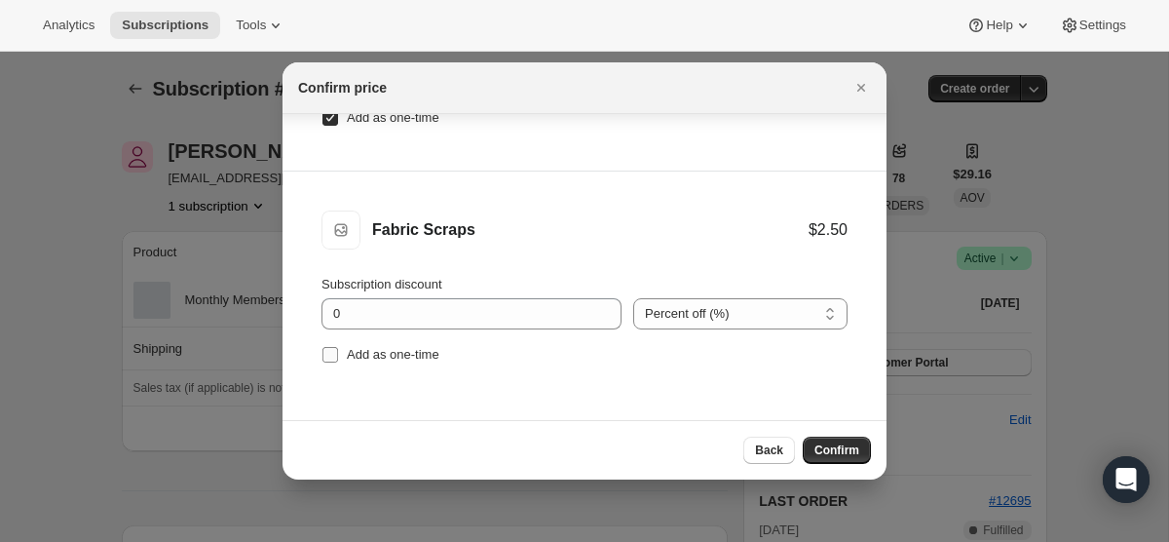
click at [334, 346] on span ":r1n7:" at bounding box center [330, 355] width 18 height 18
click at [334, 347] on input "Add as one-time" at bounding box center [330, 355] width 16 height 16
checkbox input "true"
click at [846, 453] on span "Confirm" at bounding box center [836, 450] width 45 height 16
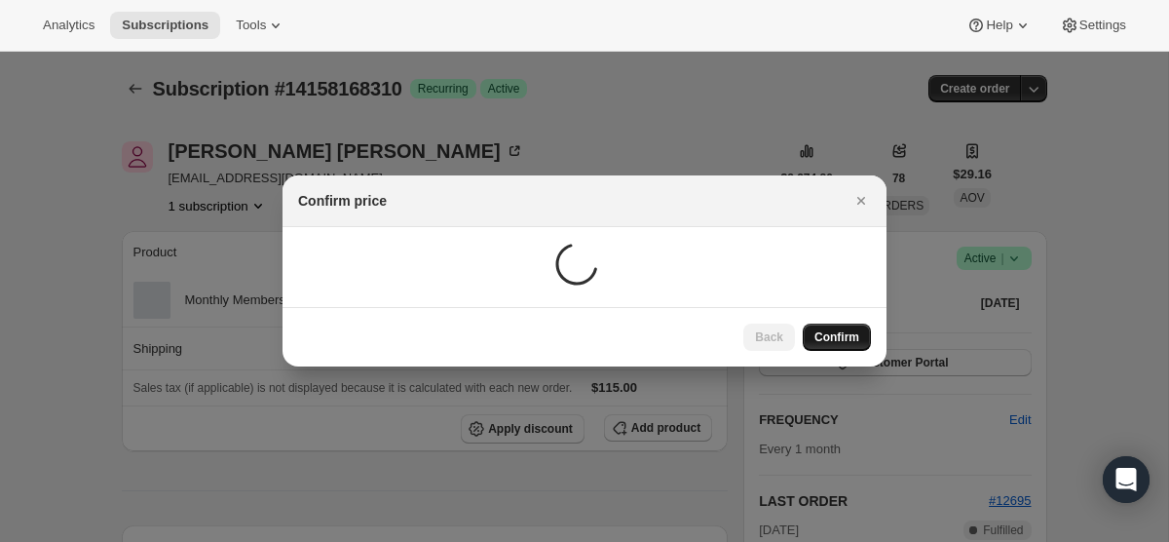
scroll to position [0, 0]
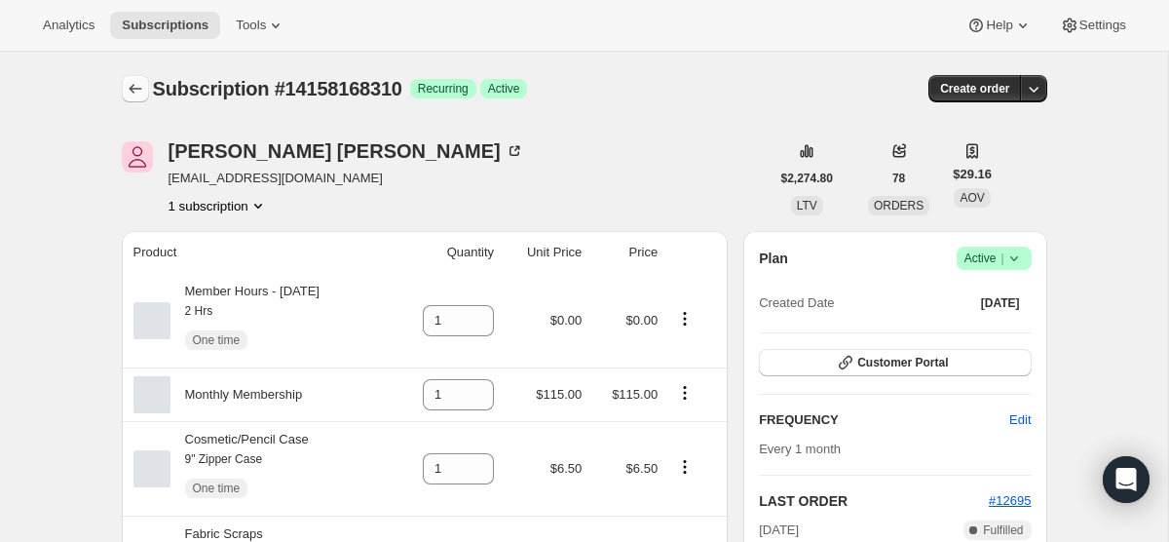
click at [139, 88] on icon "Subscriptions" at bounding box center [135, 88] width 19 height 19
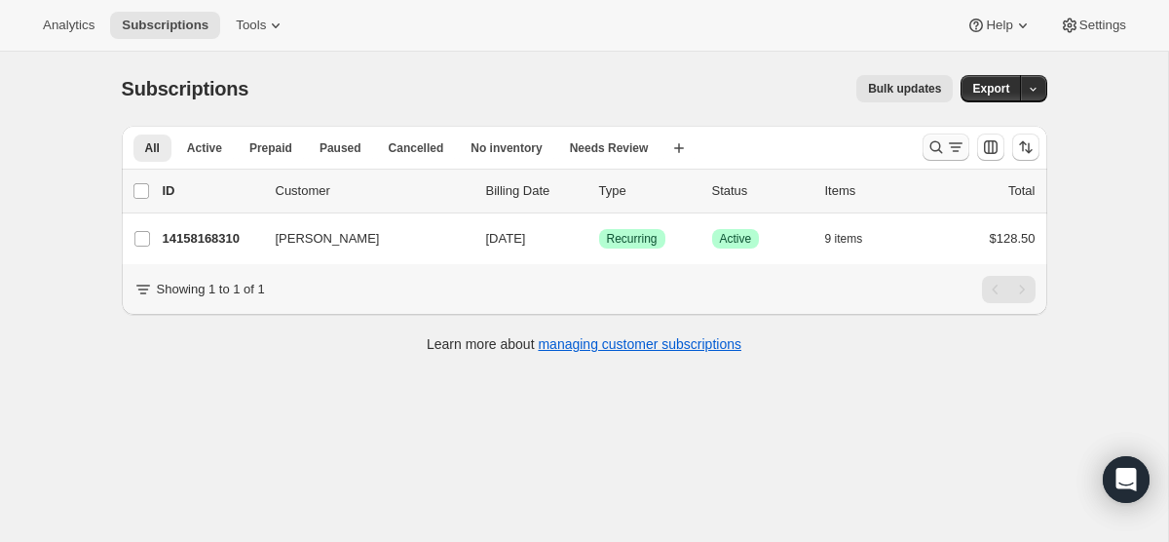
click at [958, 136] on button "Search and filter results" at bounding box center [945, 146] width 47 height 27
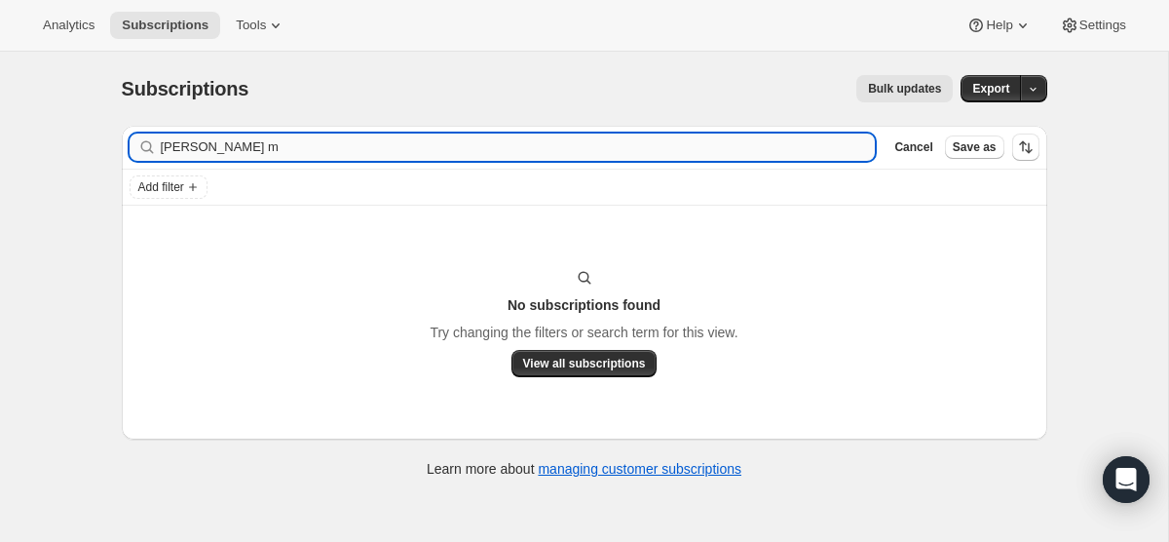
click at [619, 149] on input "julia temily m" at bounding box center [518, 146] width 715 height 27
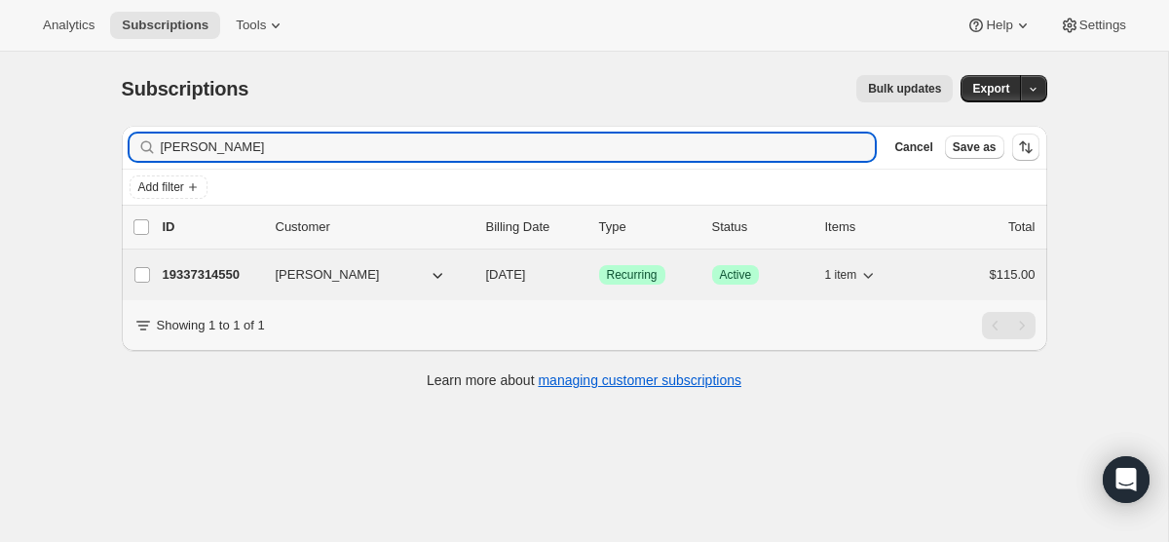
type input "emily m"
click at [526, 277] on span "[DATE]" at bounding box center [506, 274] width 40 height 15
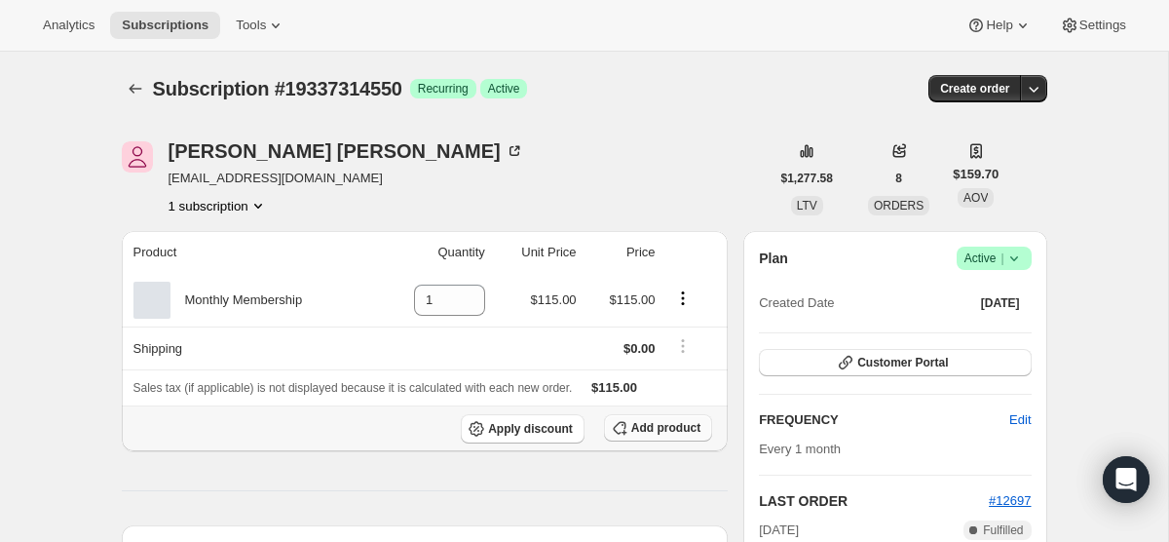
click at [655, 429] on span "Add product" at bounding box center [665, 428] width 69 height 16
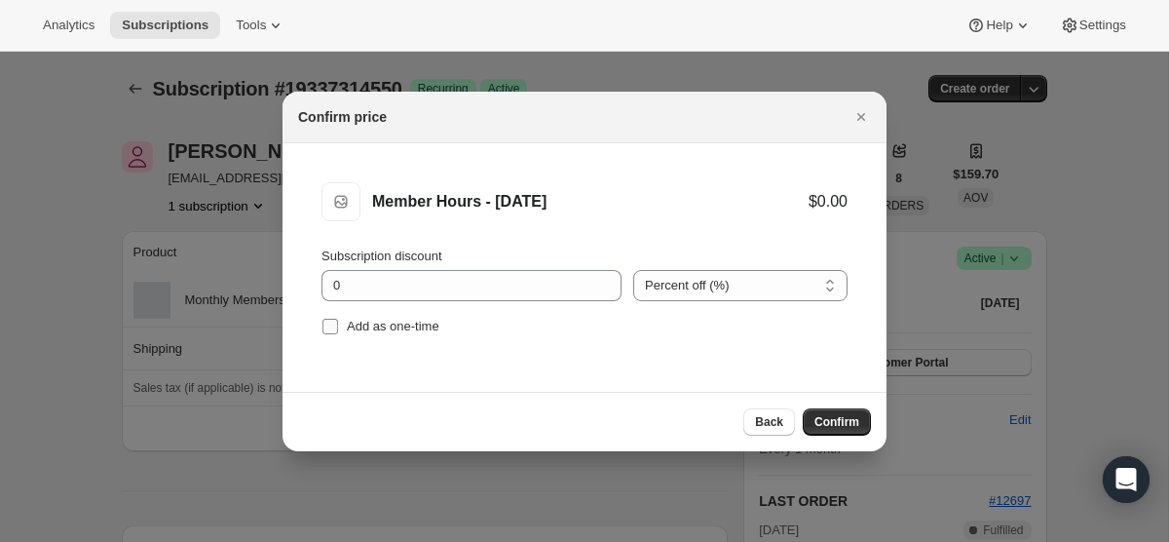
click at [325, 325] on input "Add as one-time" at bounding box center [330, 327] width 16 height 16
checkbox input "true"
click at [843, 420] on span "Confirm" at bounding box center [836, 422] width 45 height 16
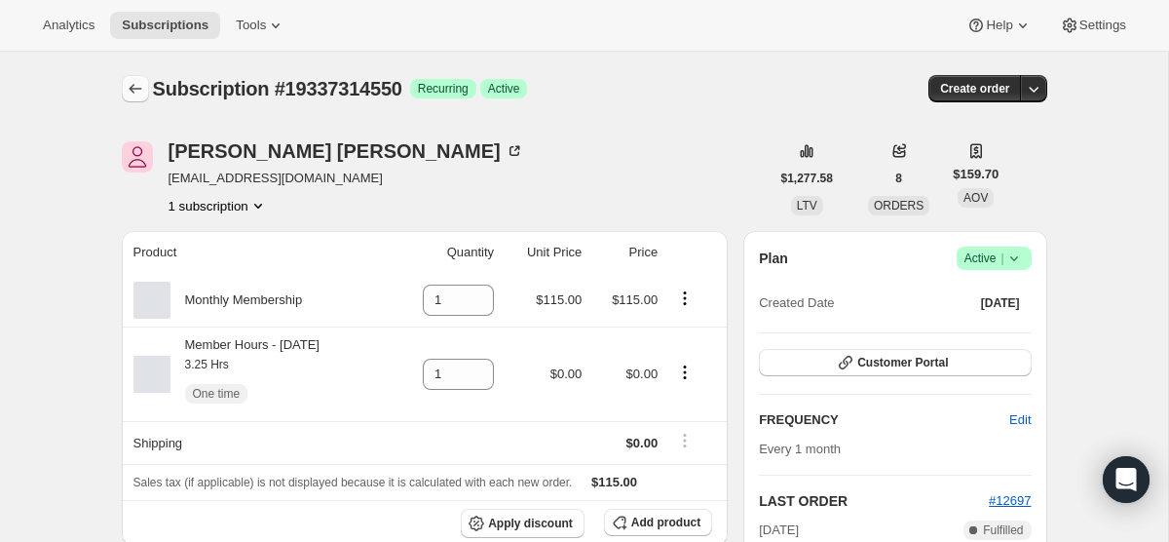
click at [135, 79] on icon "Subscriptions" at bounding box center [135, 88] width 19 height 19
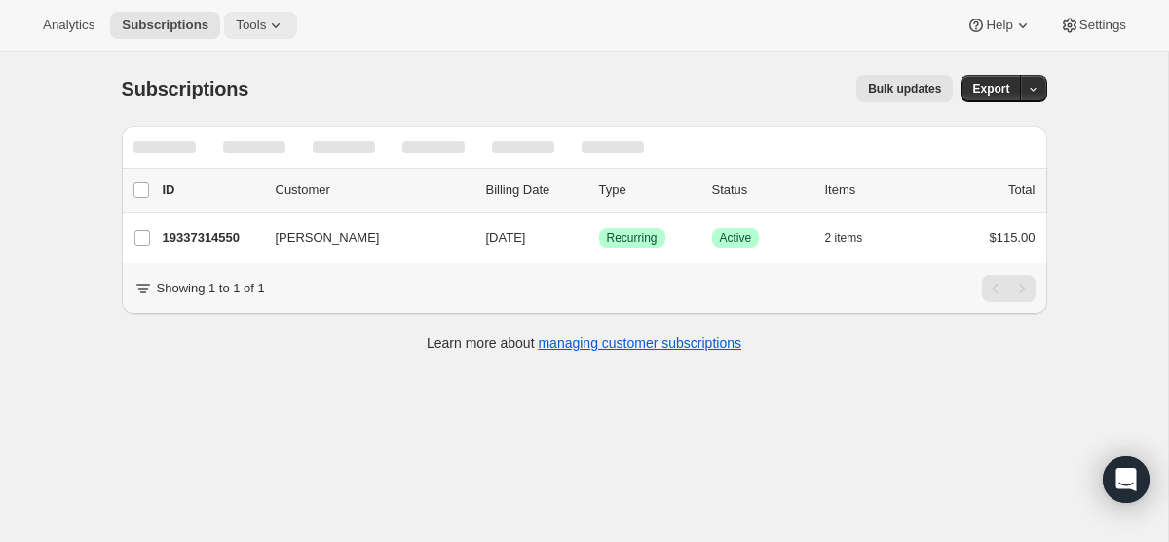
click at [279, 13] on button "Tools" at bounding box center [260, 25] width 73 height 27
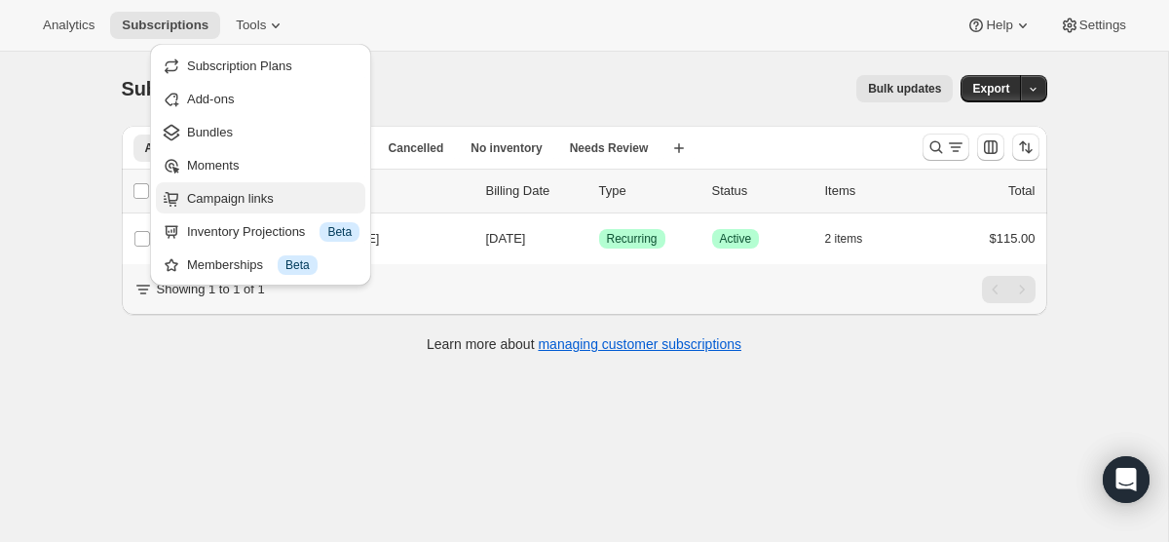
click at [274, 198] on span "Campaign links" at bounding box center [230, 198] width 87 height 15
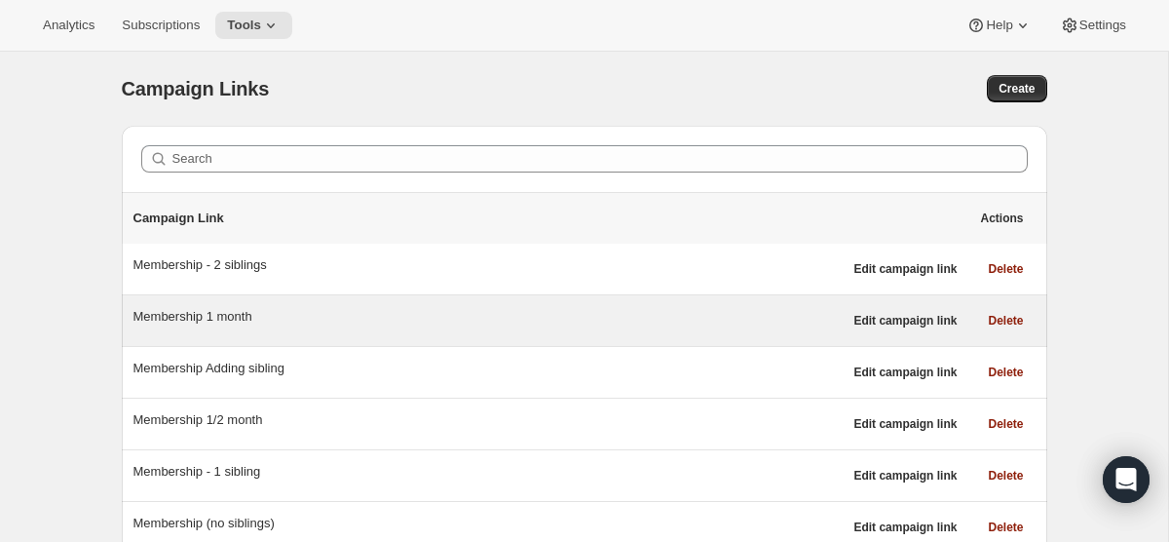
click at [710, 319] on div "Membership 1 month" at bounding box center [487, 316] width 709 height 19
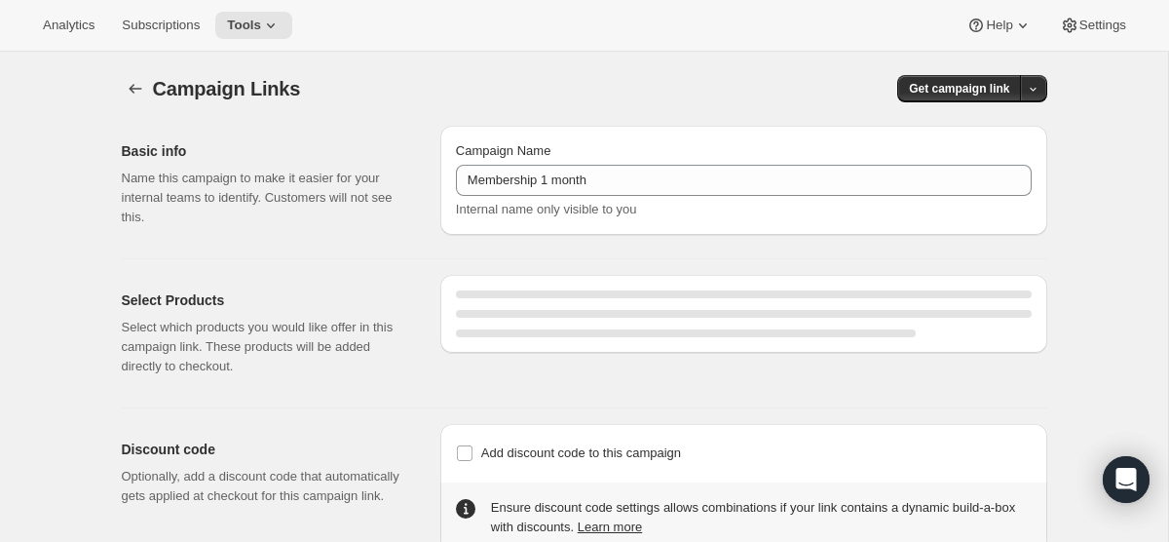
select select "gid://shopify/SellingPlan/5338071286"
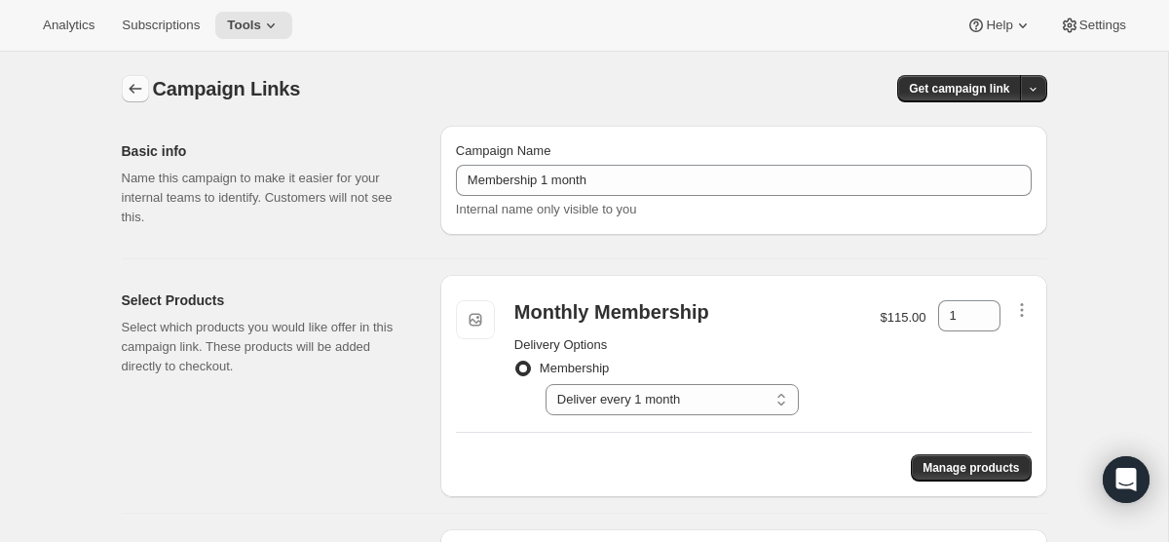
click at [145, 90] on button "button" at bounding box center [135, 88] width 27 height 27
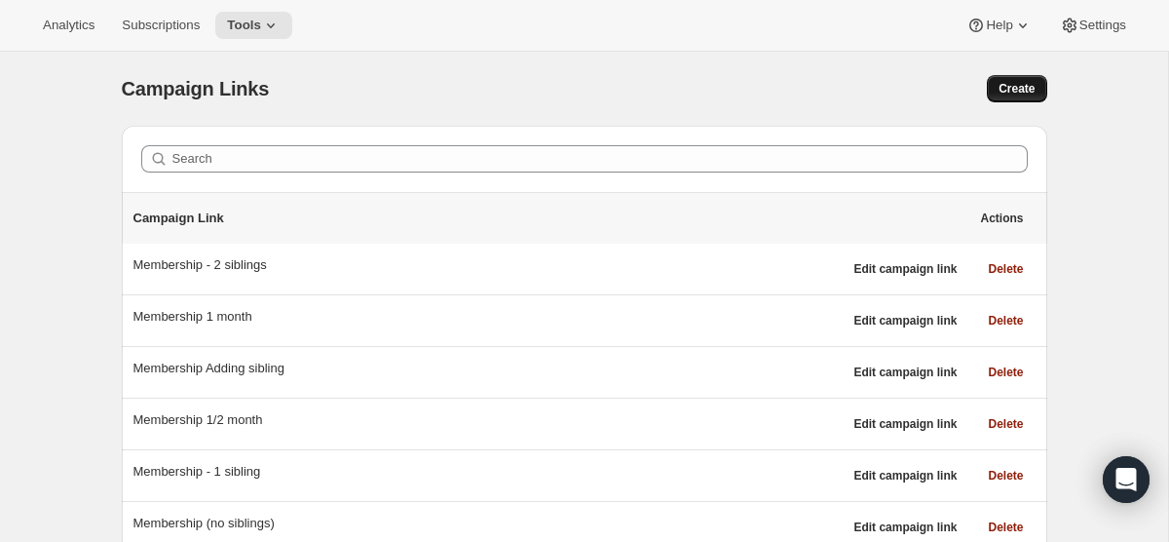
click at [1012, 96] on button "Create" at bounding box center [1016, 88] width 59 height 27
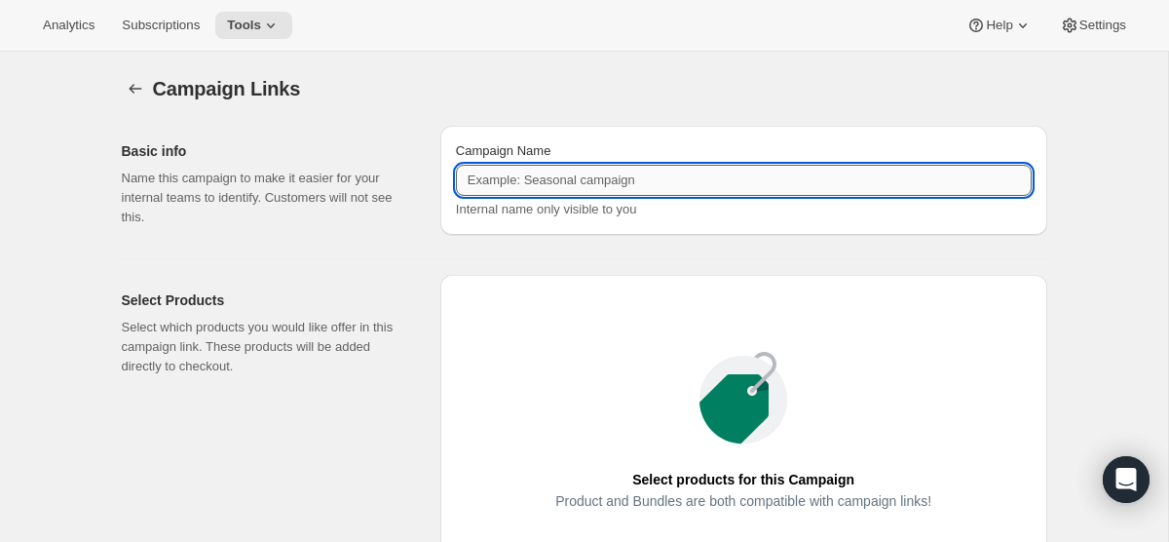
click at [586, 186] on input "Campaign Name" at bounding box center [744, 180] width 576 height 31
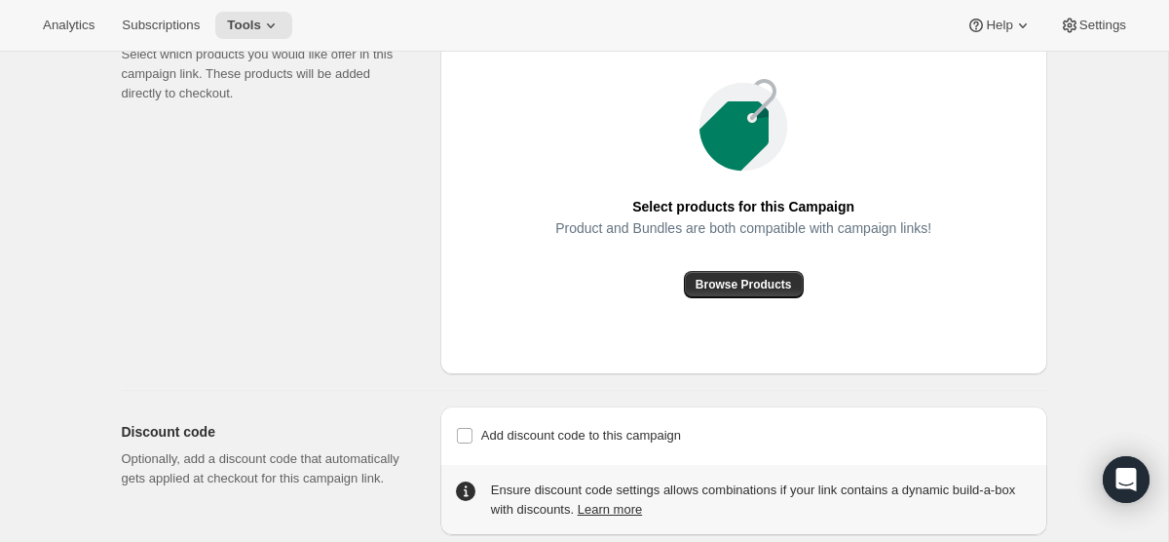
scroll to position [278, 0]
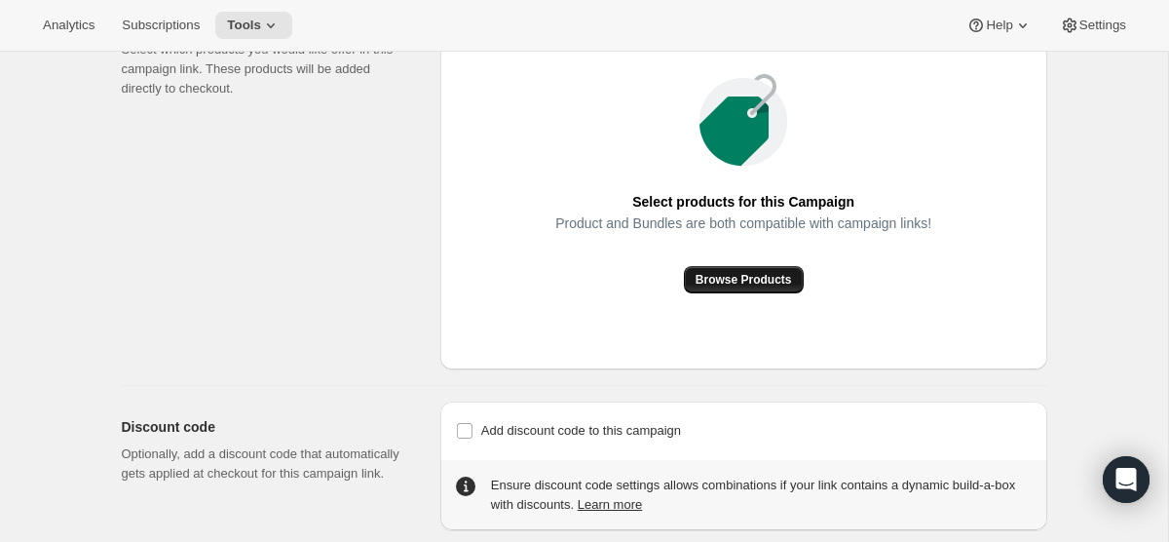
type input "Annie E"
click at [726, 288] on button "Browse Products" at bounding box center [744, 279] width 120 height 27
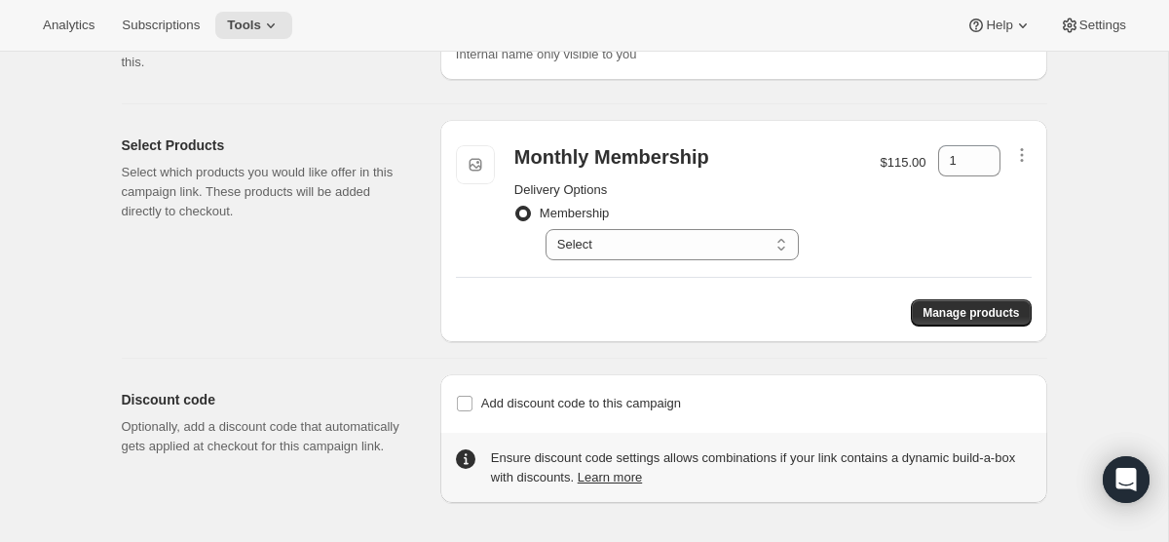
scroll to position [155, 0]
click at [675, 239] on select "Select Deliver every 1 month" at bounding box center [671, 244] width 253 height 31
select select "gid://shopify/SellingPlan/5338071286"
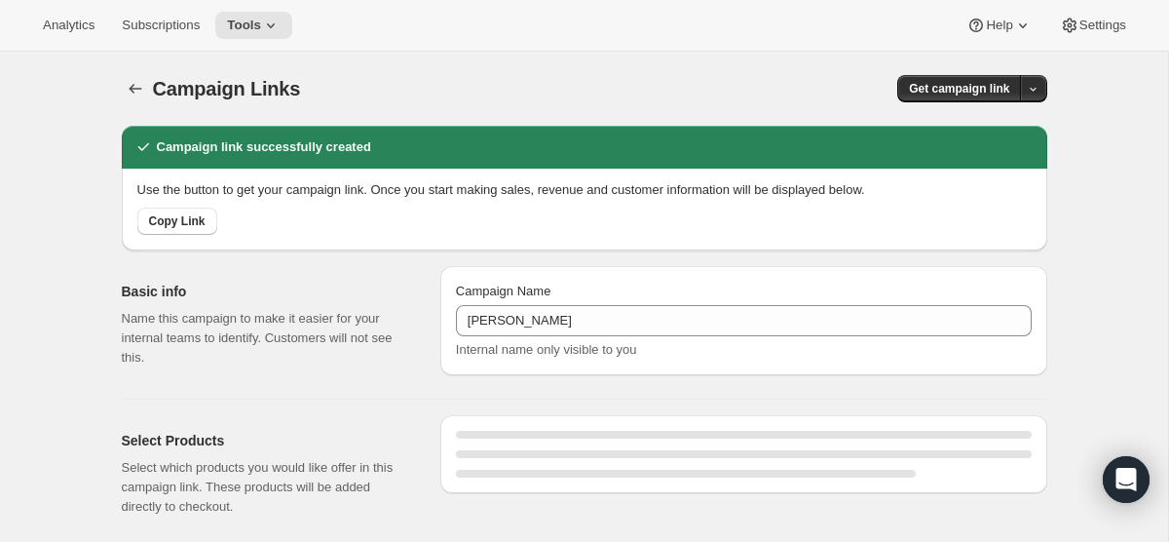
select select "gid://shopify/SellingPlan/5338071286"
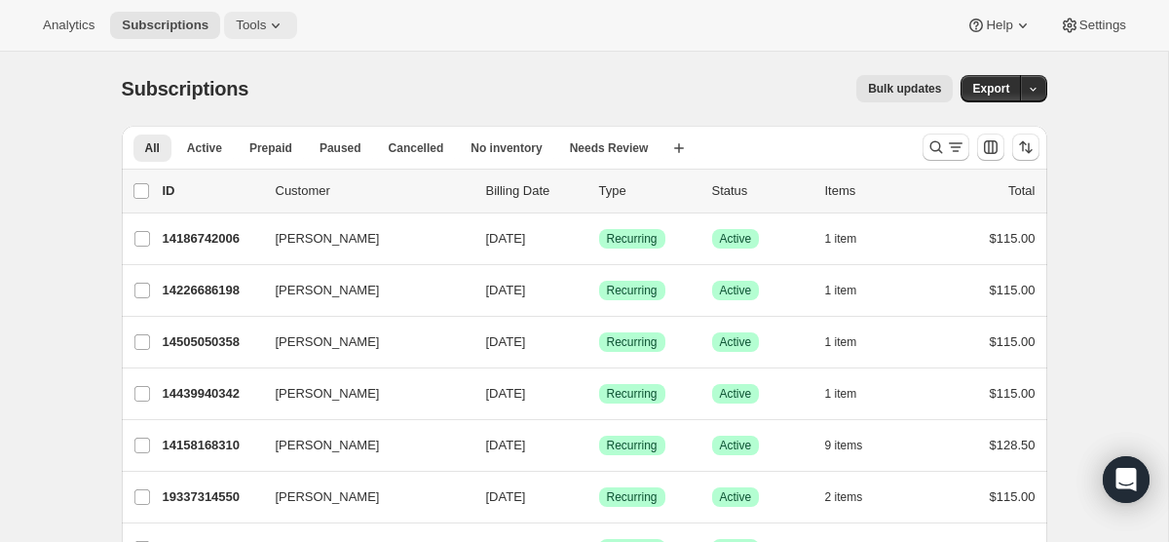
click at [249, 26] on span "Tools" at bounding box center [251, 26] width 30 height 16
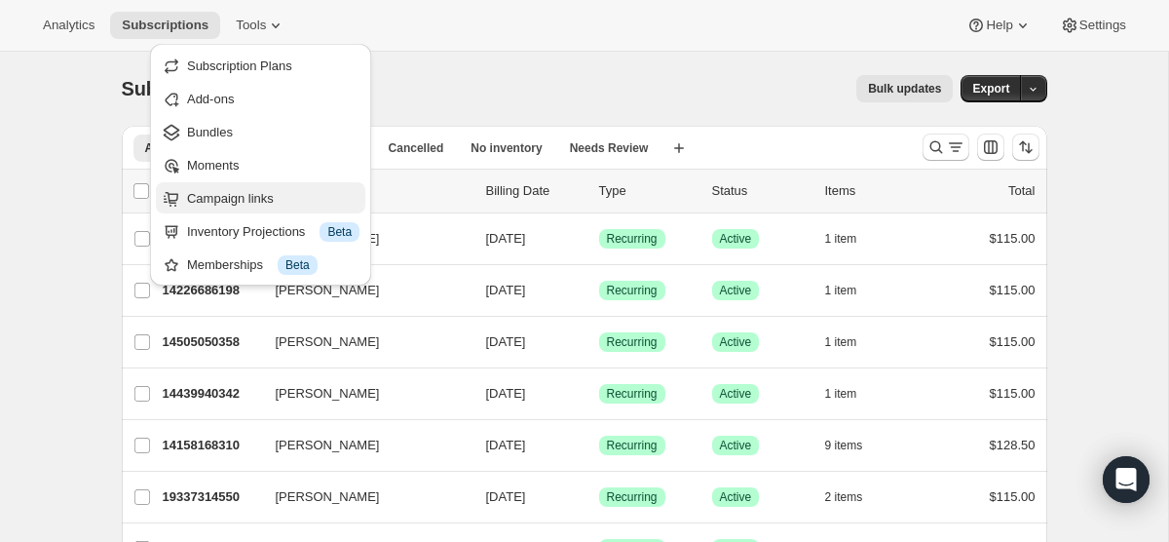
click at [267, 206] on span "Campaign links" at bounding box center [273, 198] width 172 height 19
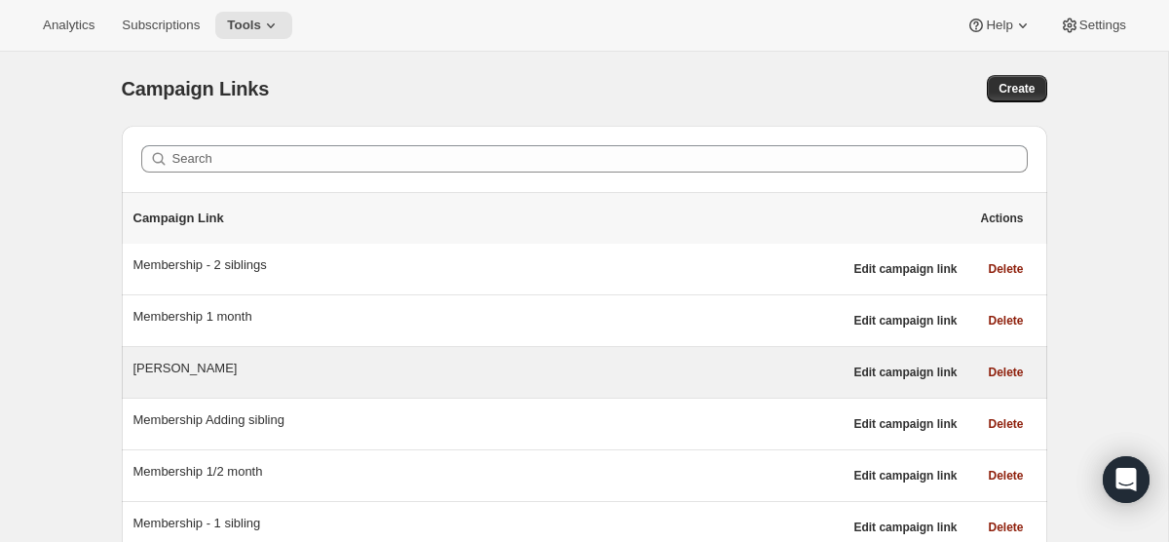
click at [422, 383] on div "[PERSON_NAME]" at bounding box center [487, 371] width 709 height 27
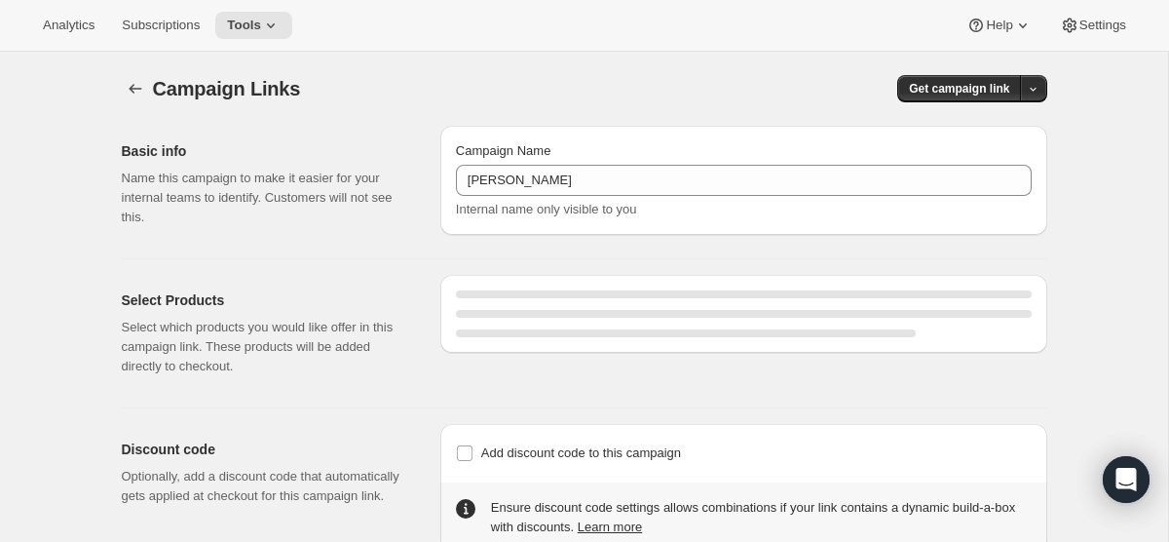
select select "gid://shopify/SellingPlan/5338071286"
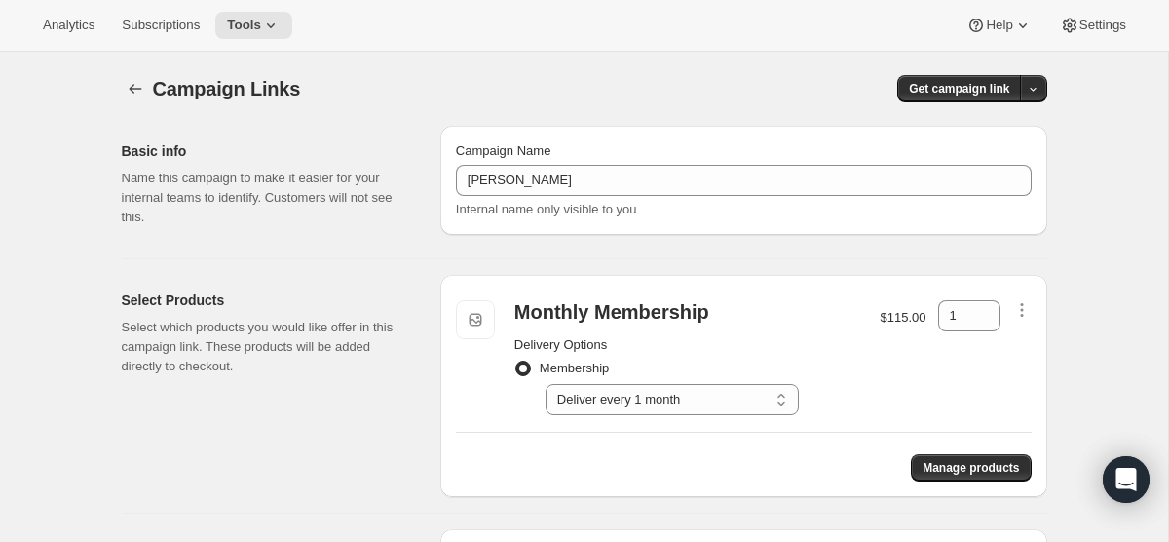
scroll to position [155, 0]
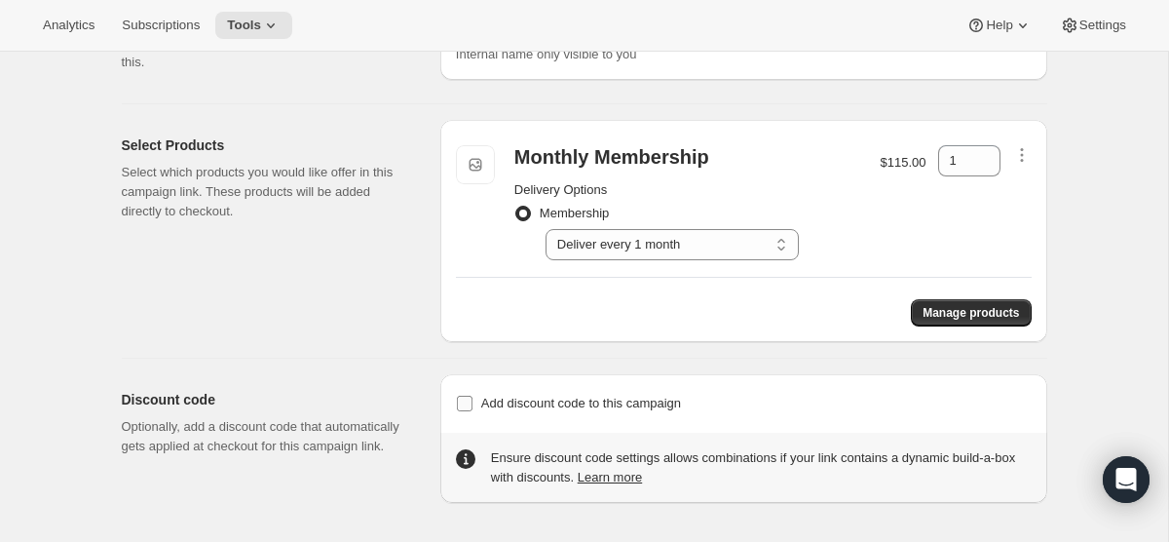
click at [477, 396] on label "Add discount code to this campaign" at bounding box center [568, 403] width 225 height 27
click at [472, 396] on input "Add discount code to this campaign" at bounding box center [465, 403] width 16 height 16
checkbox input "true"
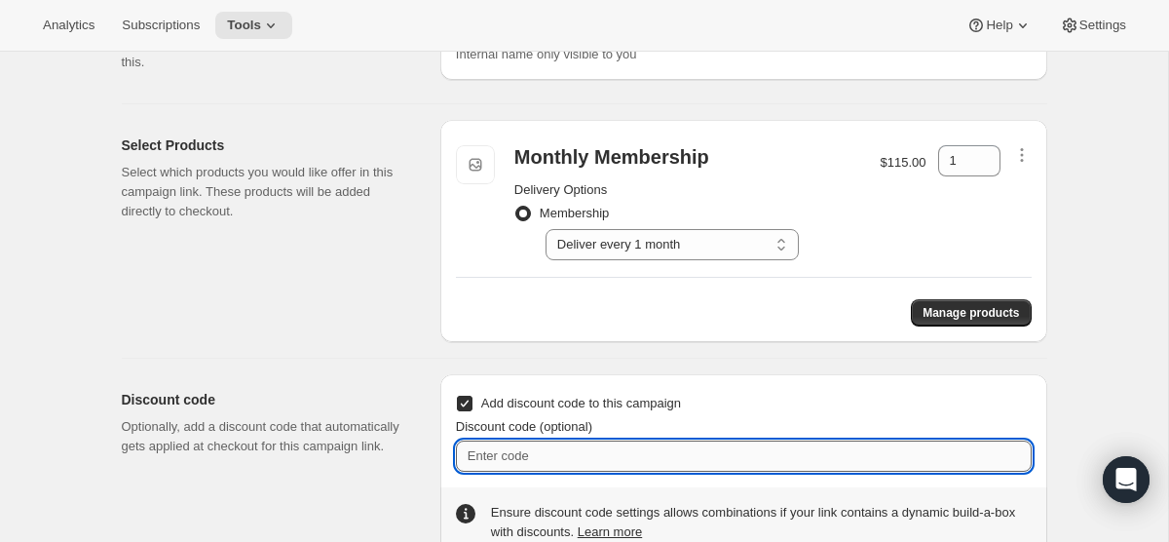
click at [550, 455] on input "Discount code (optional)" at bounding box center [744, 455] width 576 height 31
paste input "V4A1XDX71ACP"
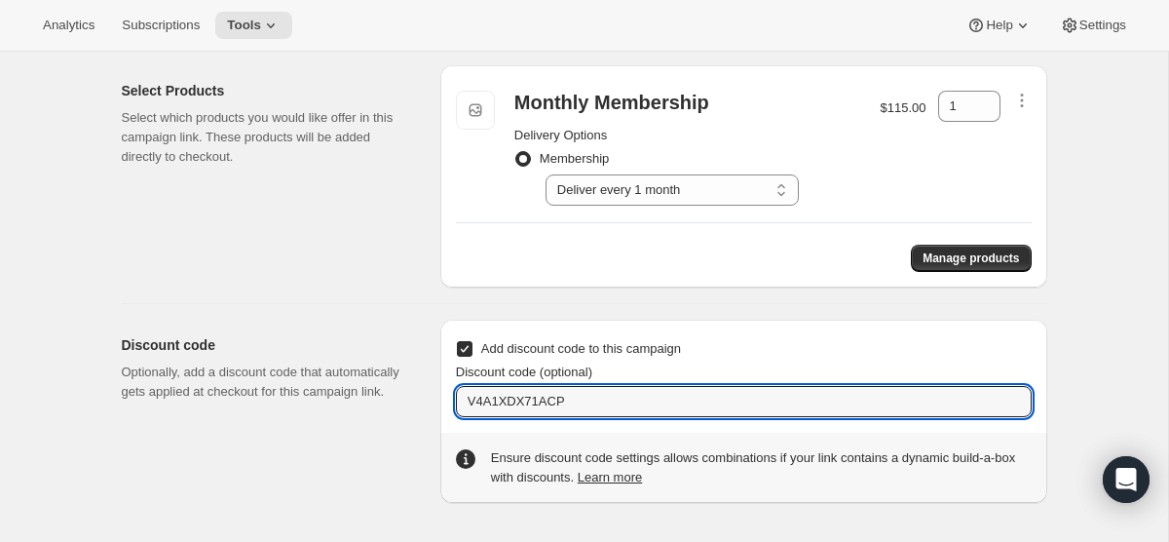
type input "V4A1XDX71ACP"
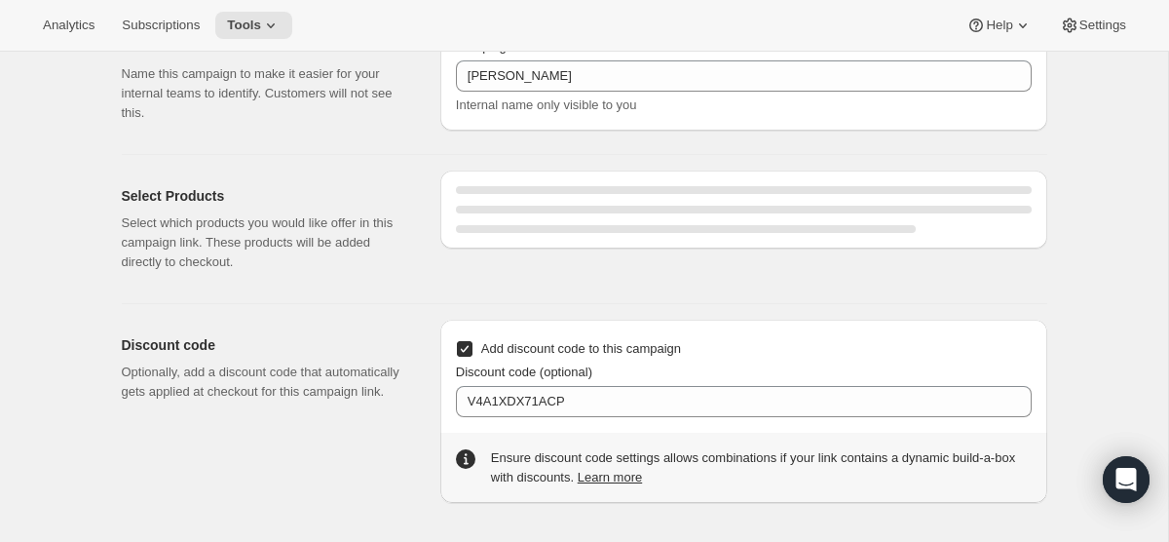
select select "gid://shopify/SellingPlan/5338071286"
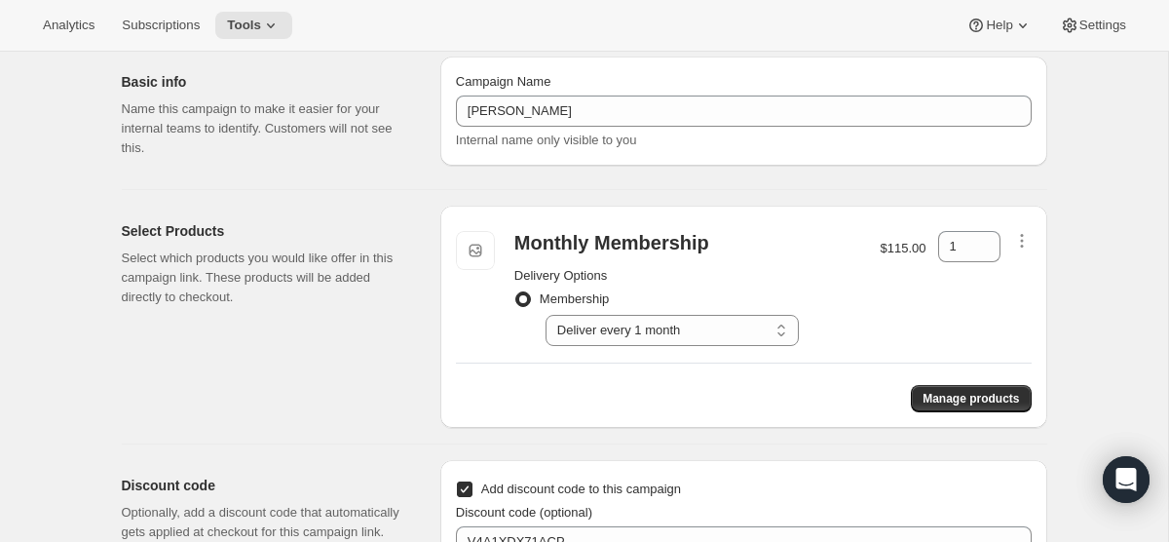
scroll to position [0, 0]
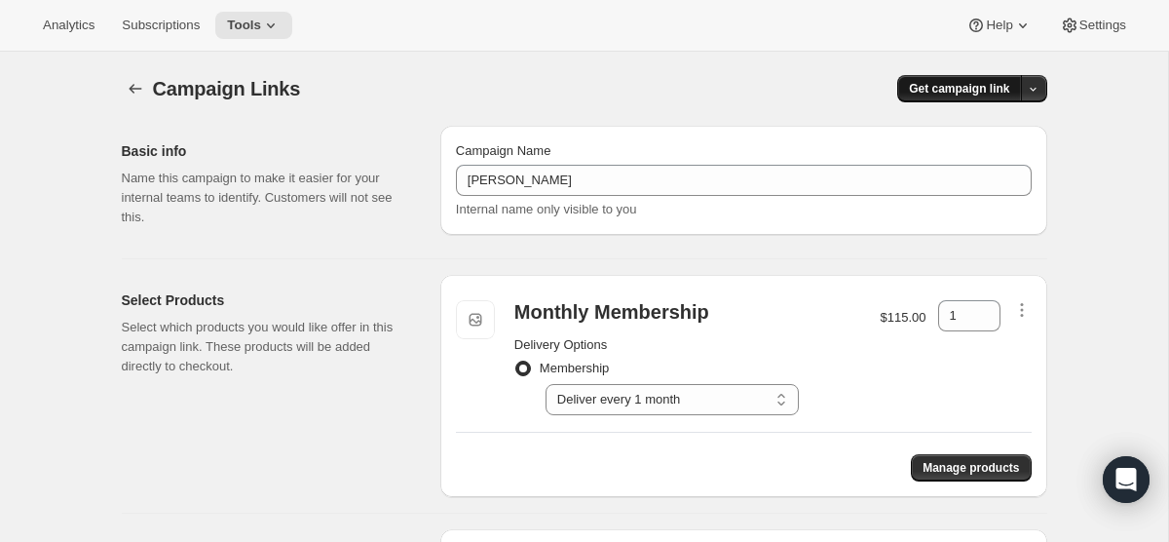
click at [966, 87] on span "Get campaign link" at bounding box center [959, 89] width 100 height 16
click at [979, 127] on span "Copy Link" at bounding box center [1007, 129] width 56 height 15
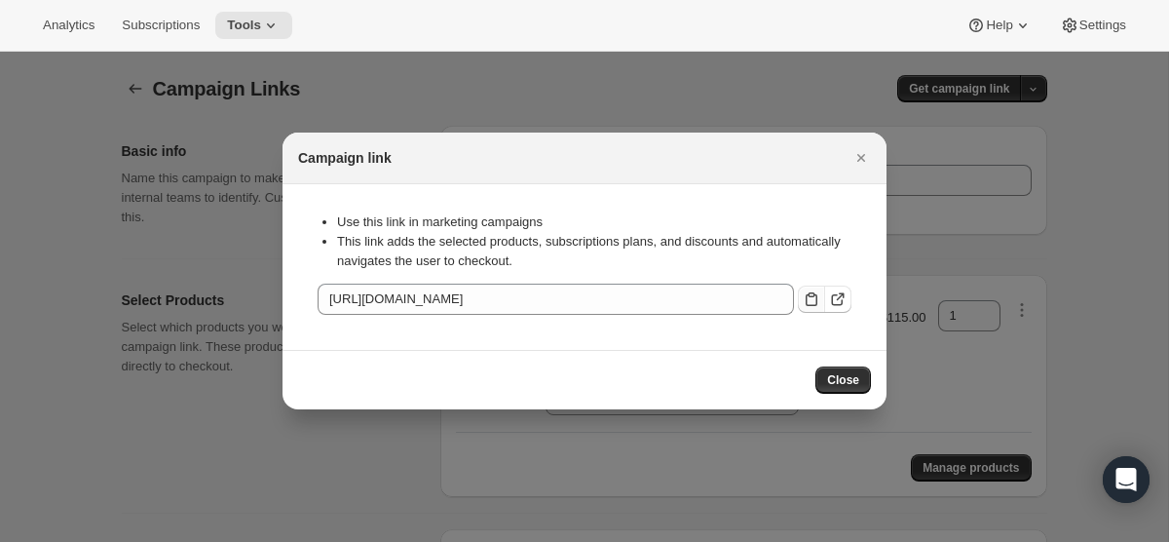
click at [817, 291] on icon ":ras:" at bounding box center [811, 298] width 19 height 19
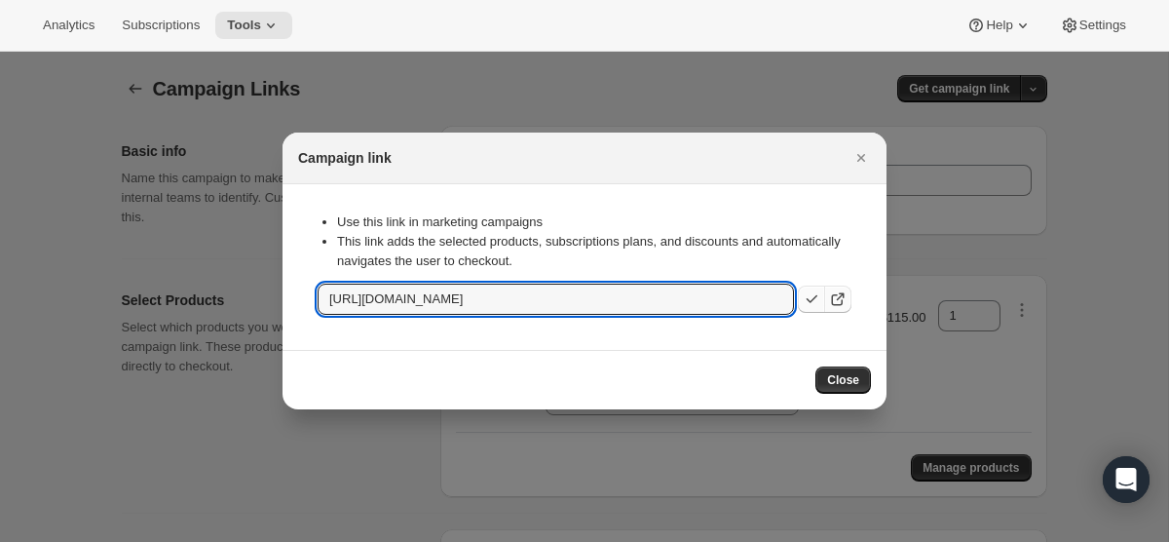
click at [844, 298] on icon ":ras:" at bounding box center [837, 298] width 19 height 19
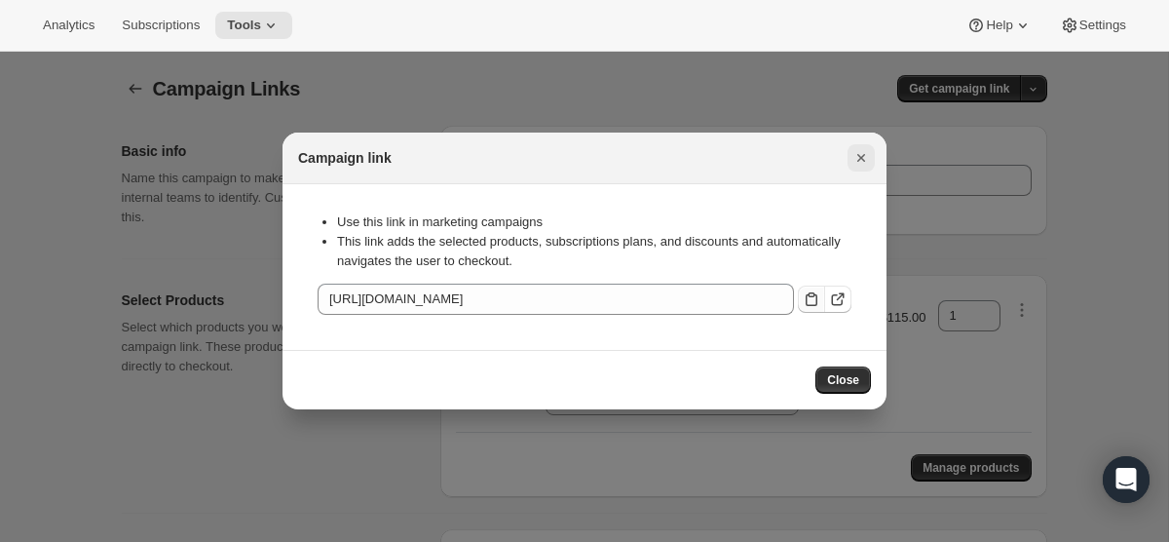
click at [860, 158] on icon "Close" at bounding box center [861, 158] width 8 height 8
